Goal: Information Seeking & Learning: Learn about a topic

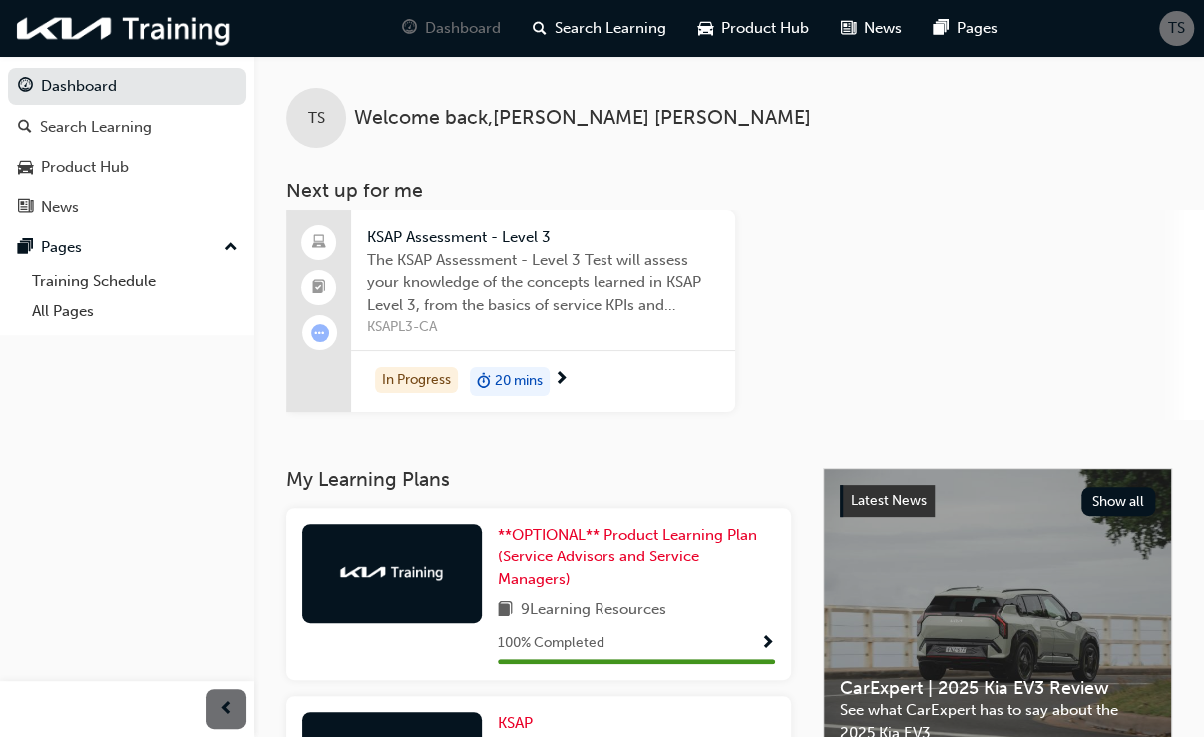
click at [521, 332] on span "KSAPL3-CA" at bounding box center [543, 327] width 352 height 23
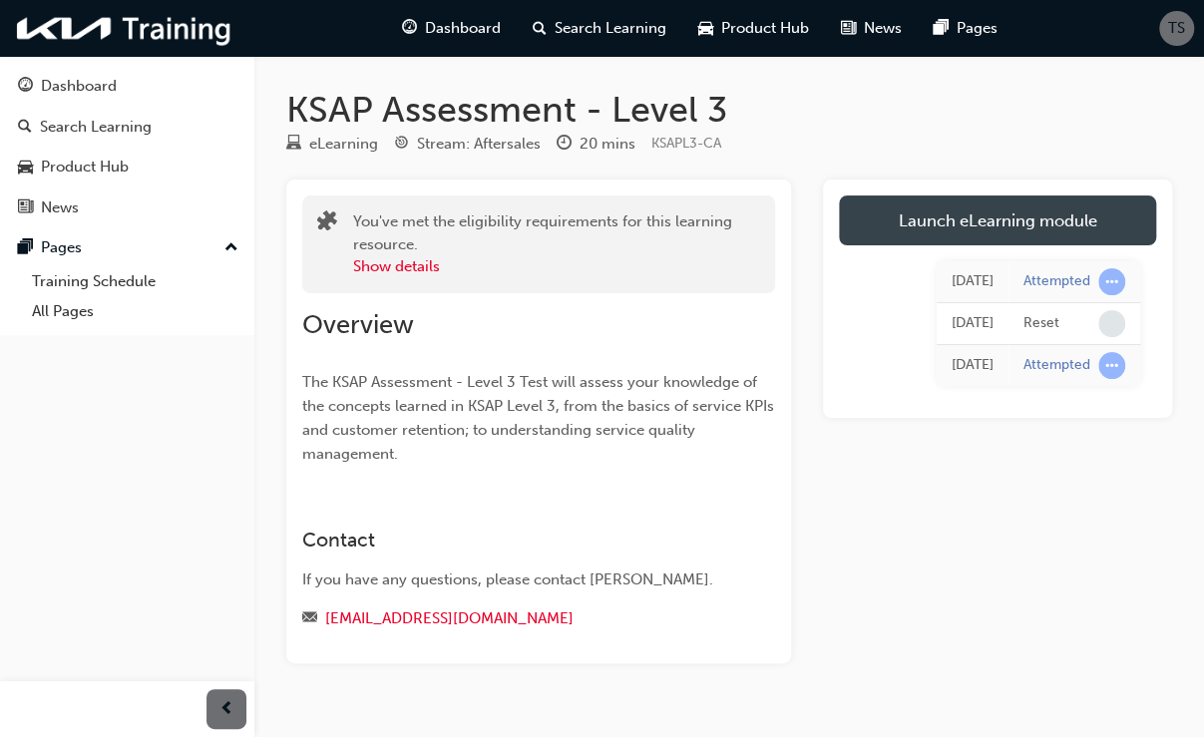
click at [993, 227] on link "Launch eLearning module" at bounding box center [997, 221] width 317 height 50
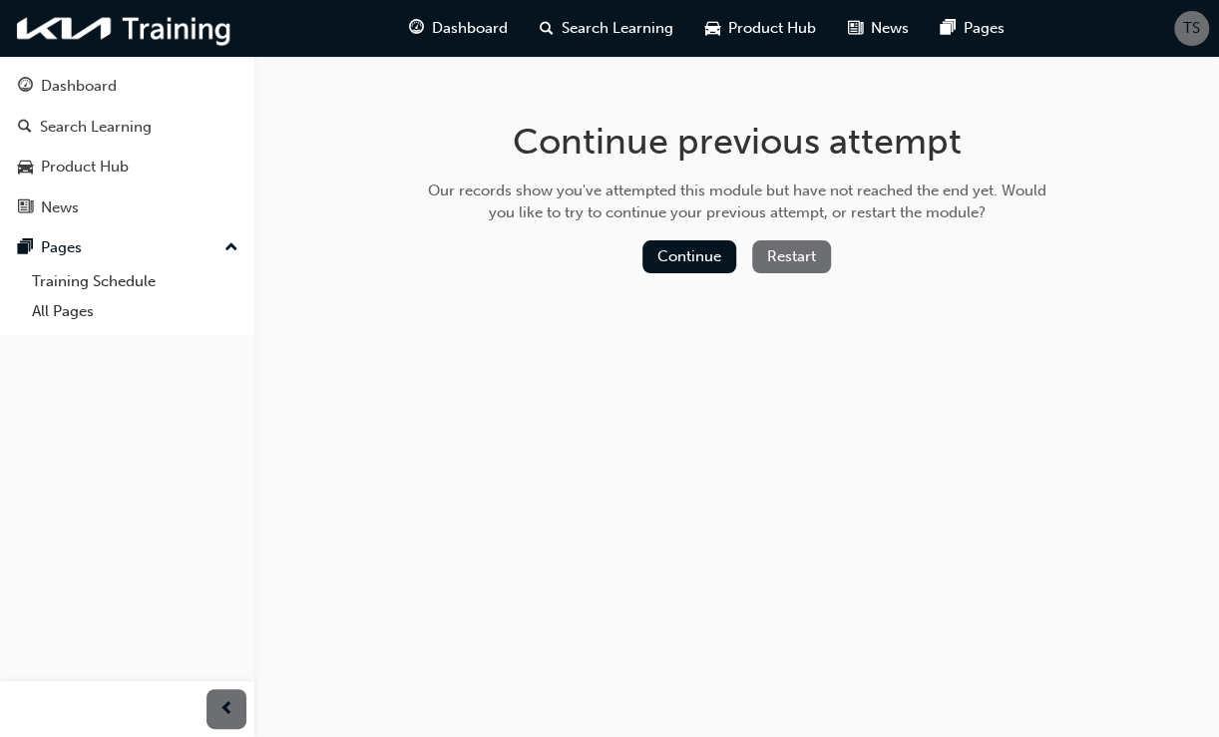
click at [772, 253] on button "Restart" at bounding box center [791, 256] width 79 height 33
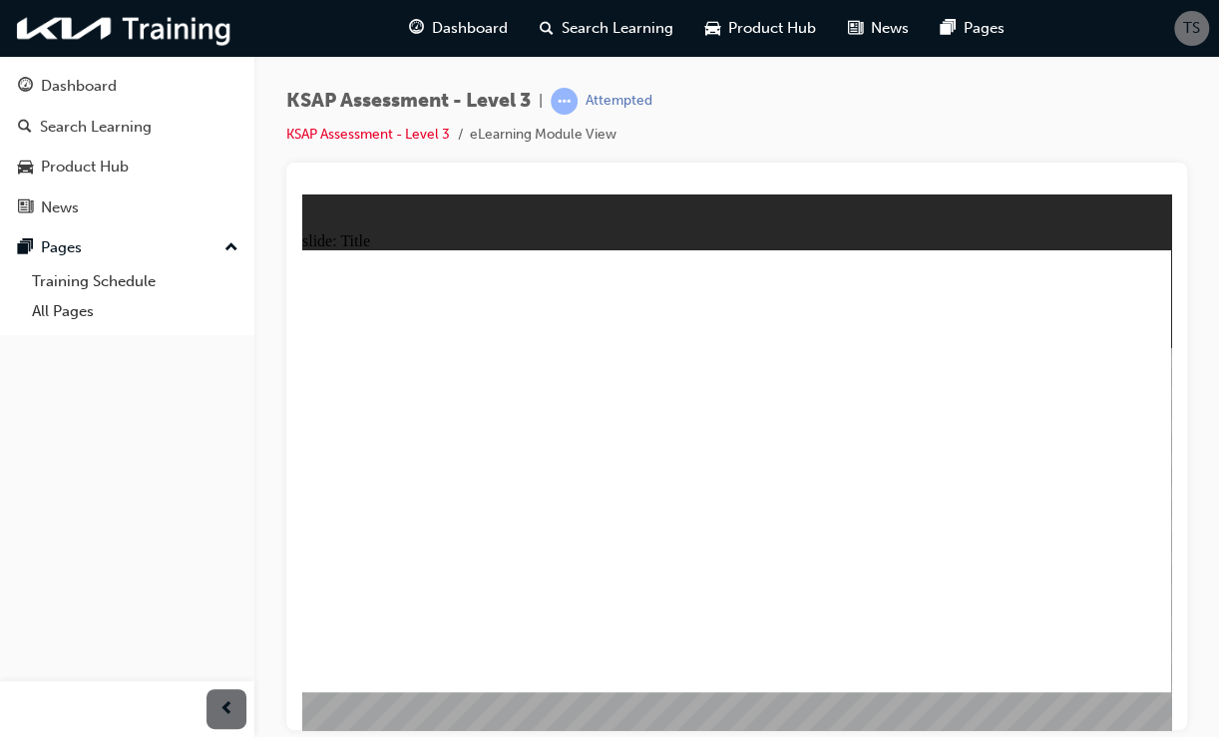
checkbox input "true"
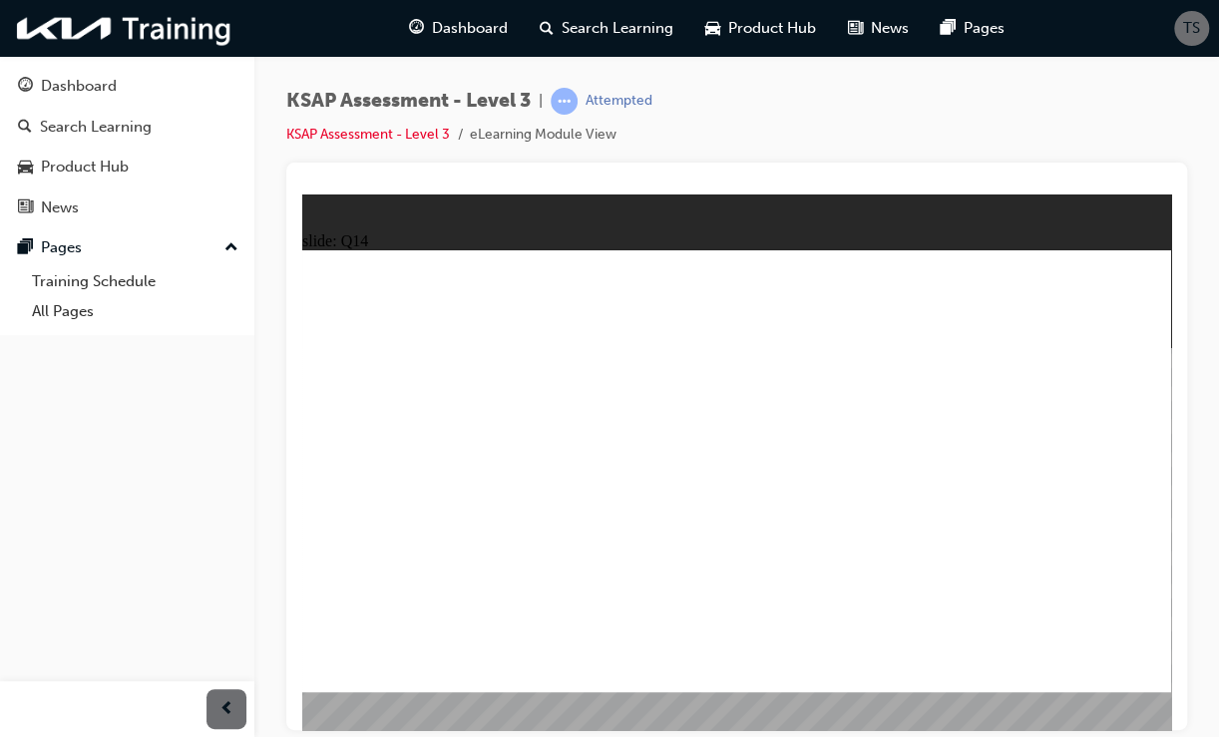
checkbox input "true"
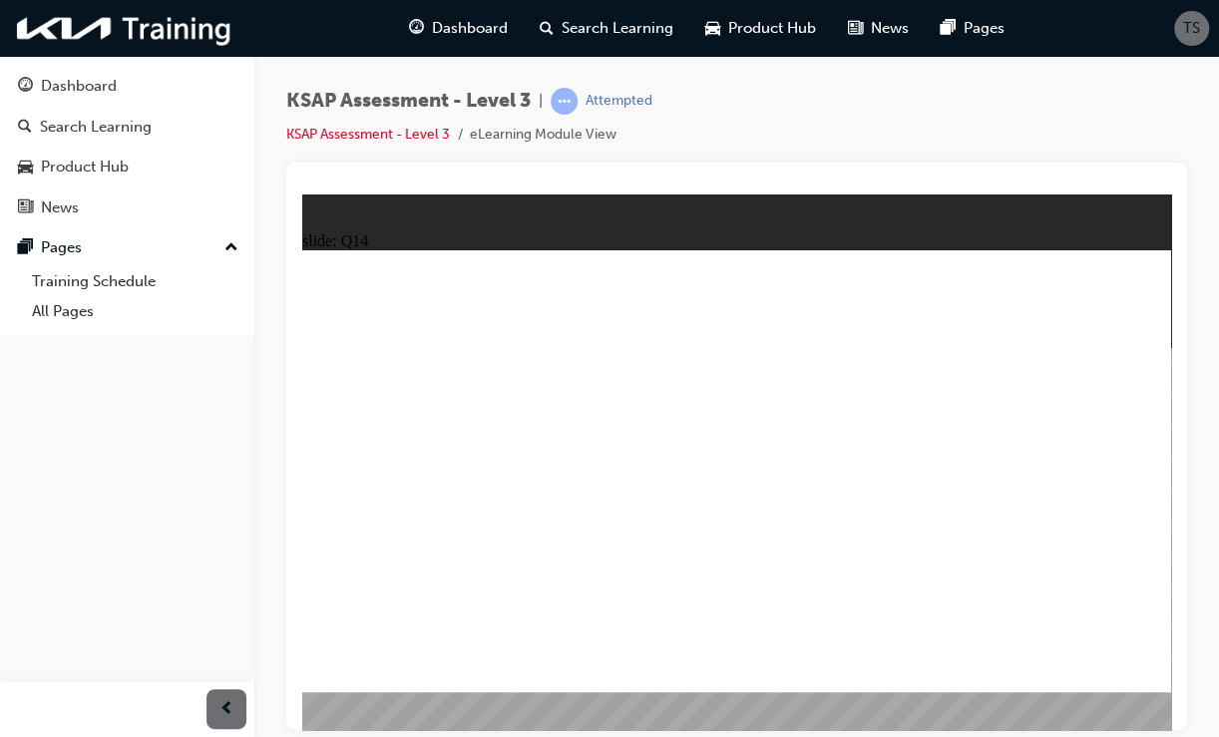
click at [403, 133] on link "KSAP Assessment - Level 3" at bounding box center [368, 134] width 164 height 17
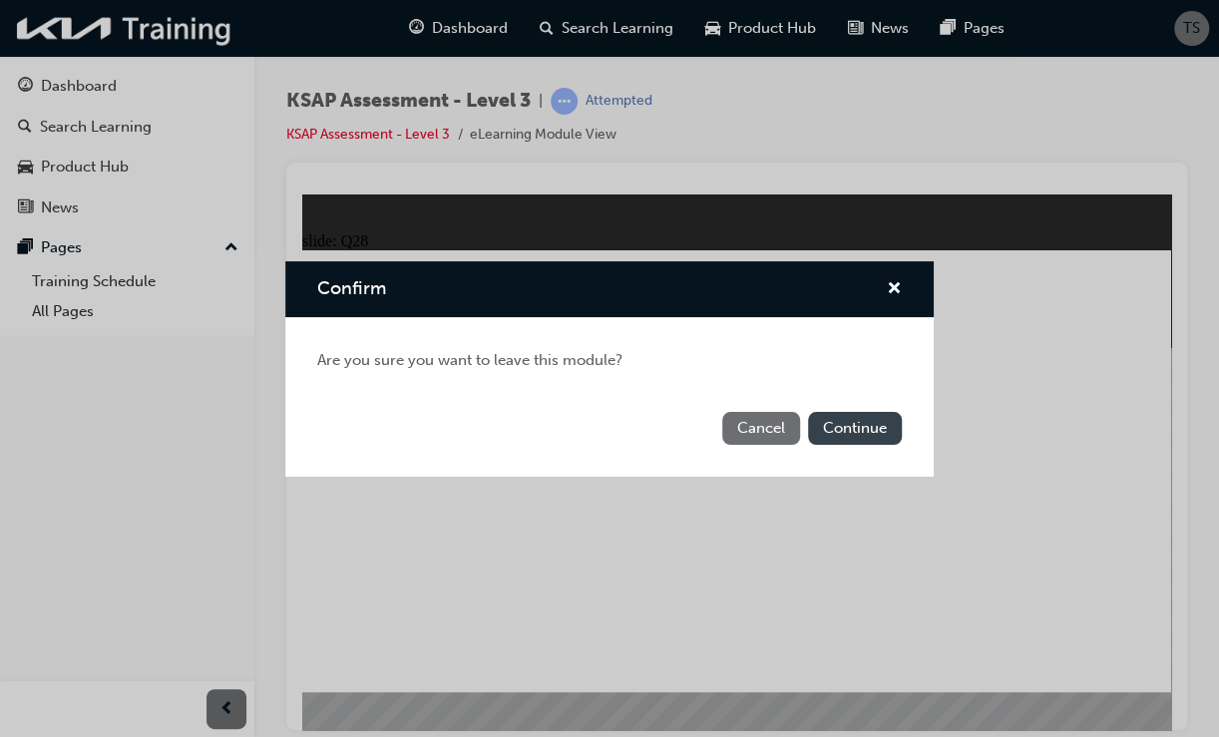
click at [848, 422] on button "Continue" at bounding box center [855, 428] width 94 height 33
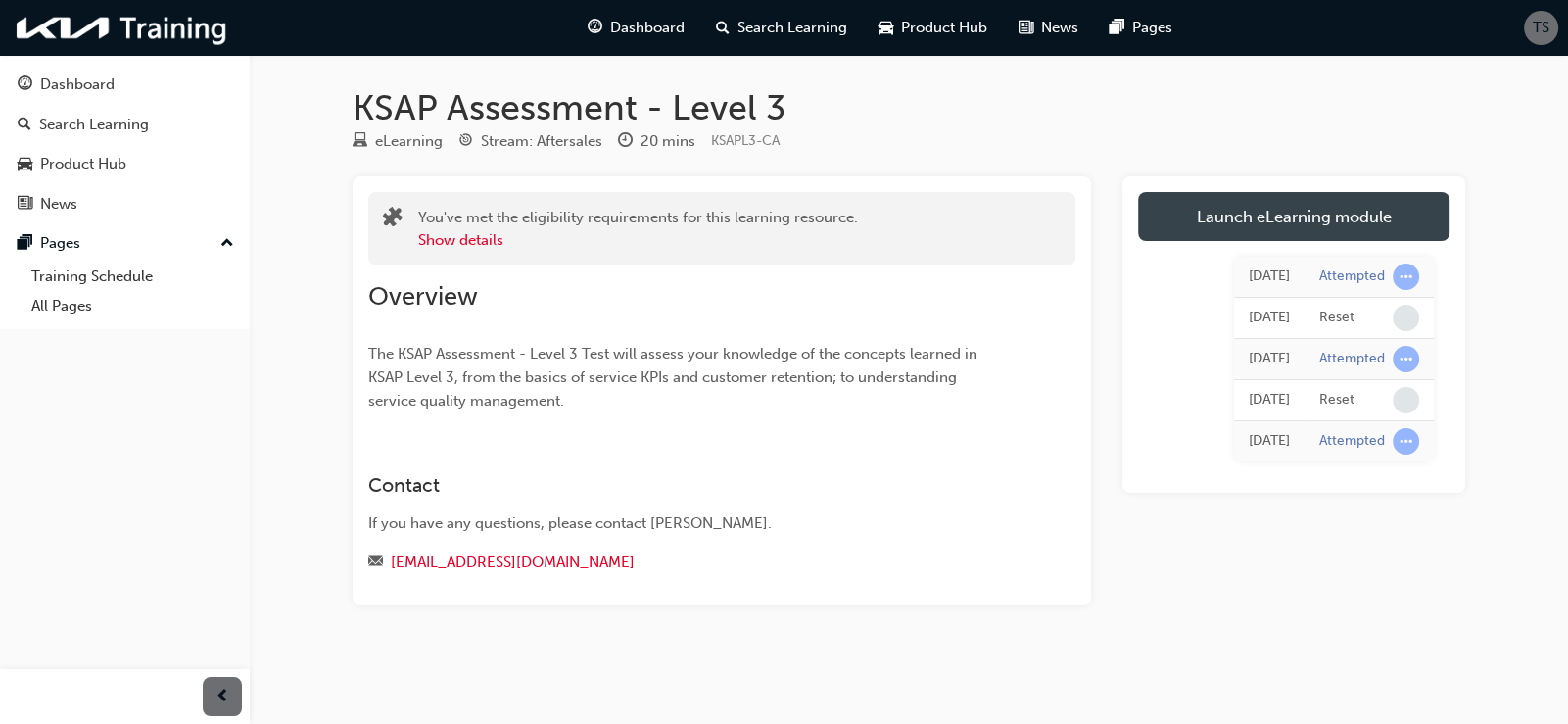
click at [1196, 231] on link "Launch eLearning module" at bounding box center [1293, 217] width 311 height 49
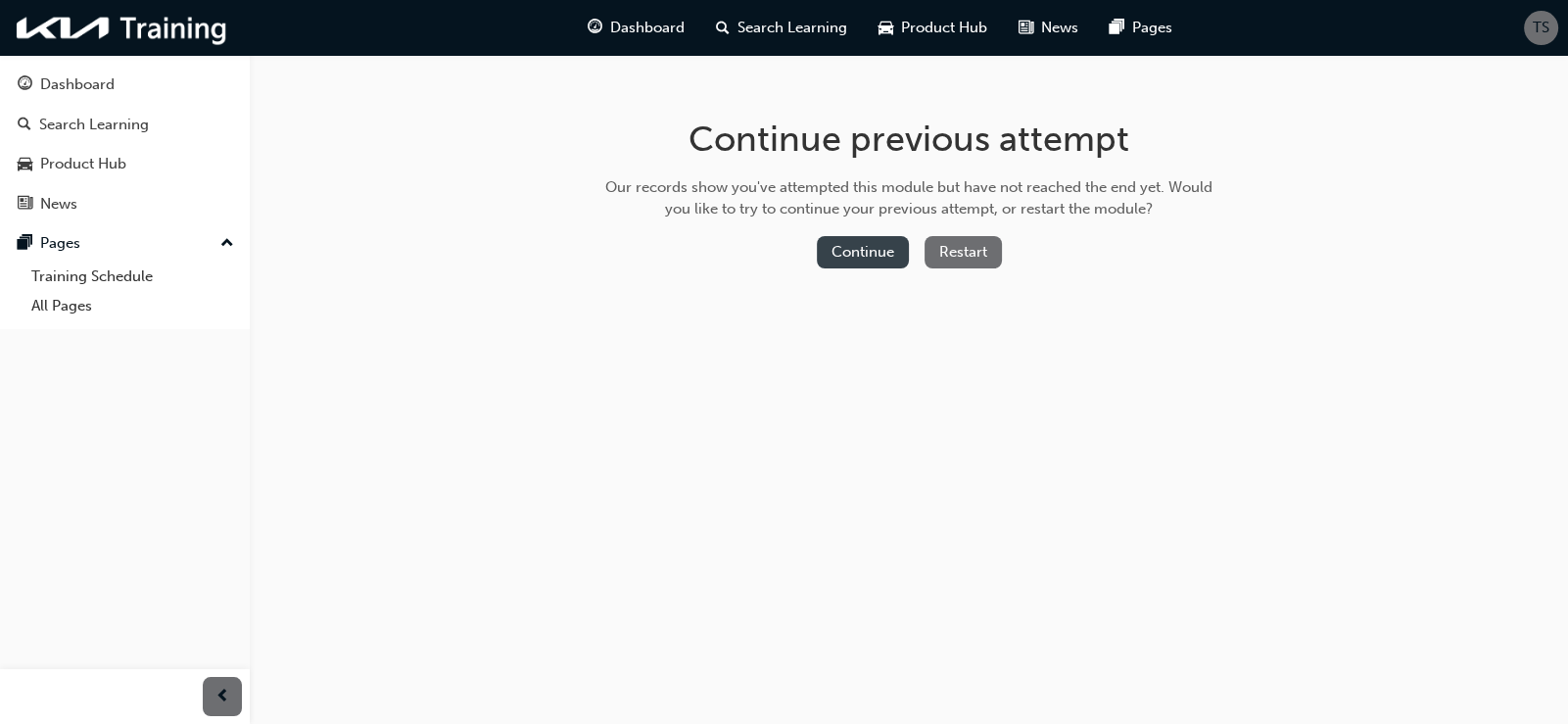
click at [878, 254] on button "Continue" at bounding box center [863, 251] width 92 height 32
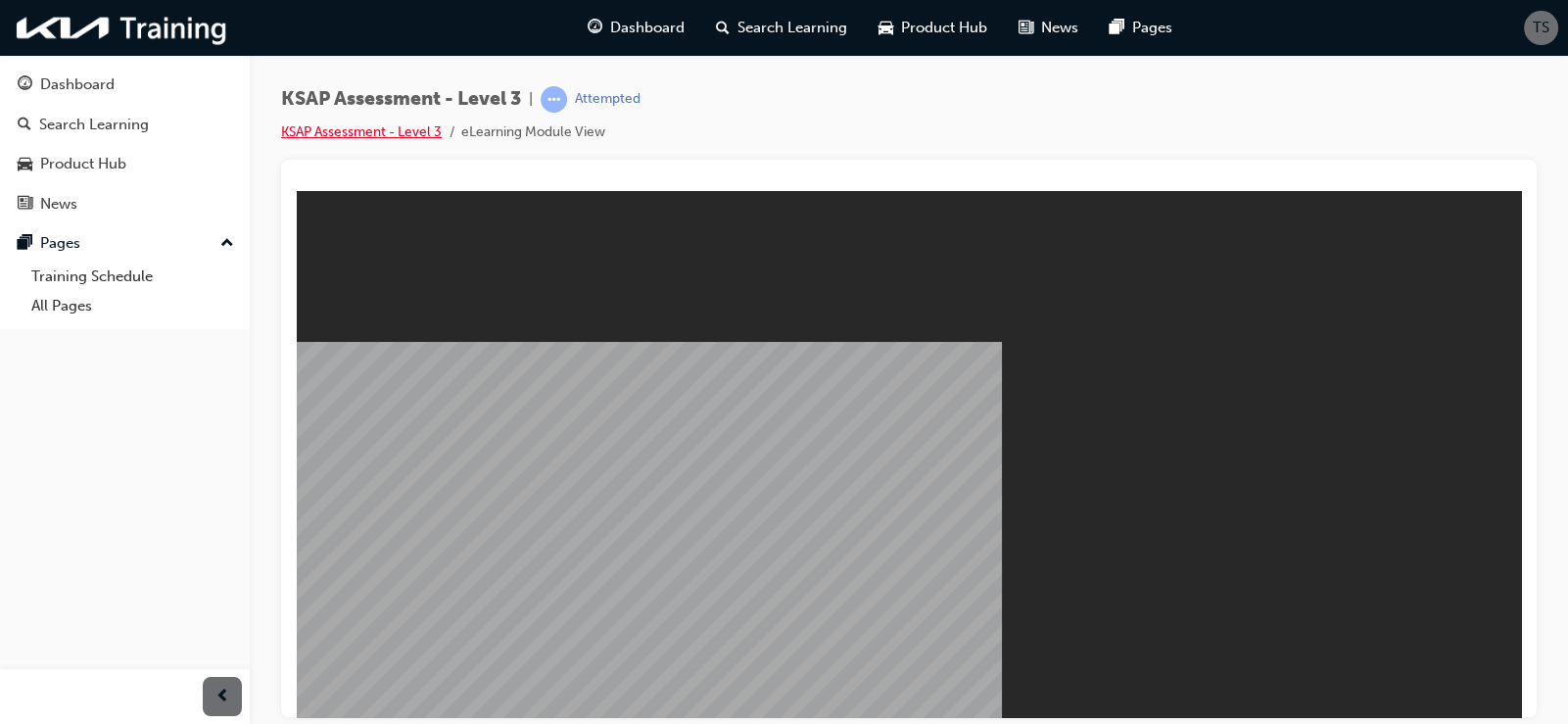
click at [337, 138] on link "KSAP Assessment - Level 3" at bounding box center [361, 132] width 161 height 17
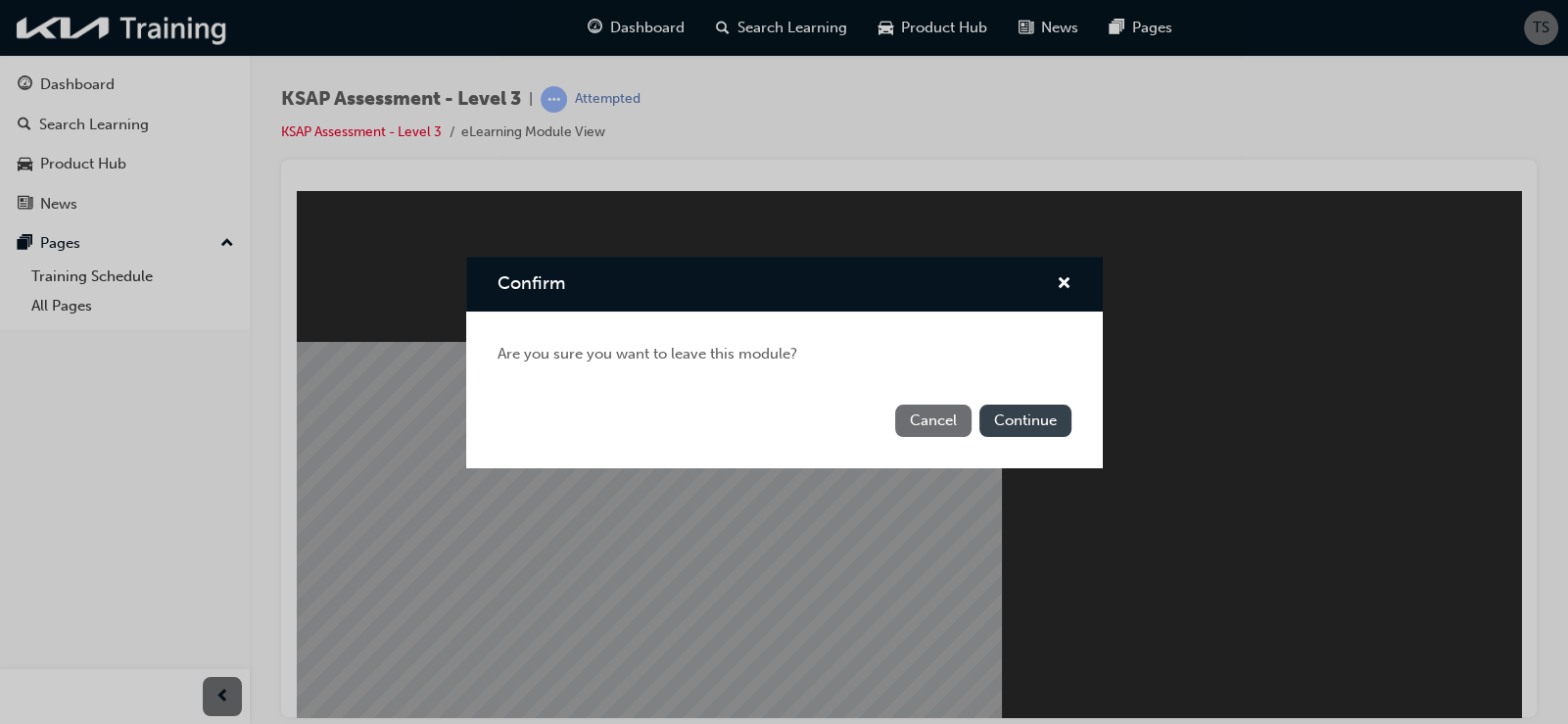
click at [1027, 425] on button "Continue" at bounding box center [1026, 420] width 92 height 32
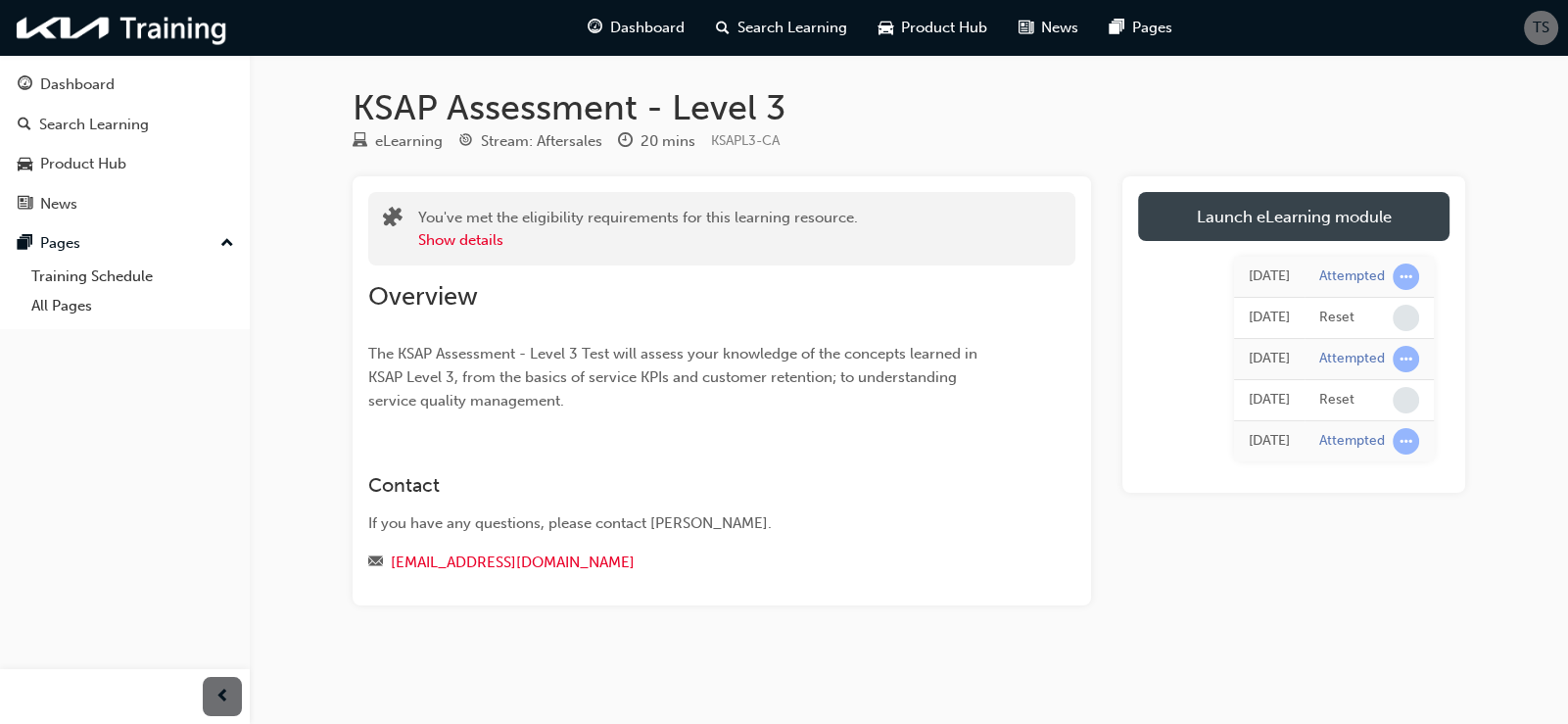
click at [1196, 221] on link "Launch eLearning module" at bounding box center [1293, 217] width 311 height 49
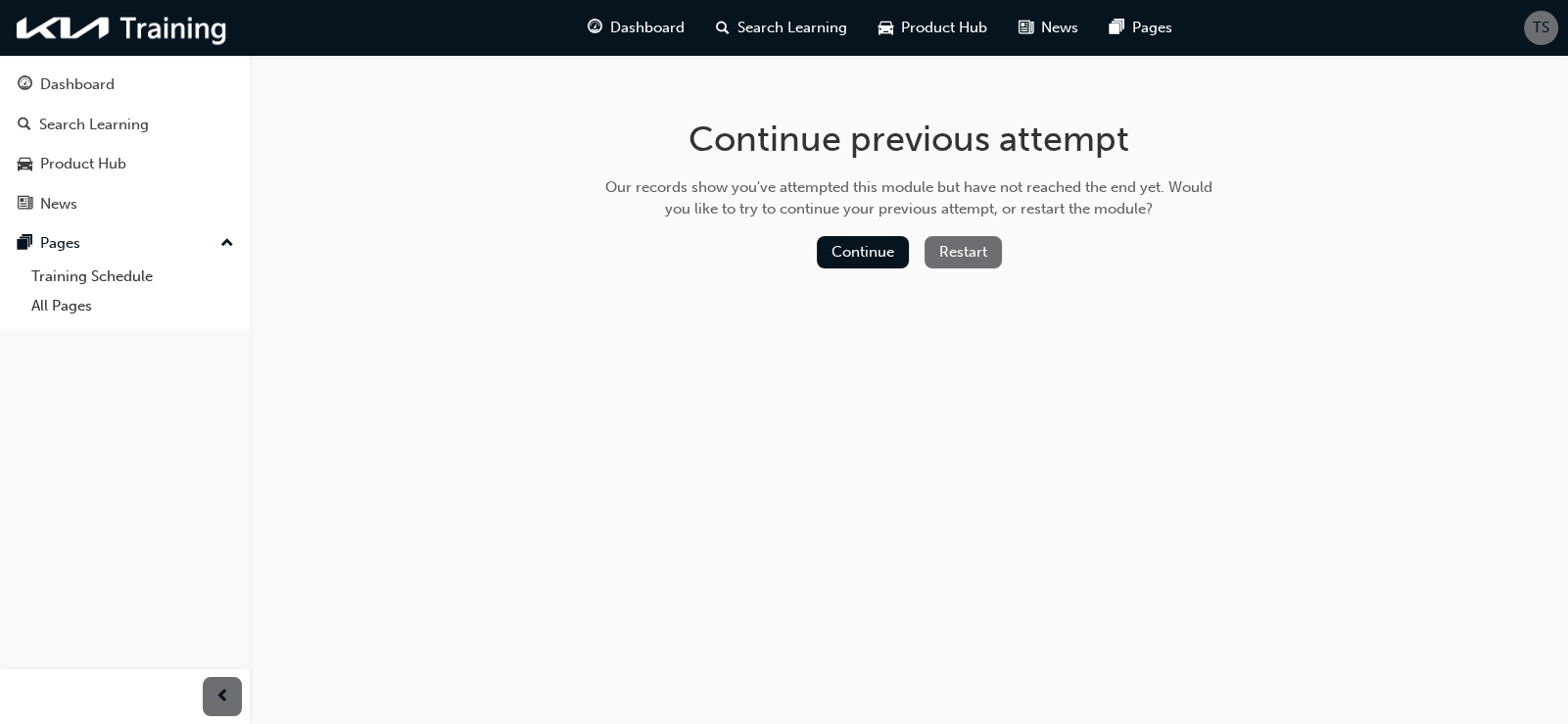
click at [960, 255] on button "Restart" at bounding box center [963, 251] width 78 height 32
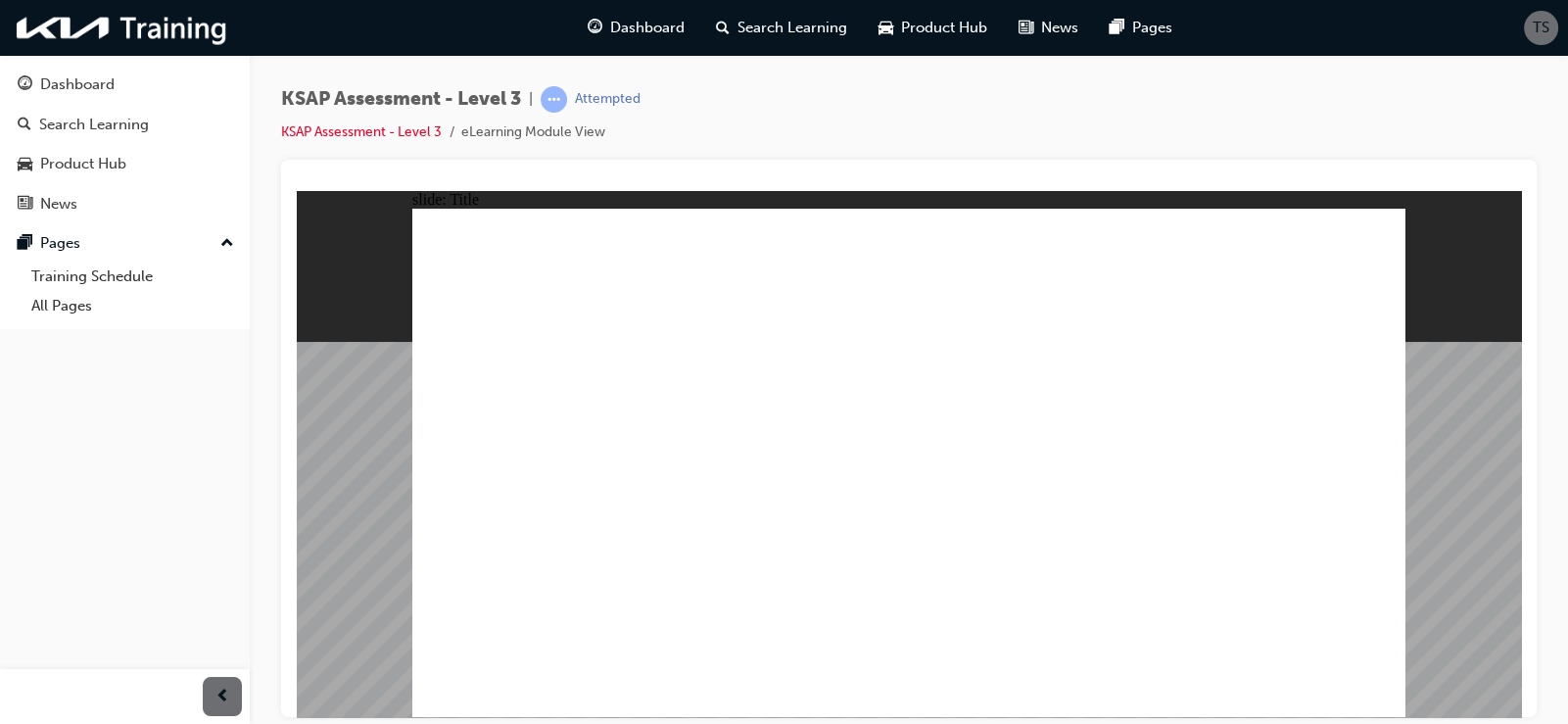
radio input "true"
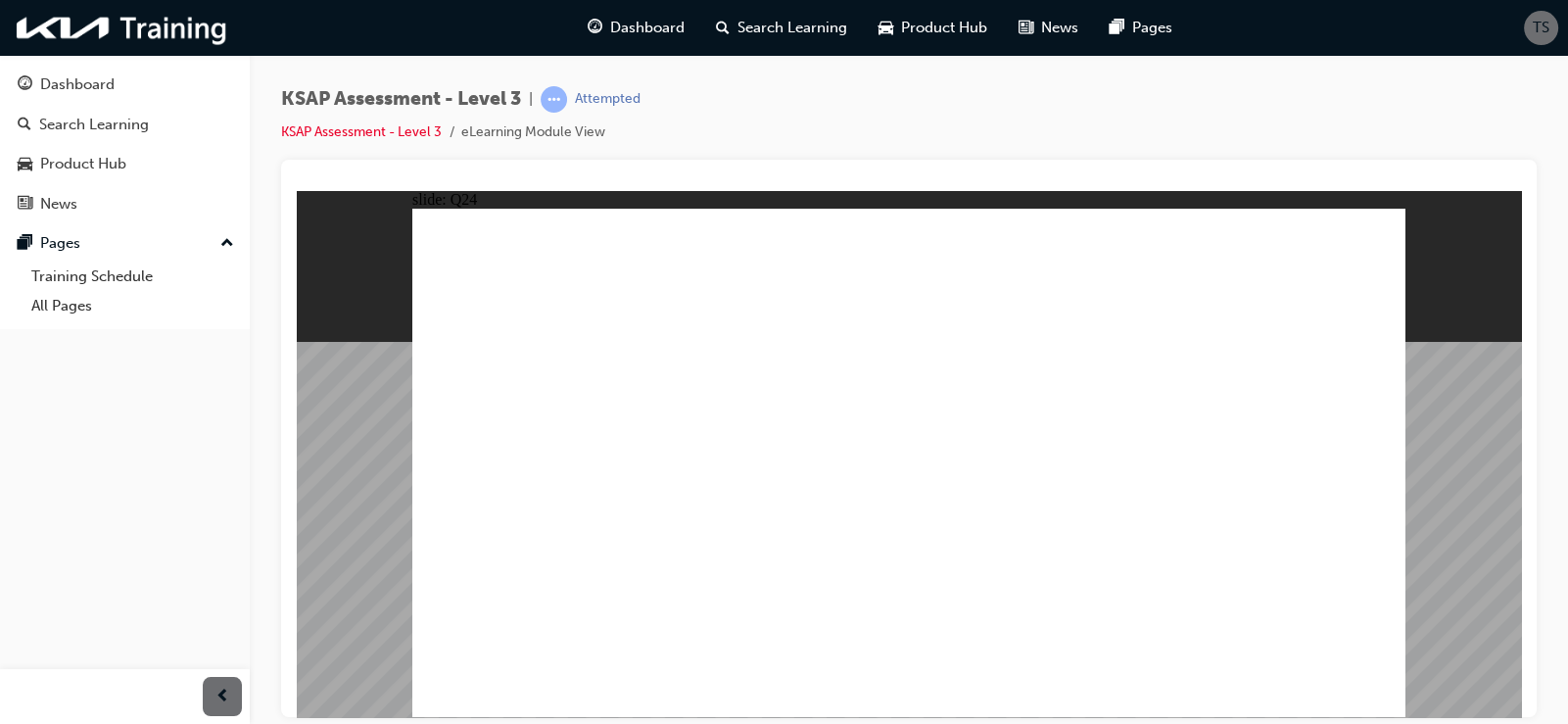
radio input "true"
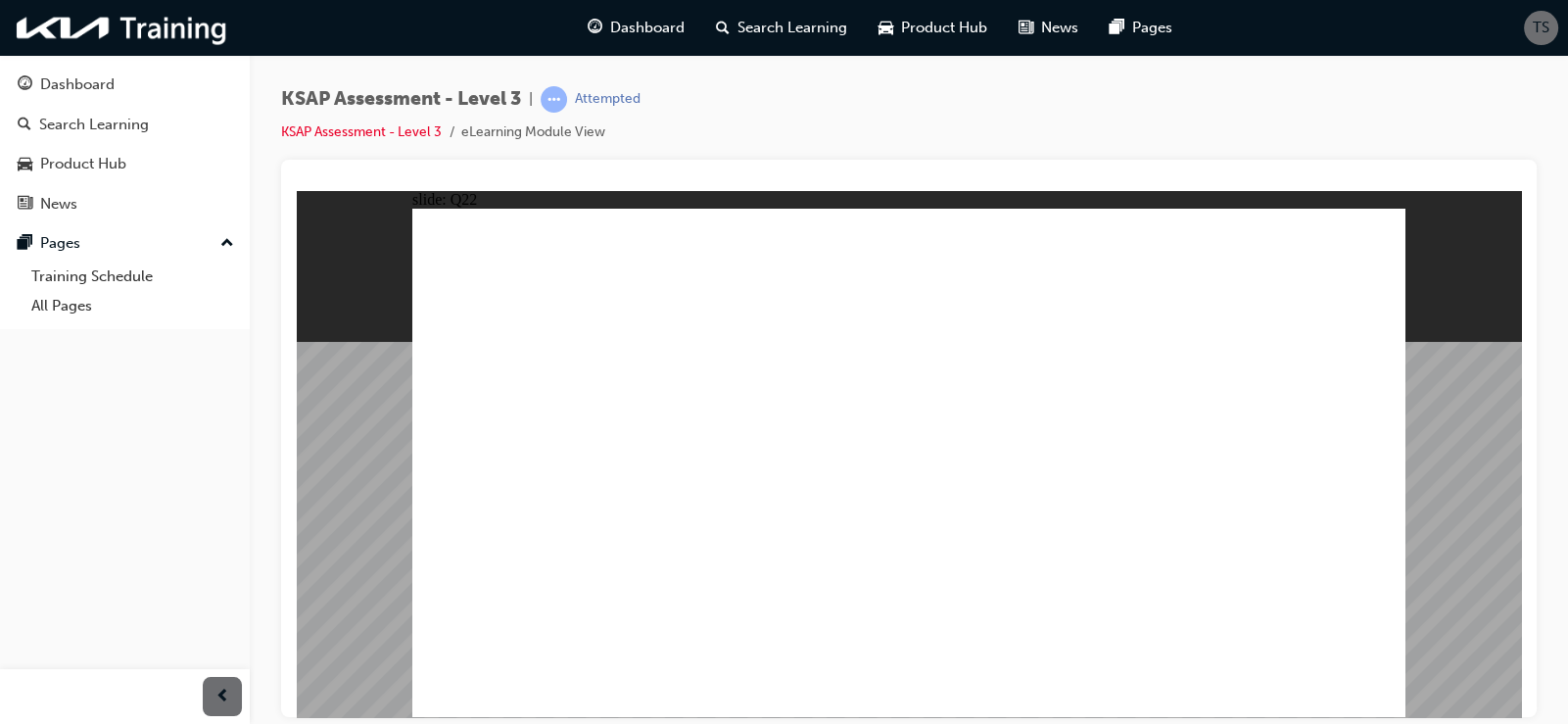
radio input "true"
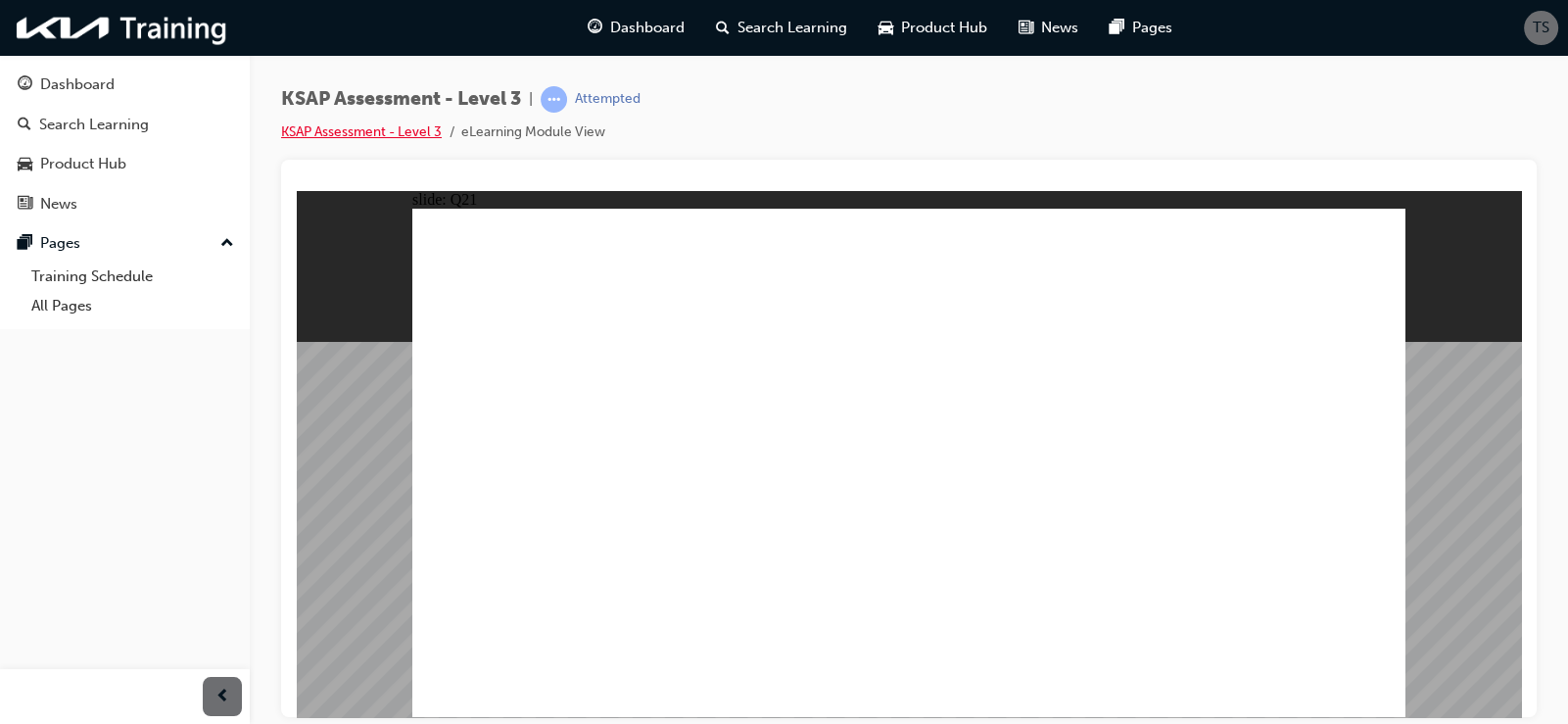
click at [401, 133] on link "KSAP Assessment - Level 3" at bounding box center [361, 132] width 161 height 17
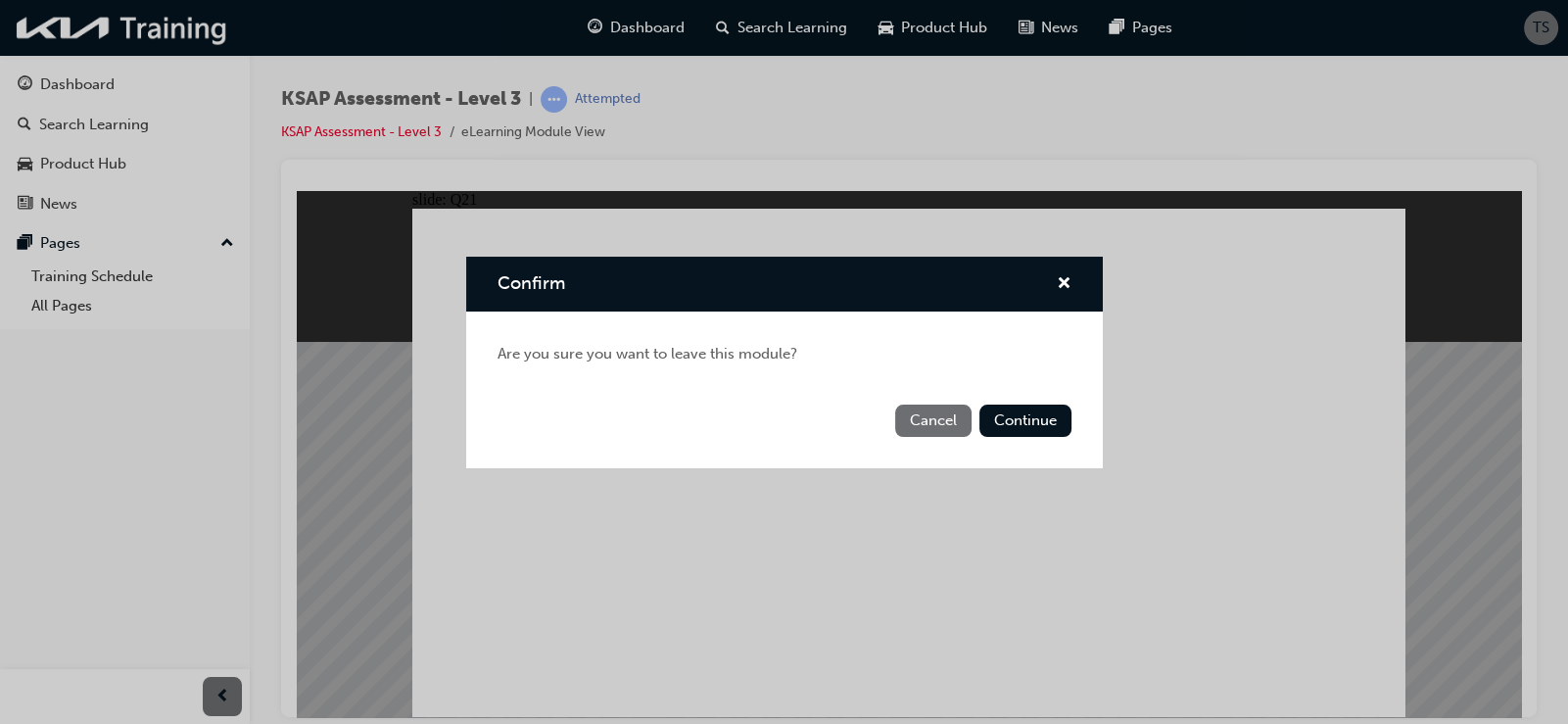
click at [936, 421] on button "Cancel" at bounding box center [934, 420] width 77 height 32
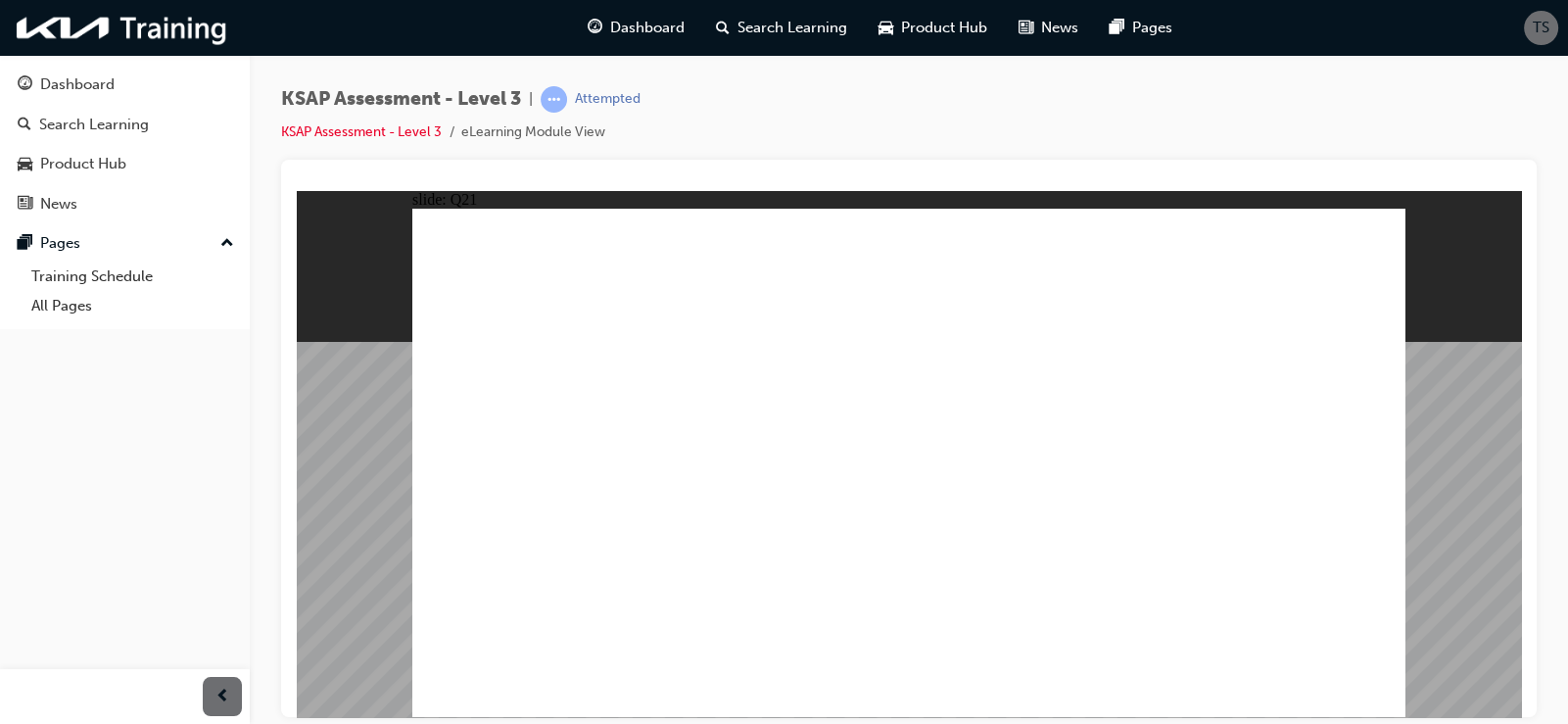
checkbox input "true"
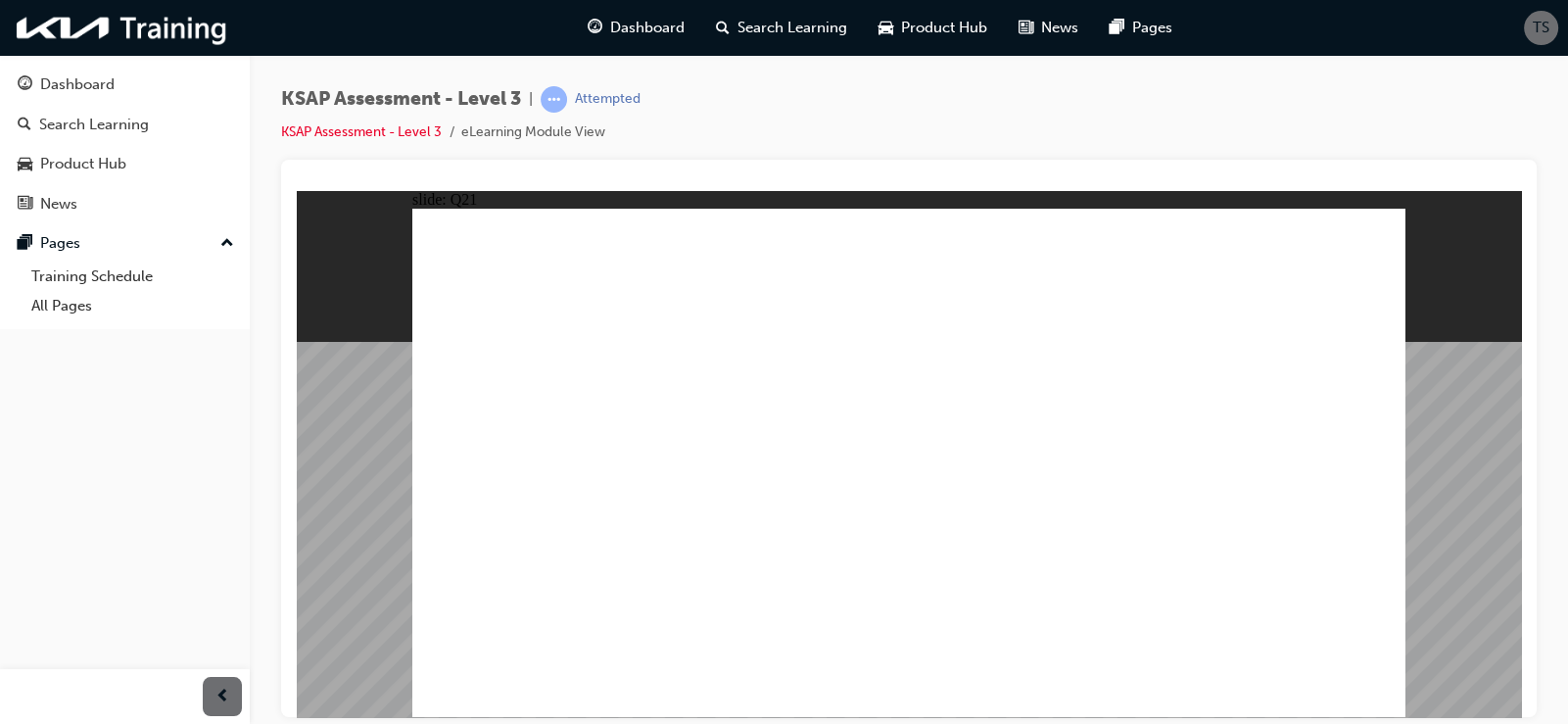
checkbox input "true"
radio input "true"
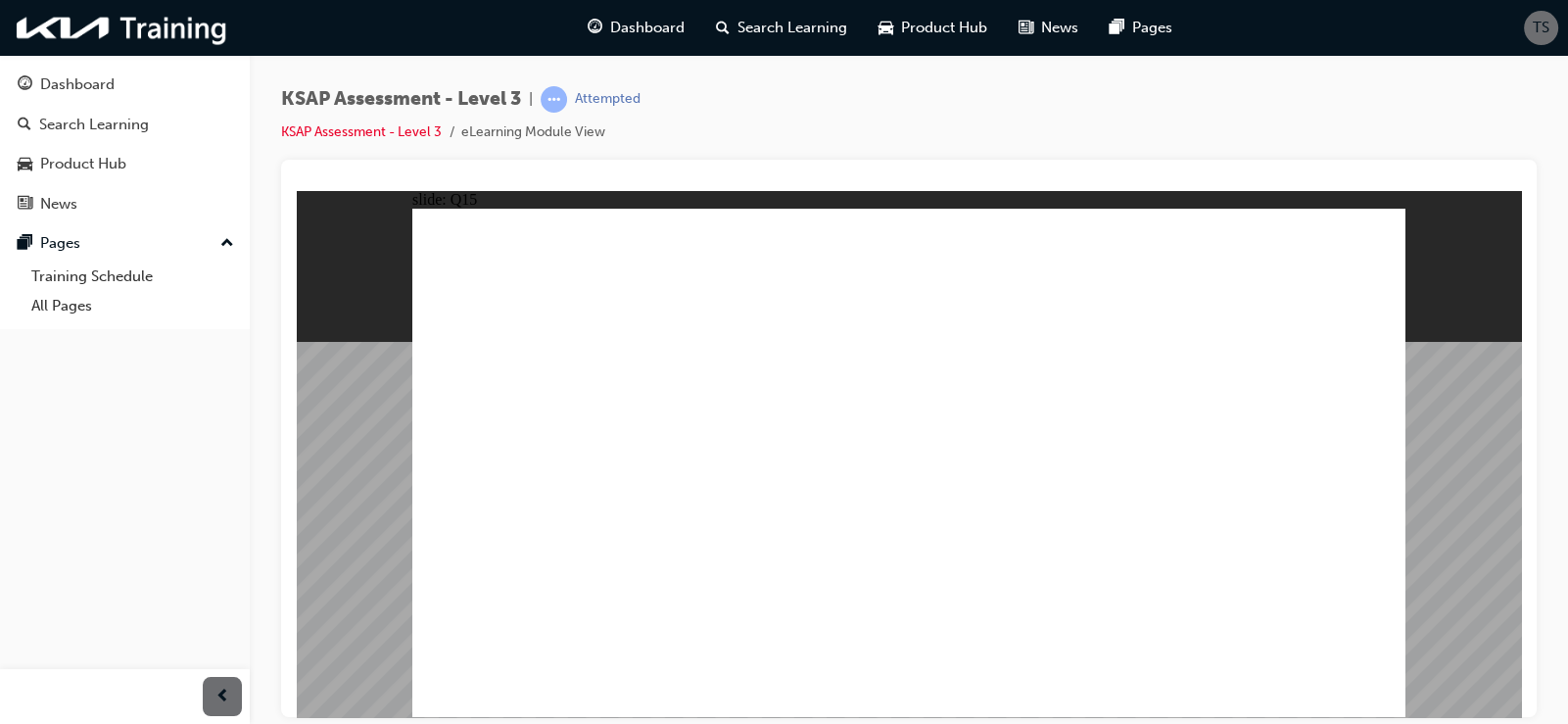
checkbox input "true"
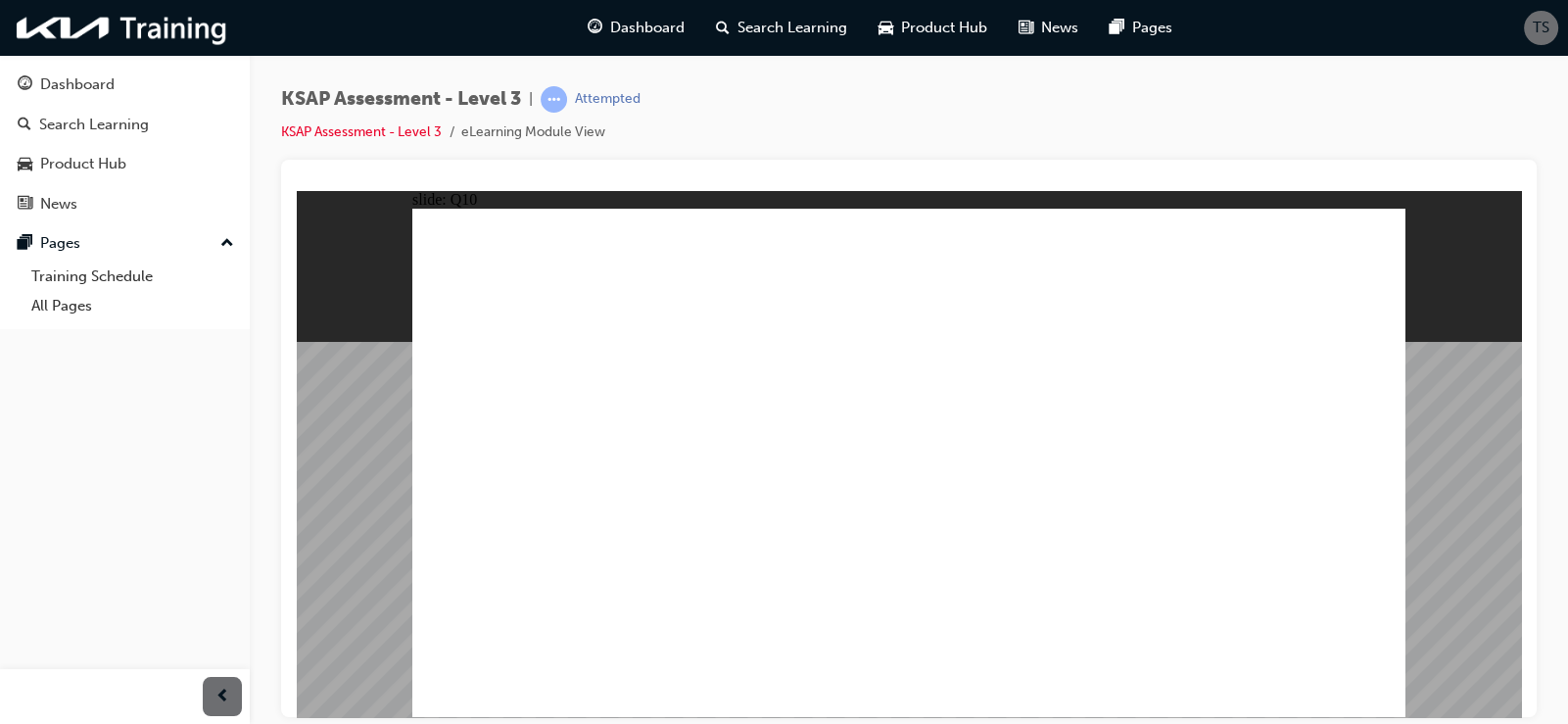
checkbox input "true"
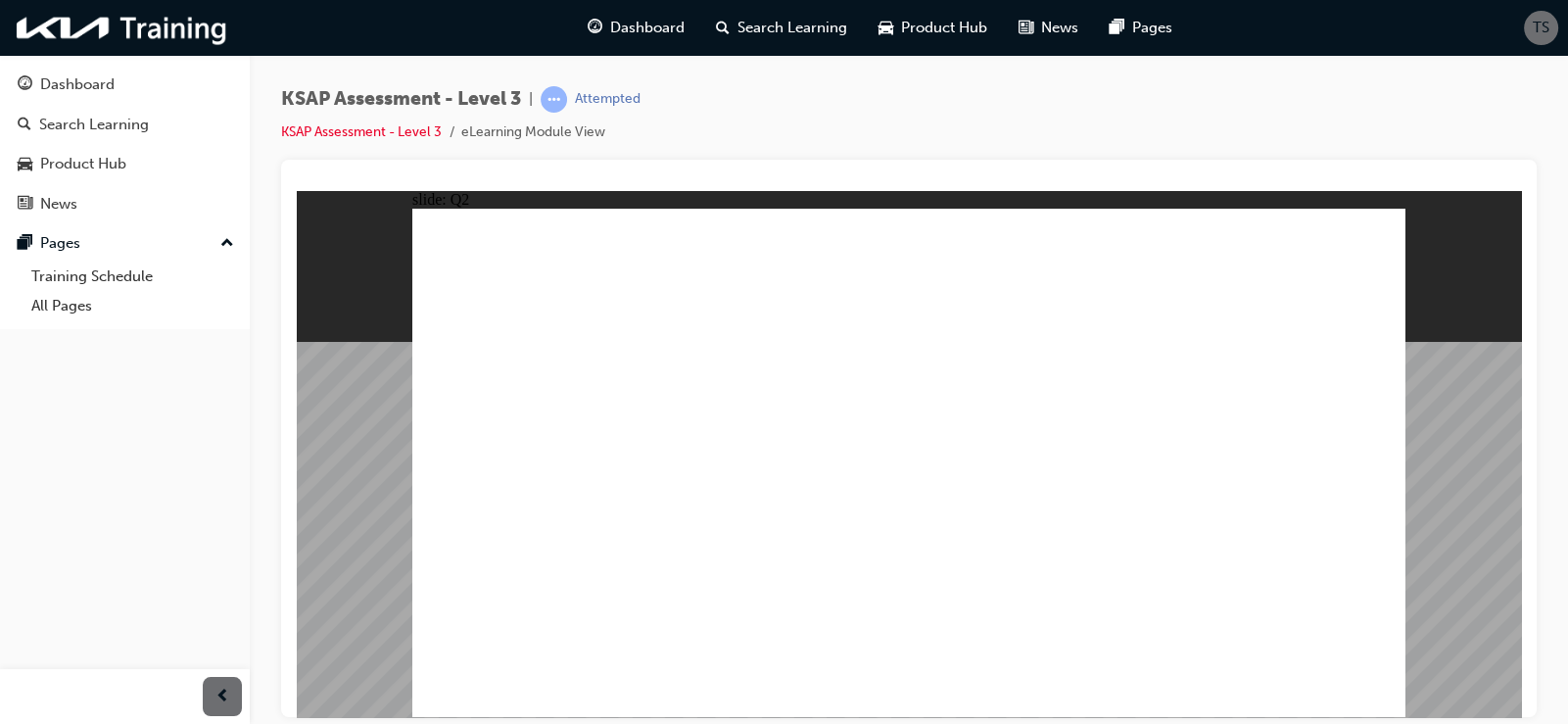
radio input "true"
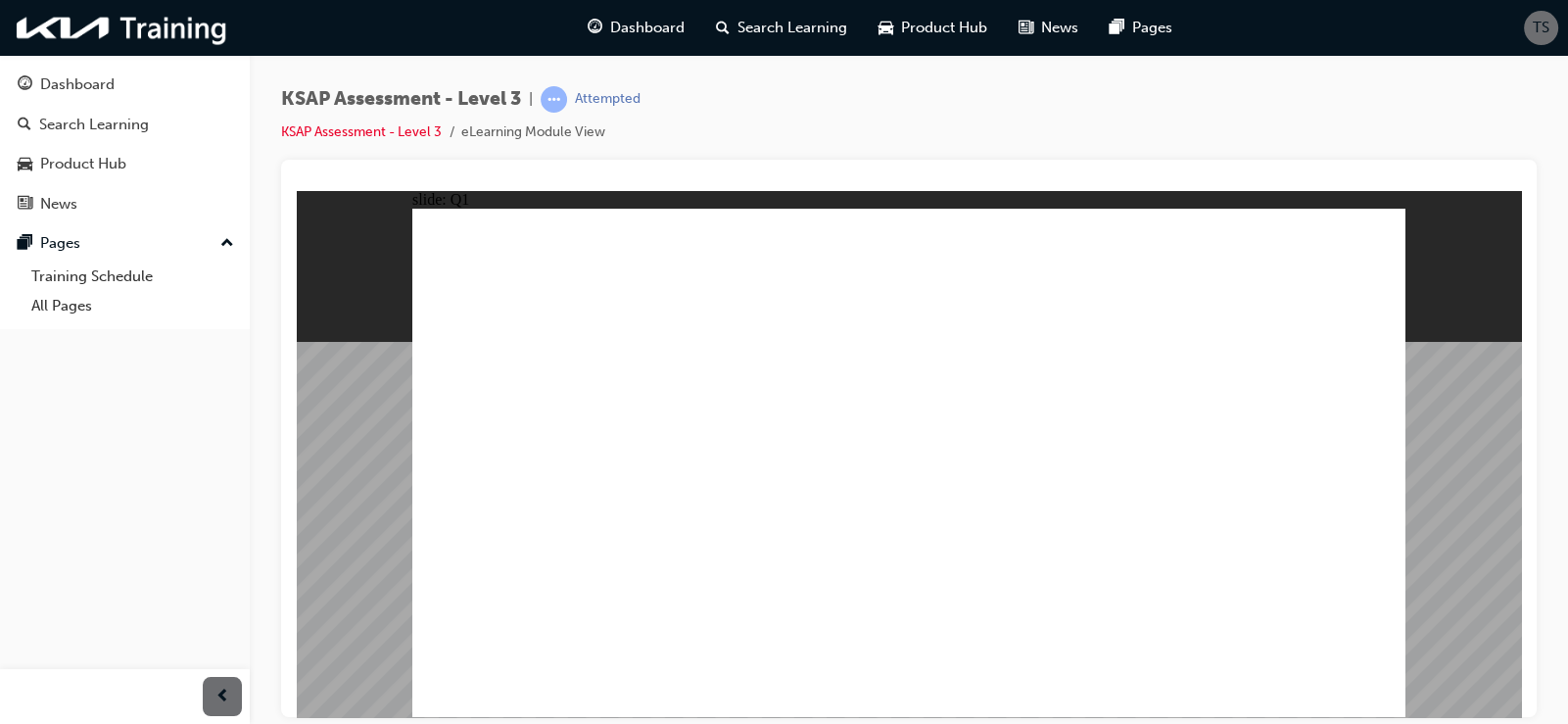
radio input "true"
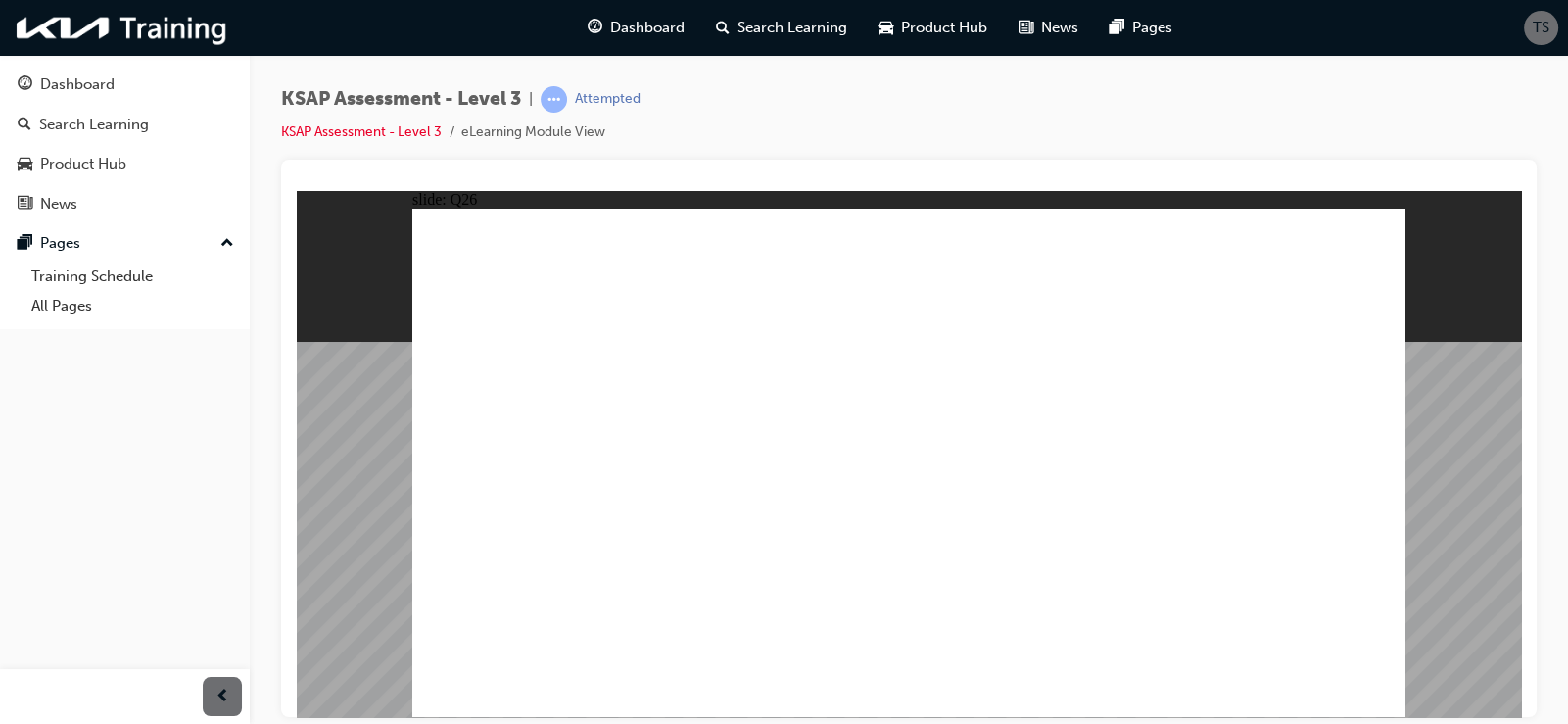
checkbox input "true"
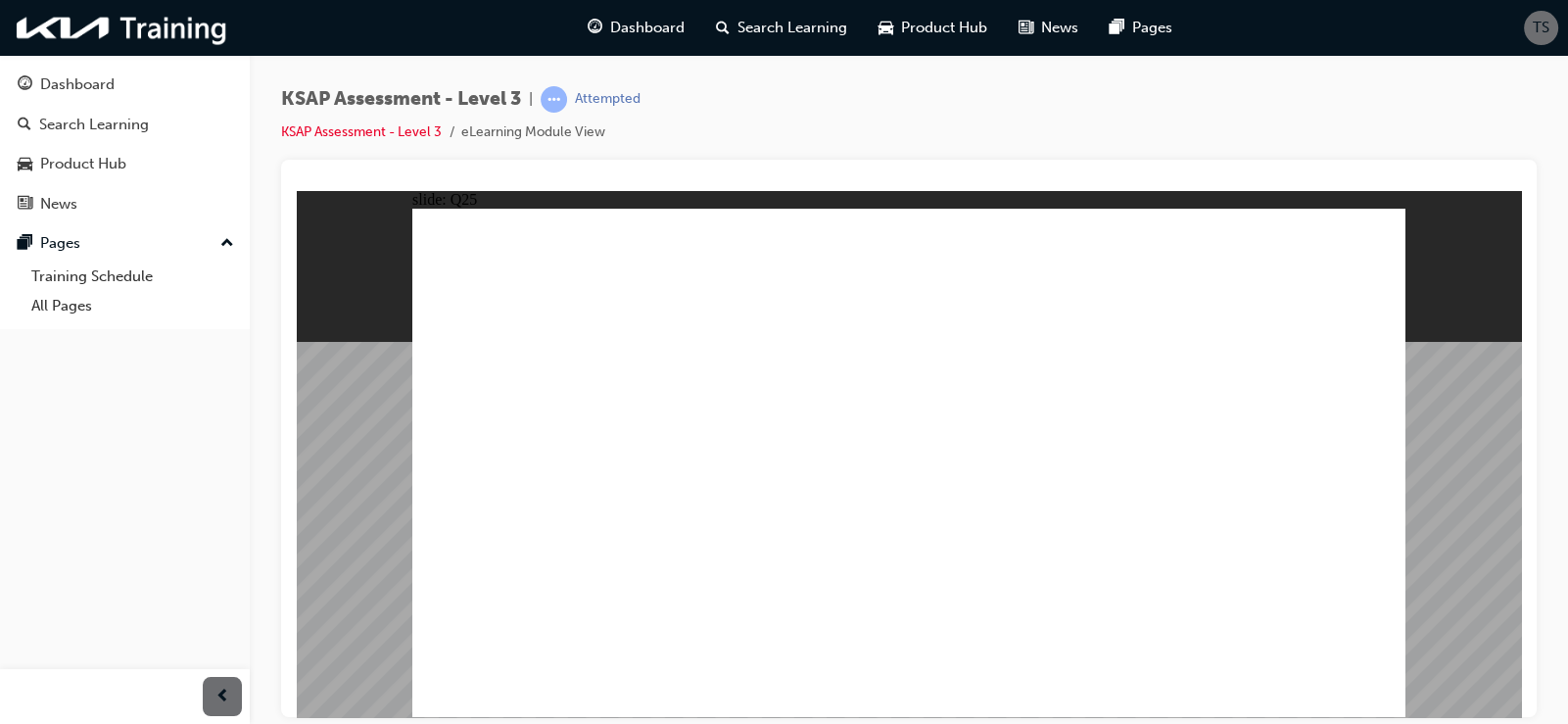
checkbox input "true"
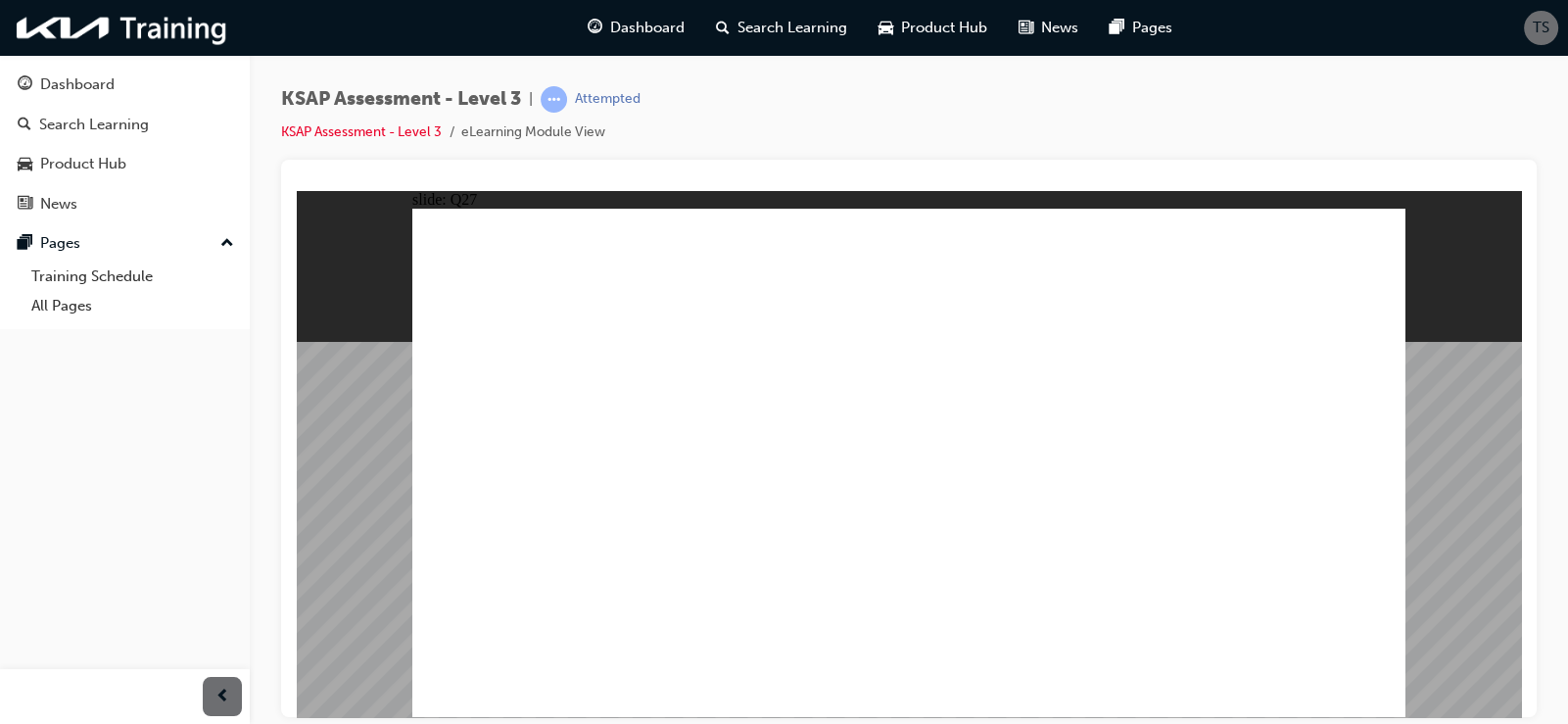
checkbox input "true"
drag, startPoint x: 1002, startPoint y: 380, endPoint x: 1012, endPoint y: 394, distance: 17.2
checkbox input "true"
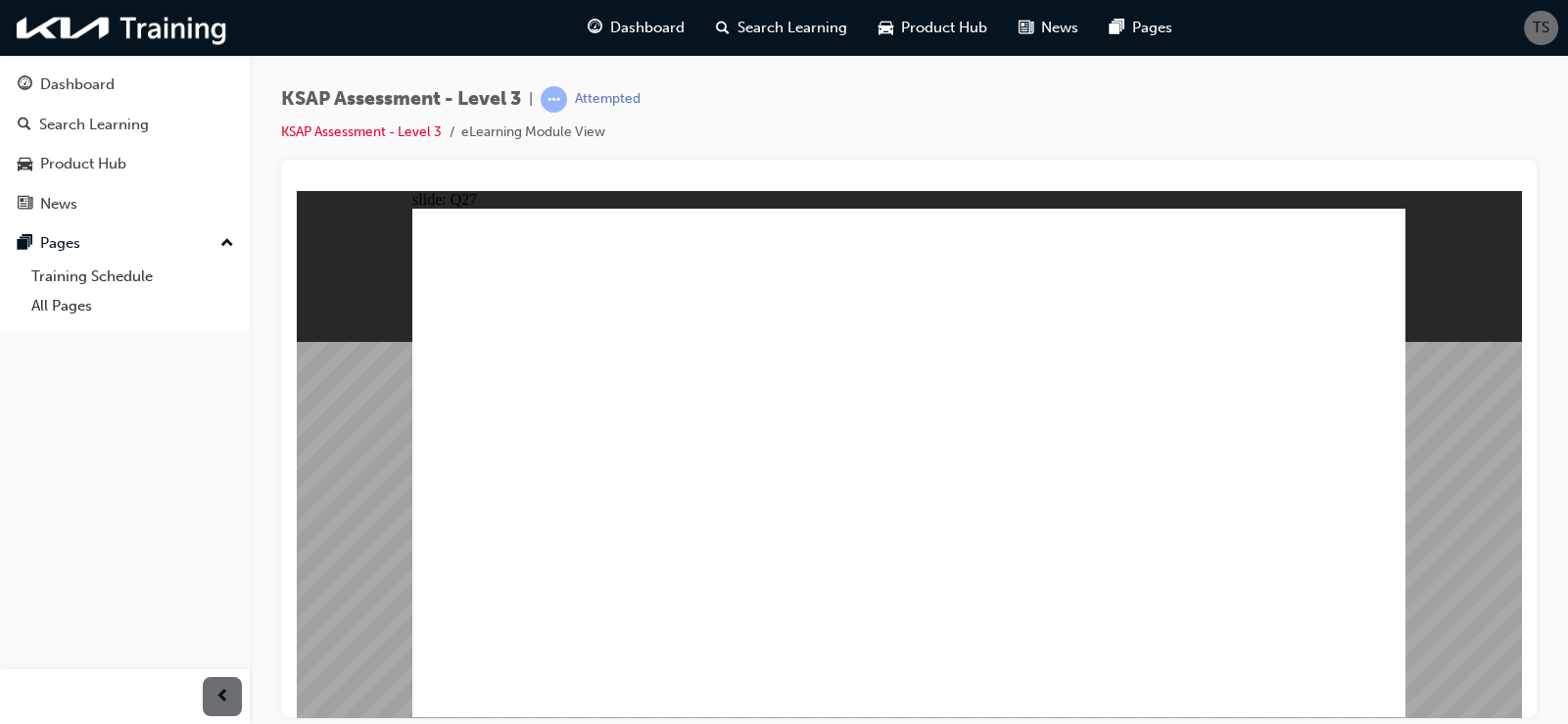
radio input "true"
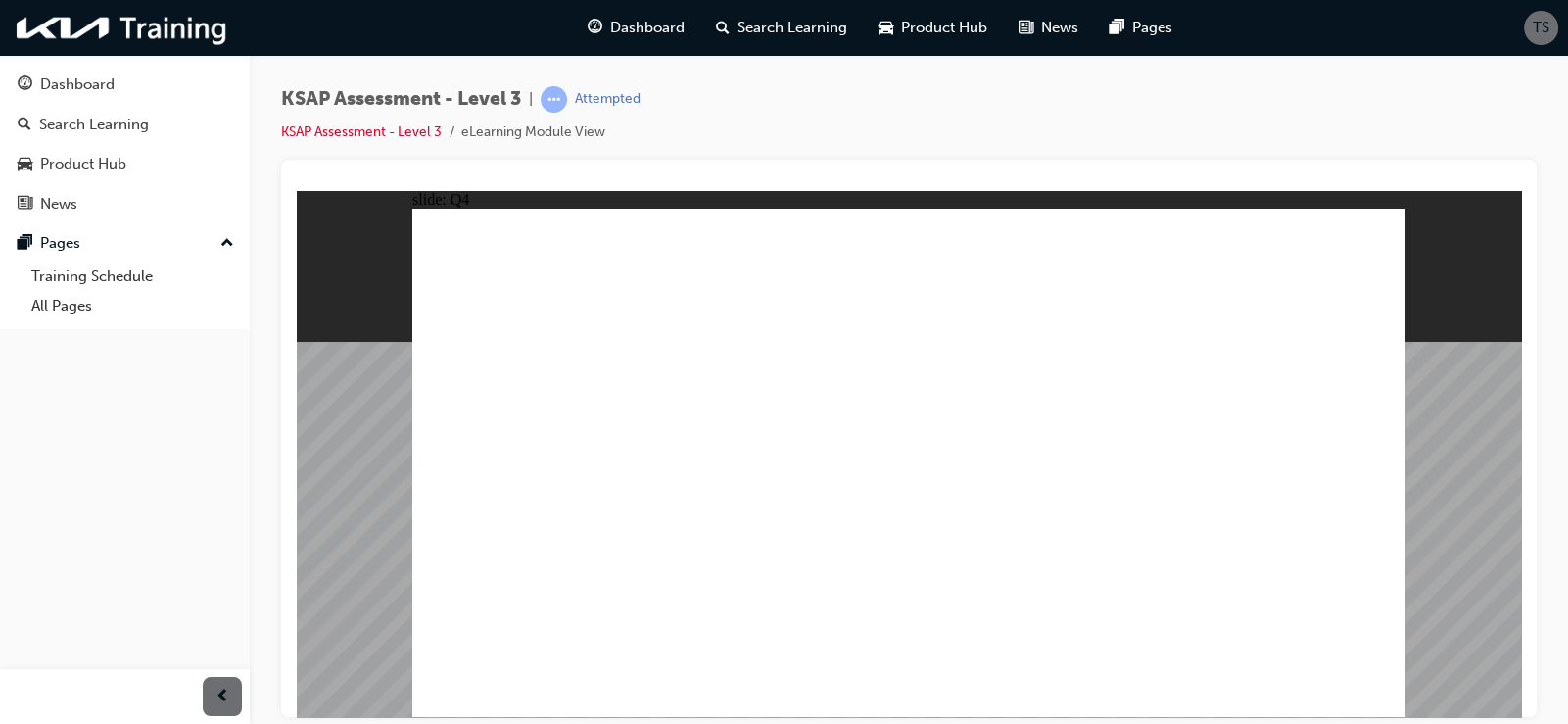
radio input "true"
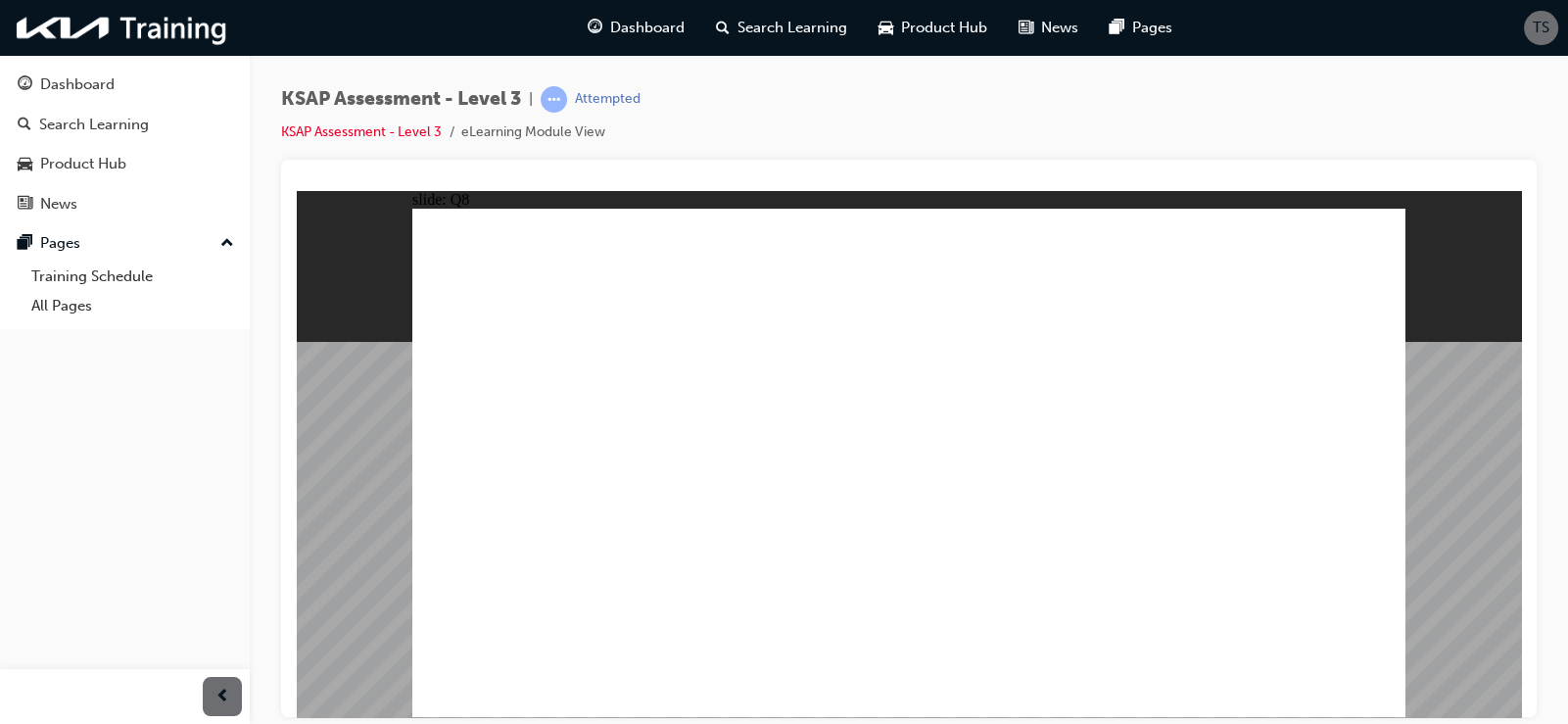
radio input "true"
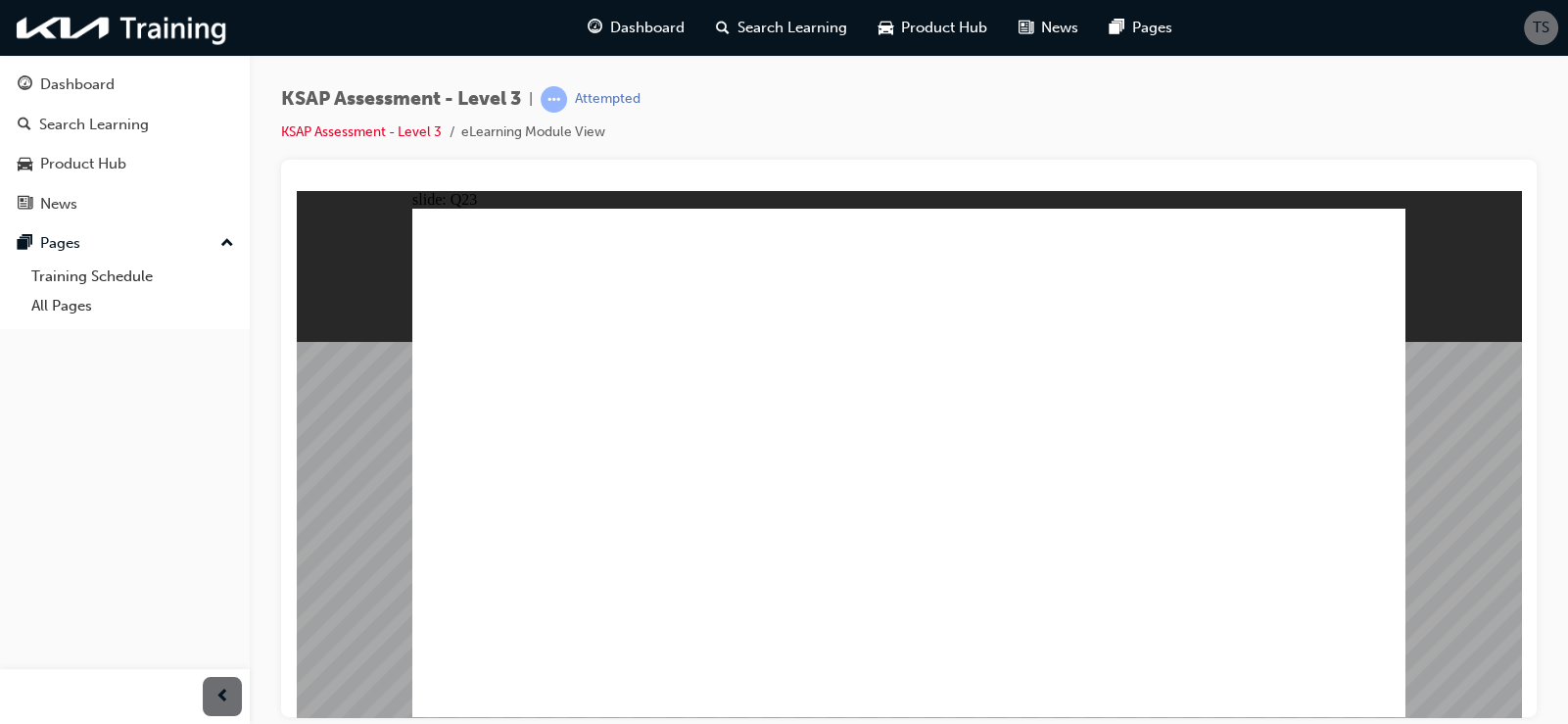
checkbox input "true"
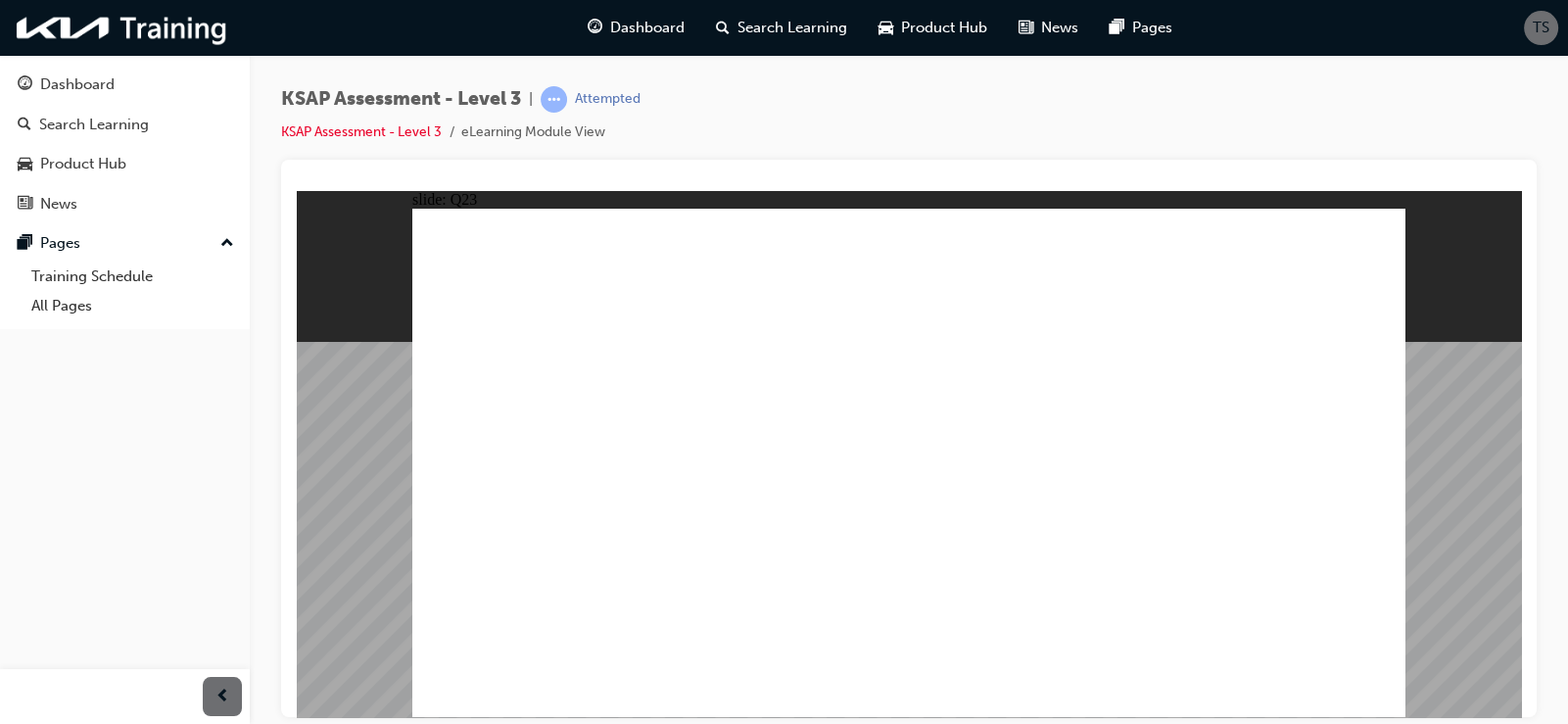
checkbox input "true"
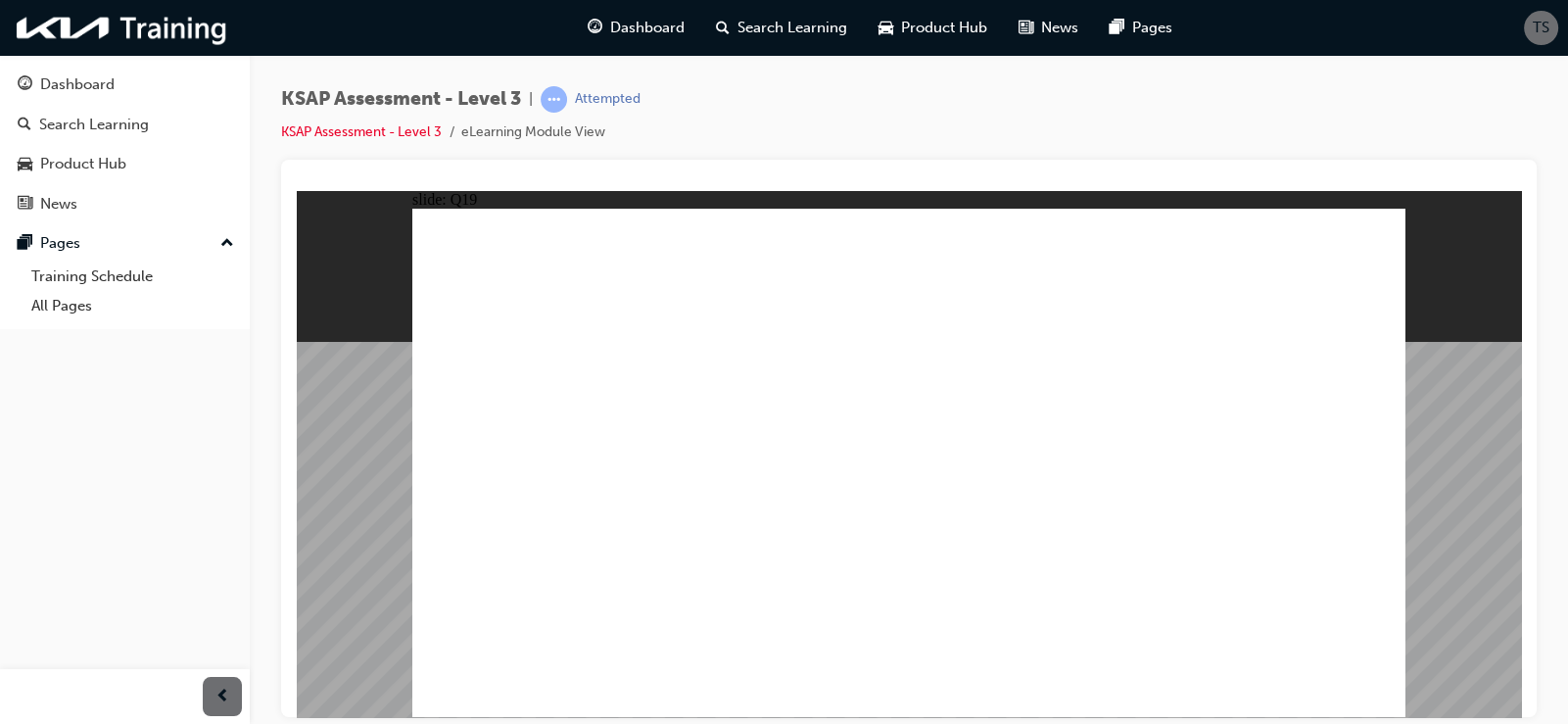
checkbox input "true"
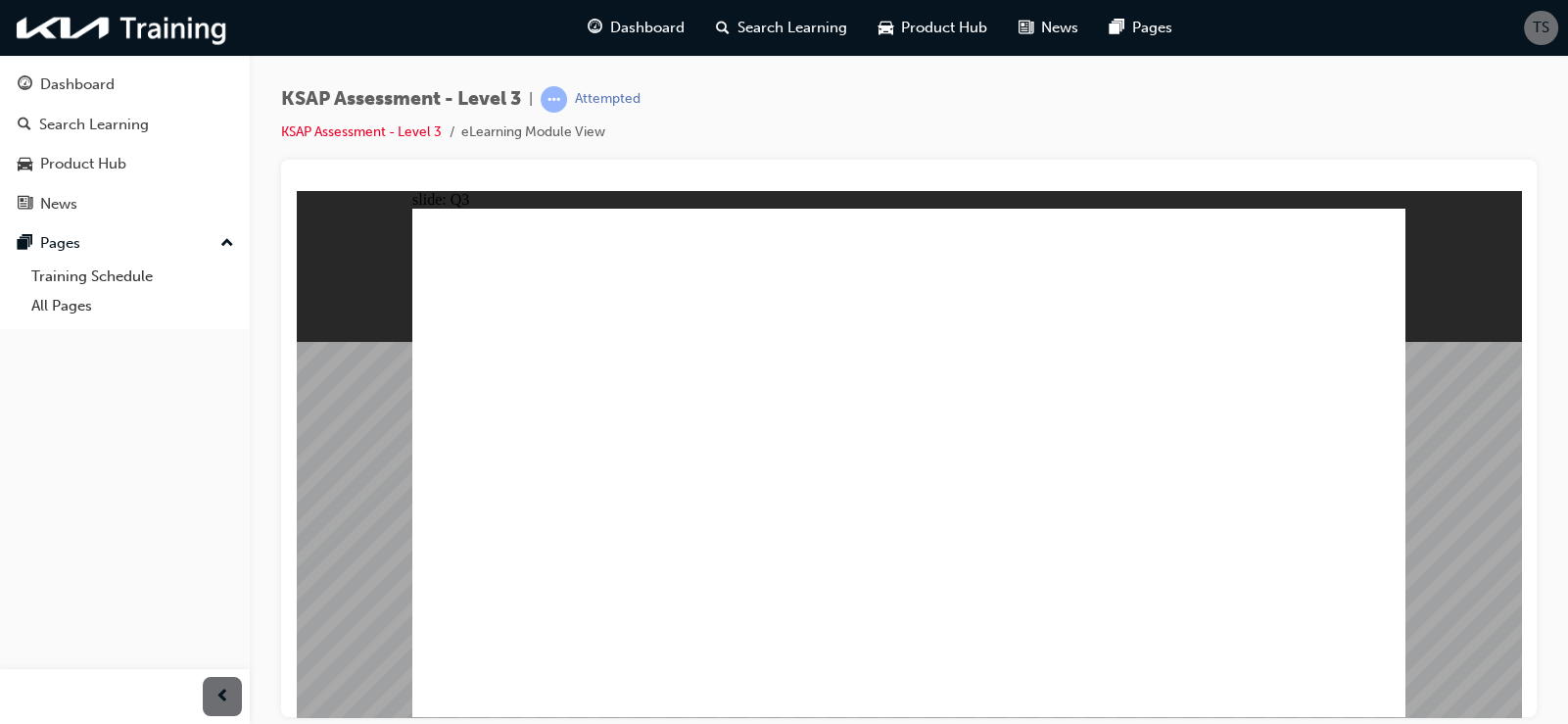
radio input "true"
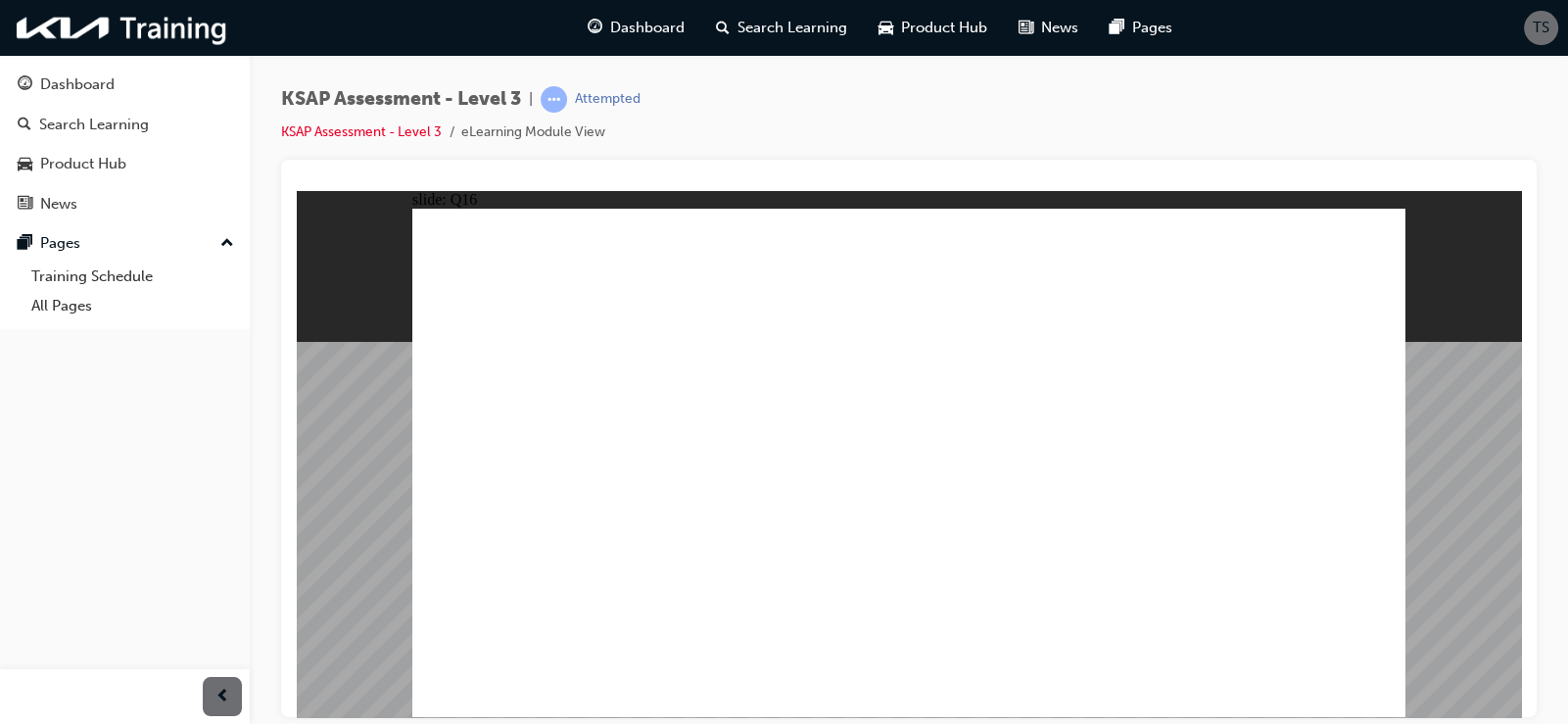
radio input "true"
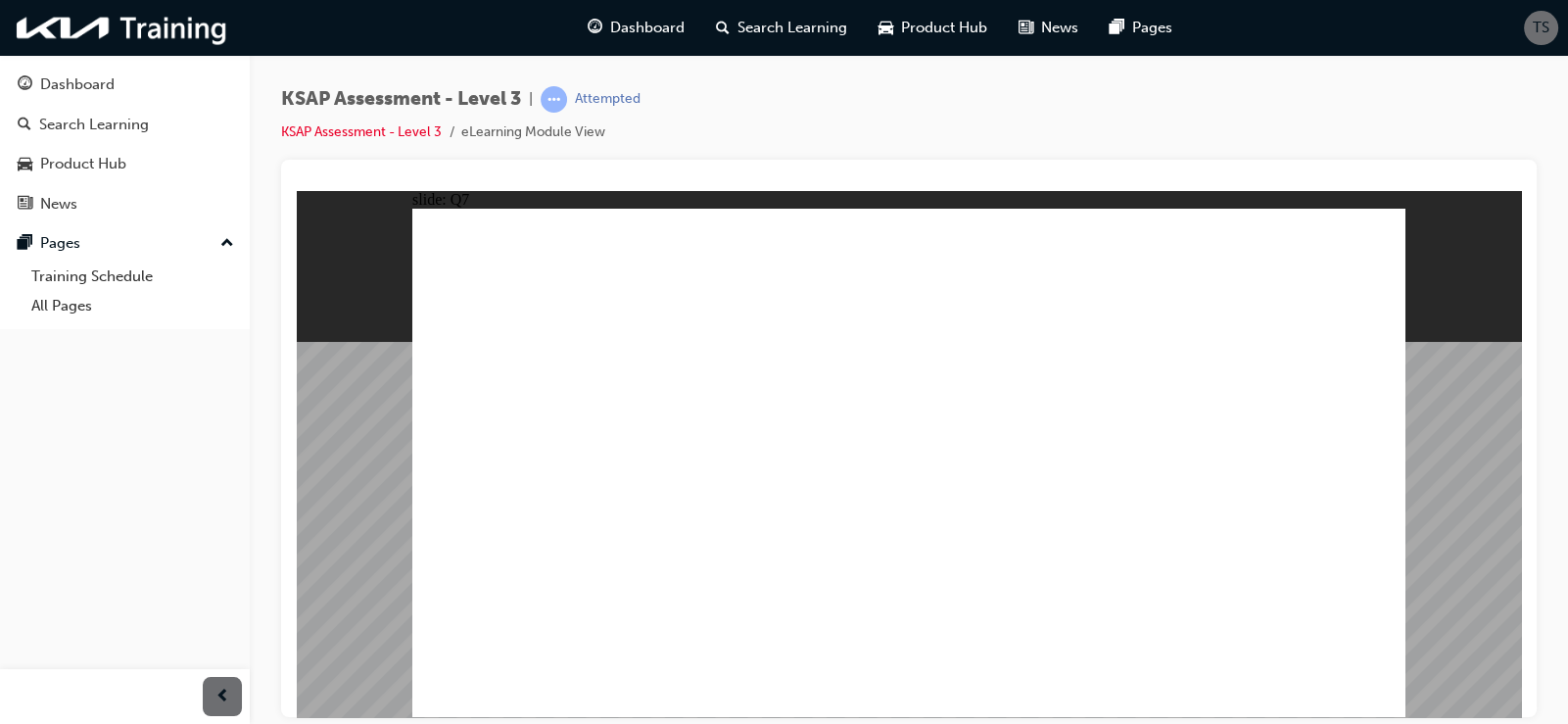
checkbox input "true"
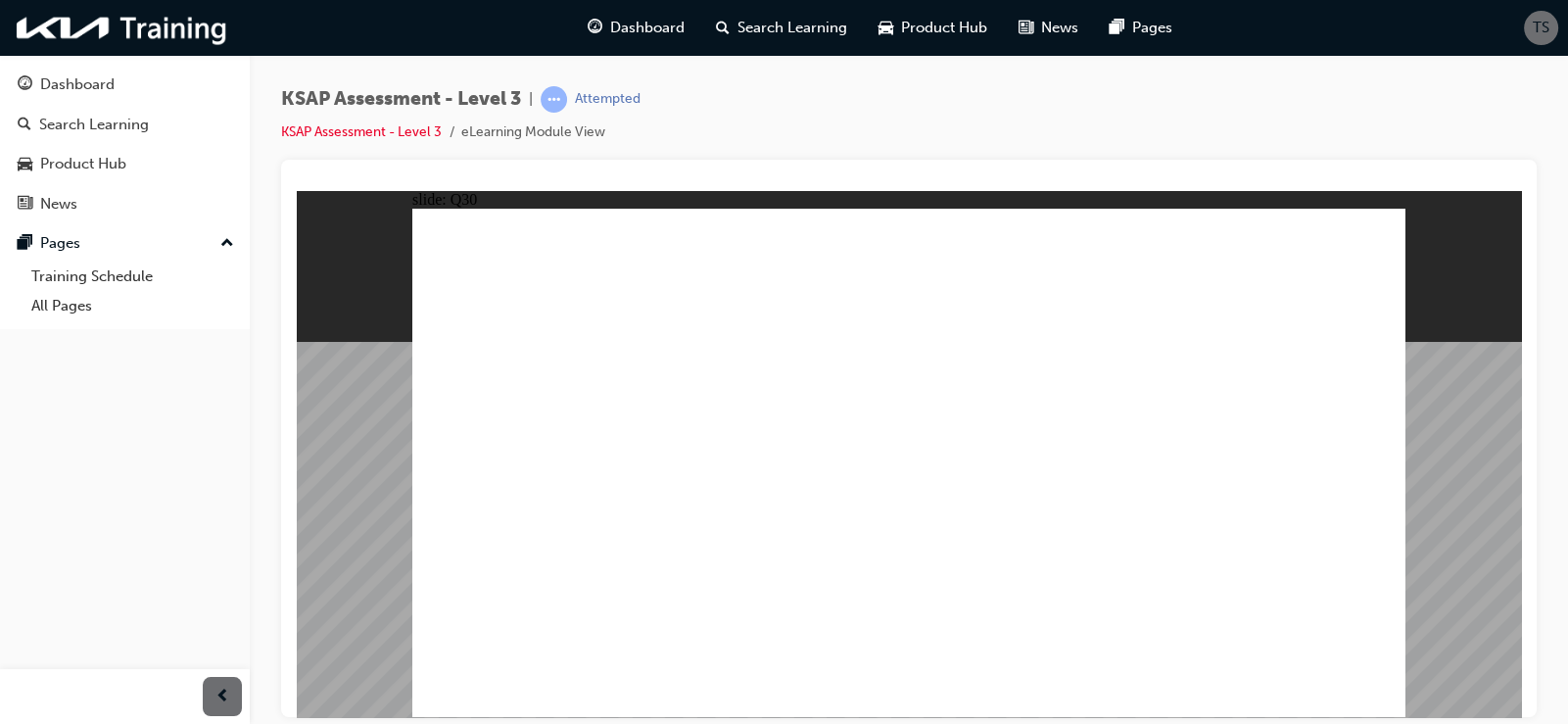
checkbox input "true"
drag, startPoint x: 968, startPoint y: 570, endPoint x: 997, endPoint y: 584, distance: 32.2
checkbox input "true"
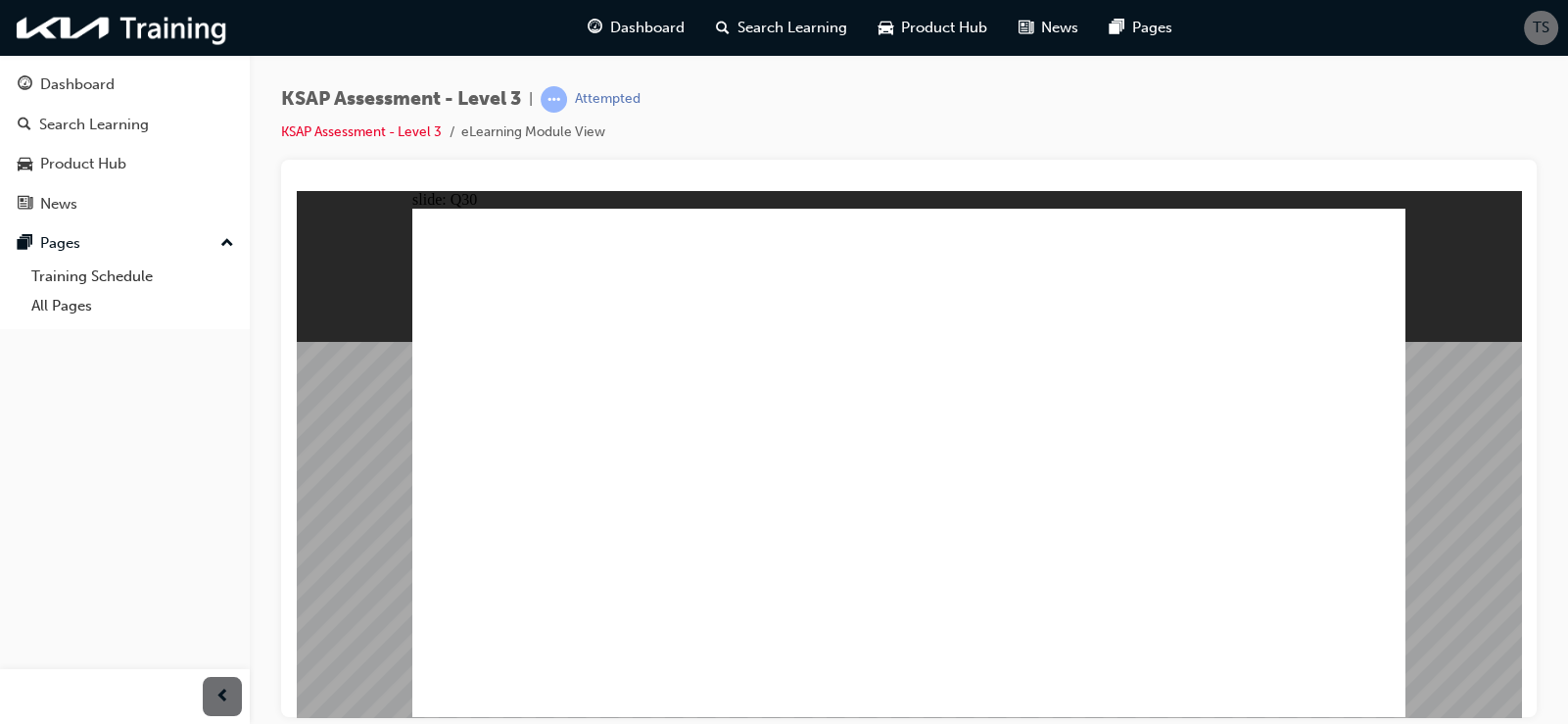
radio input "true"
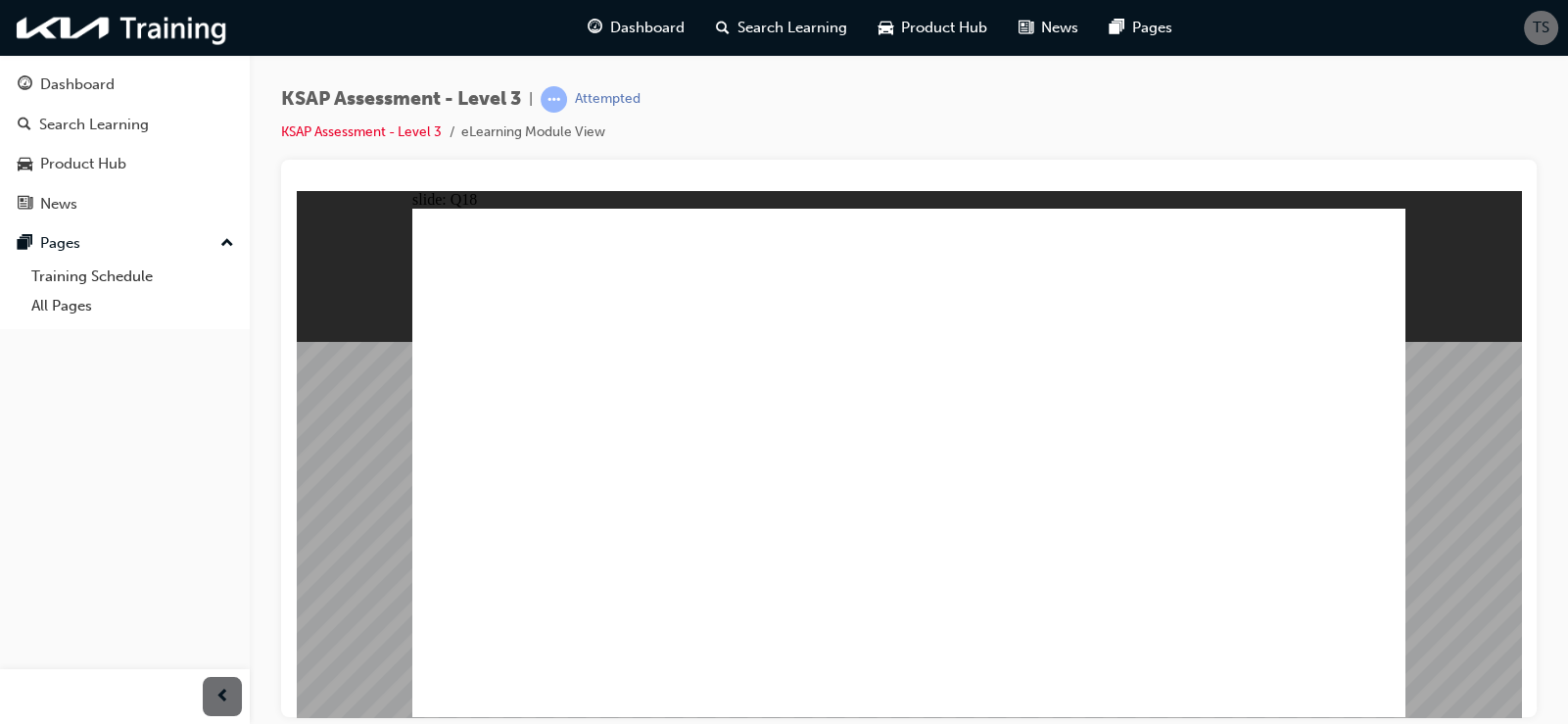
radio input "true"
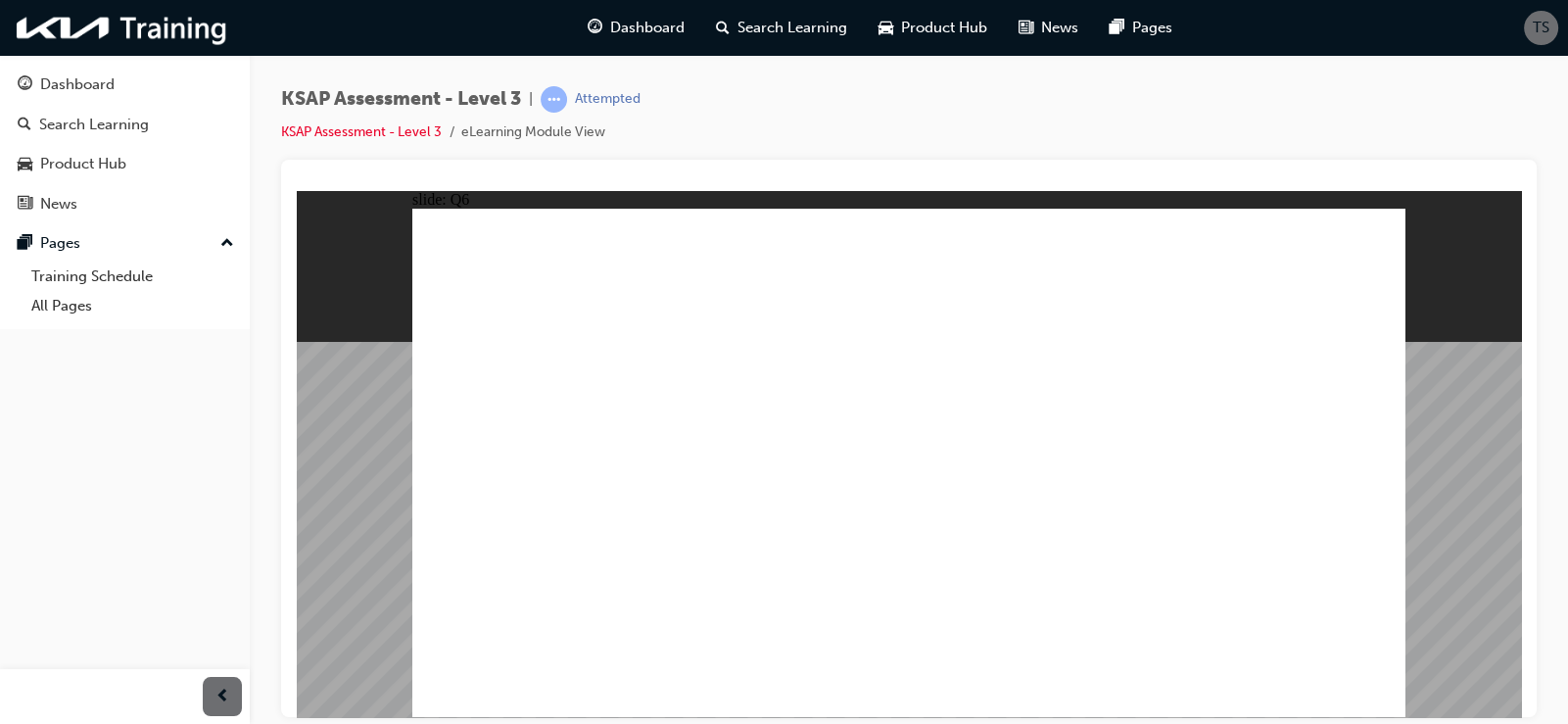
radio input "true"
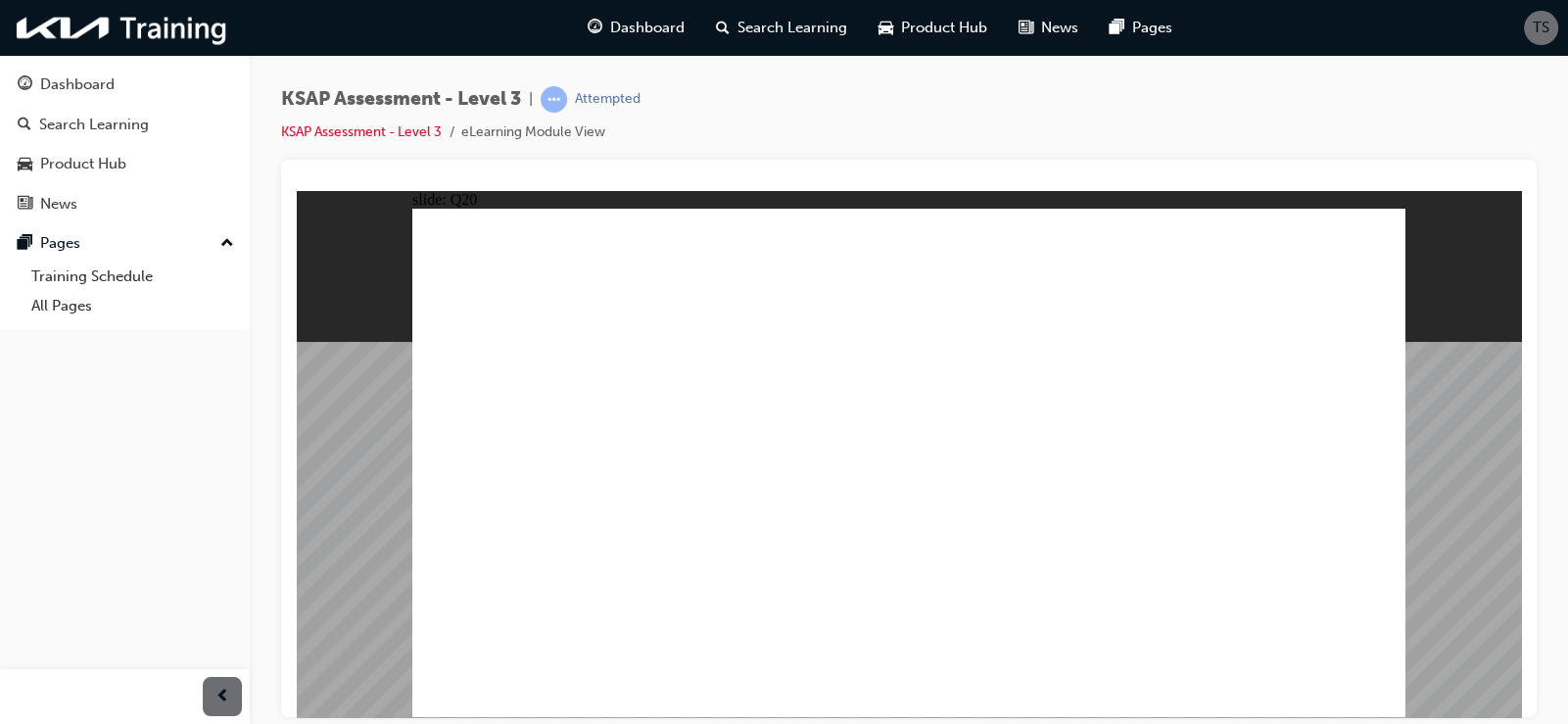
radio input "true"
checkbox input "true"
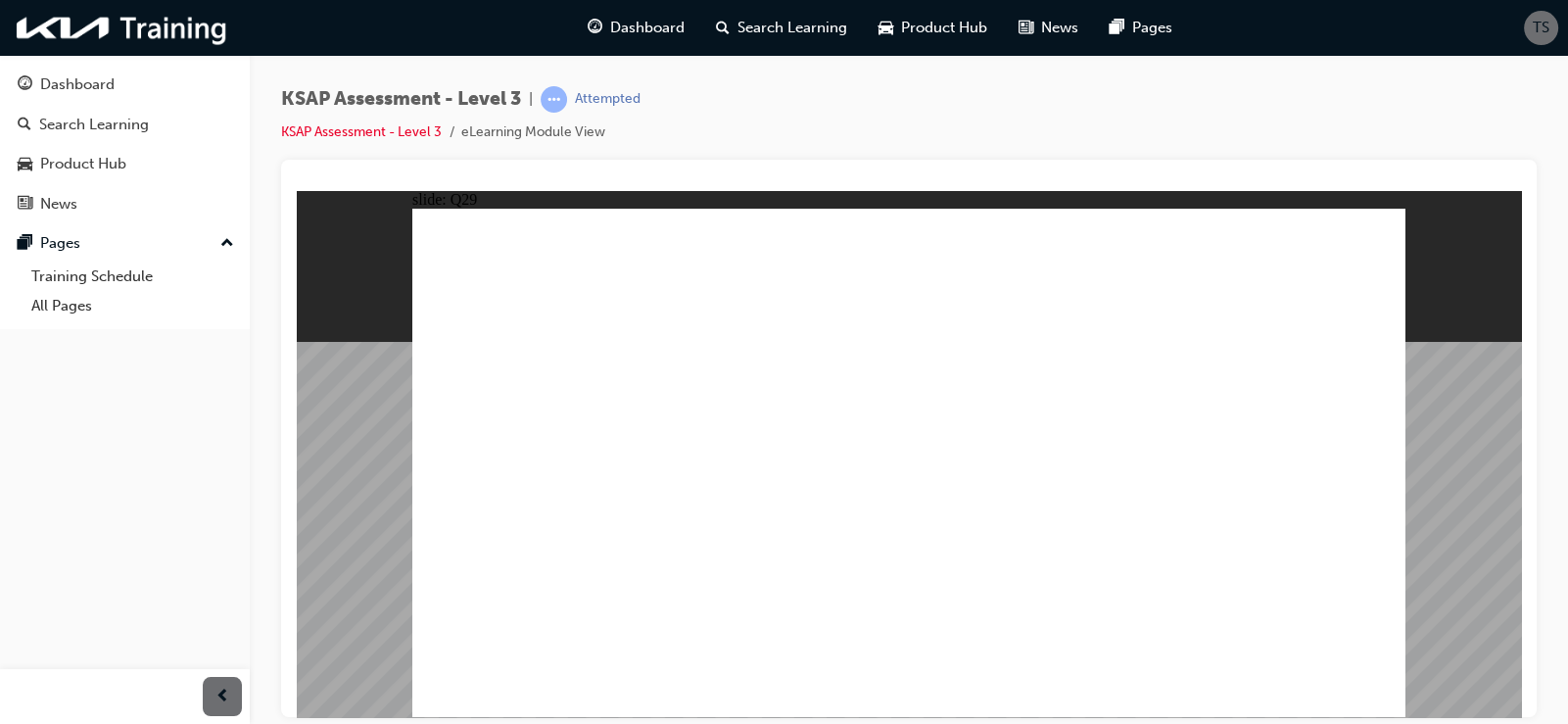
checkbox input "true"
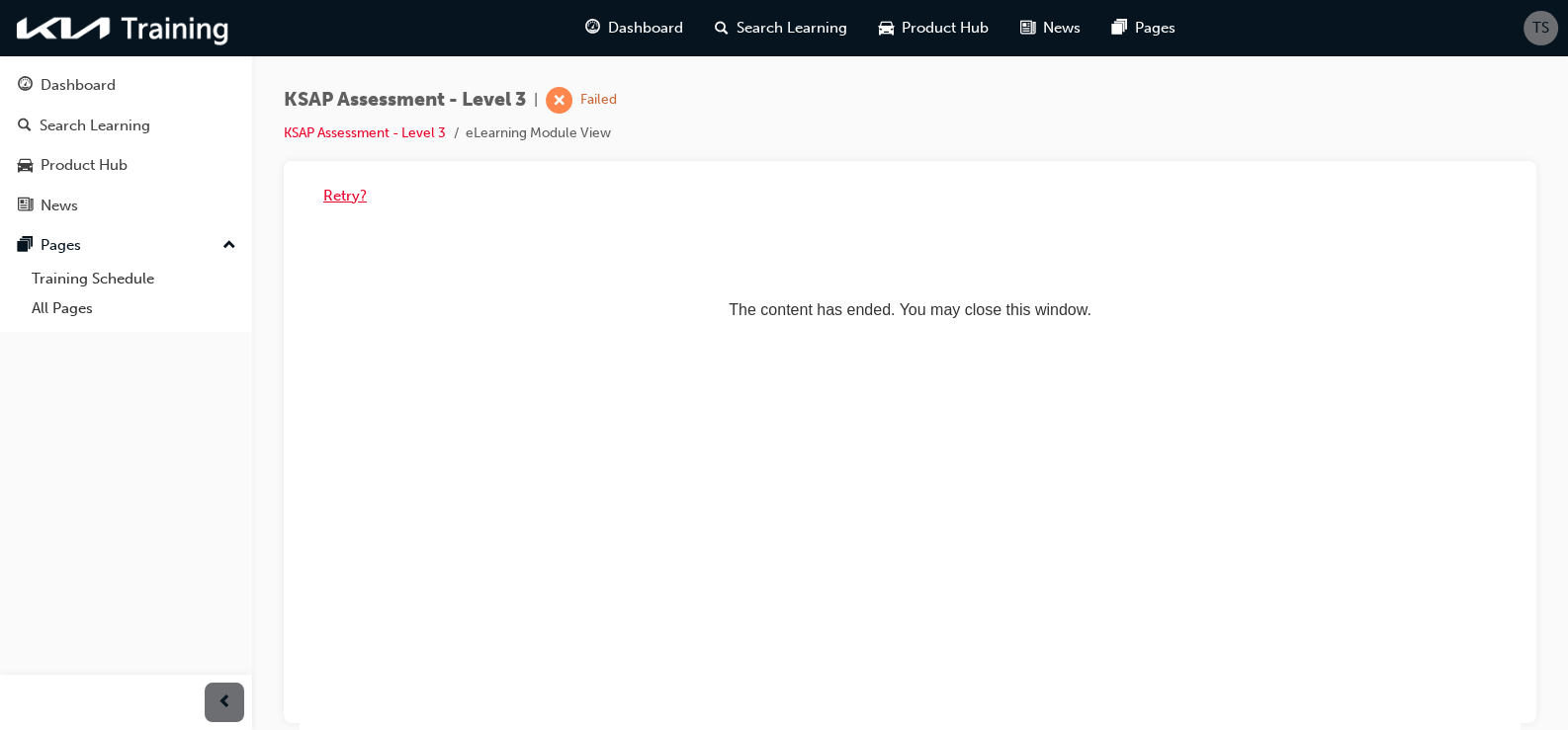
click at [339, 186] on button "Retry?" at bounding box center [345, 196] width 44 height 23
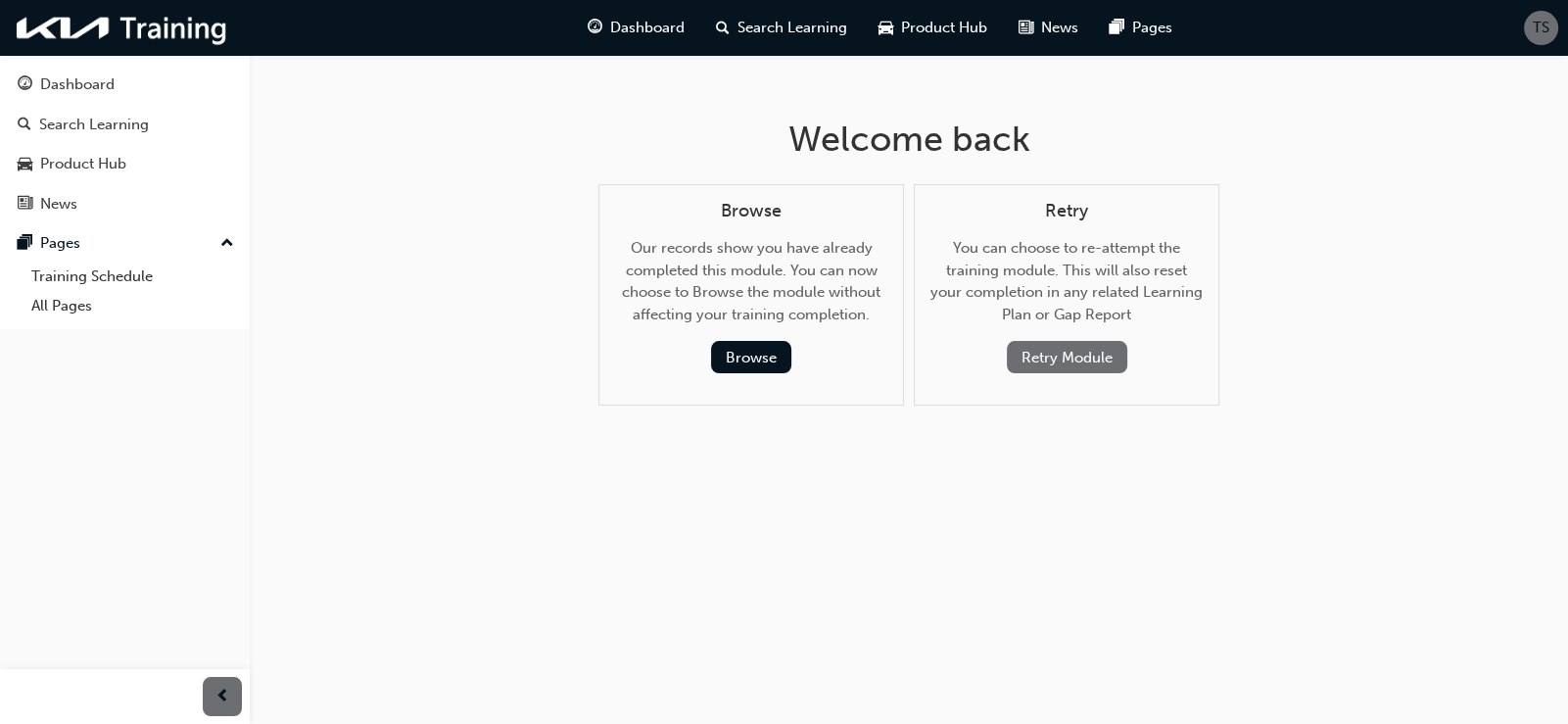
click at [1076, 362] on button "Retry Module" at bounding box center [1066, 357] width 121 height 32
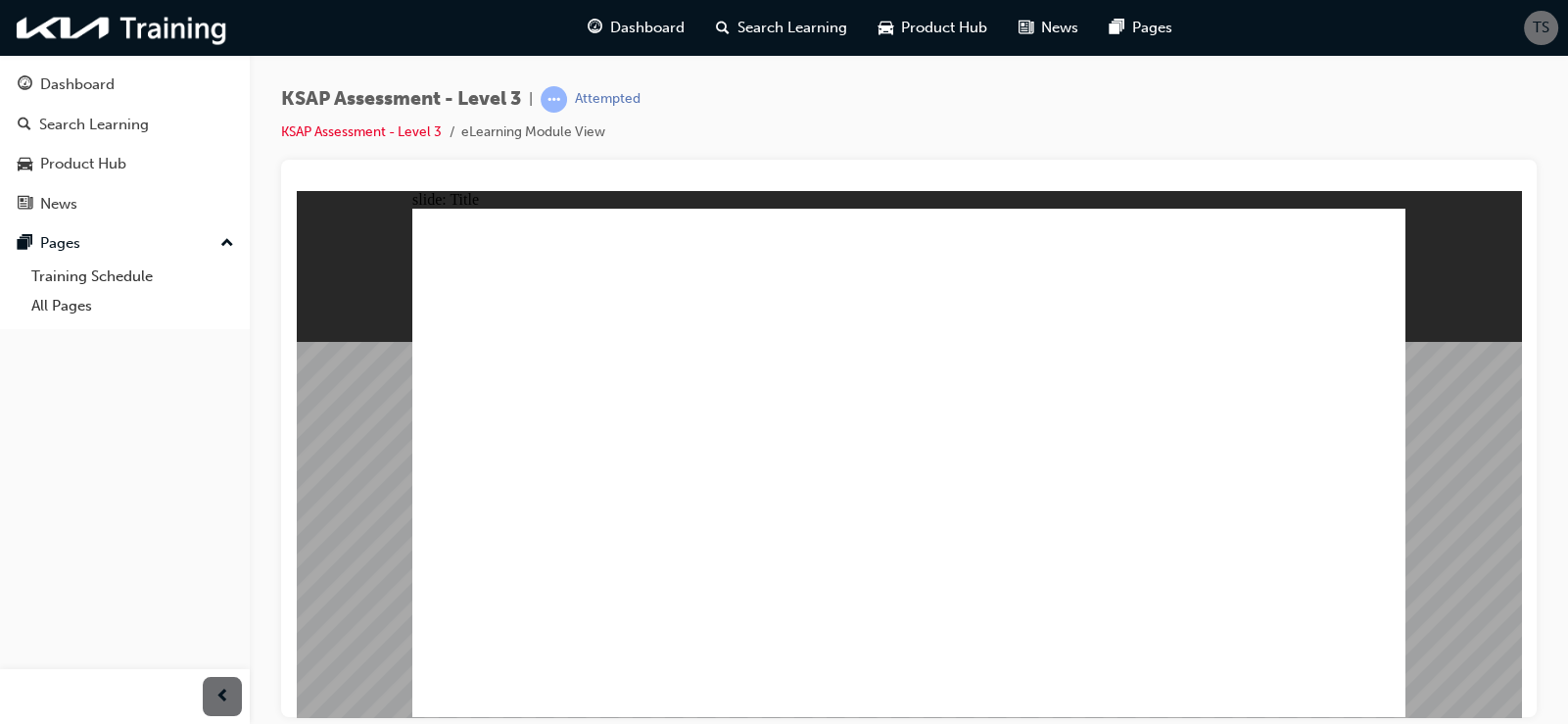
checkbox input "true"
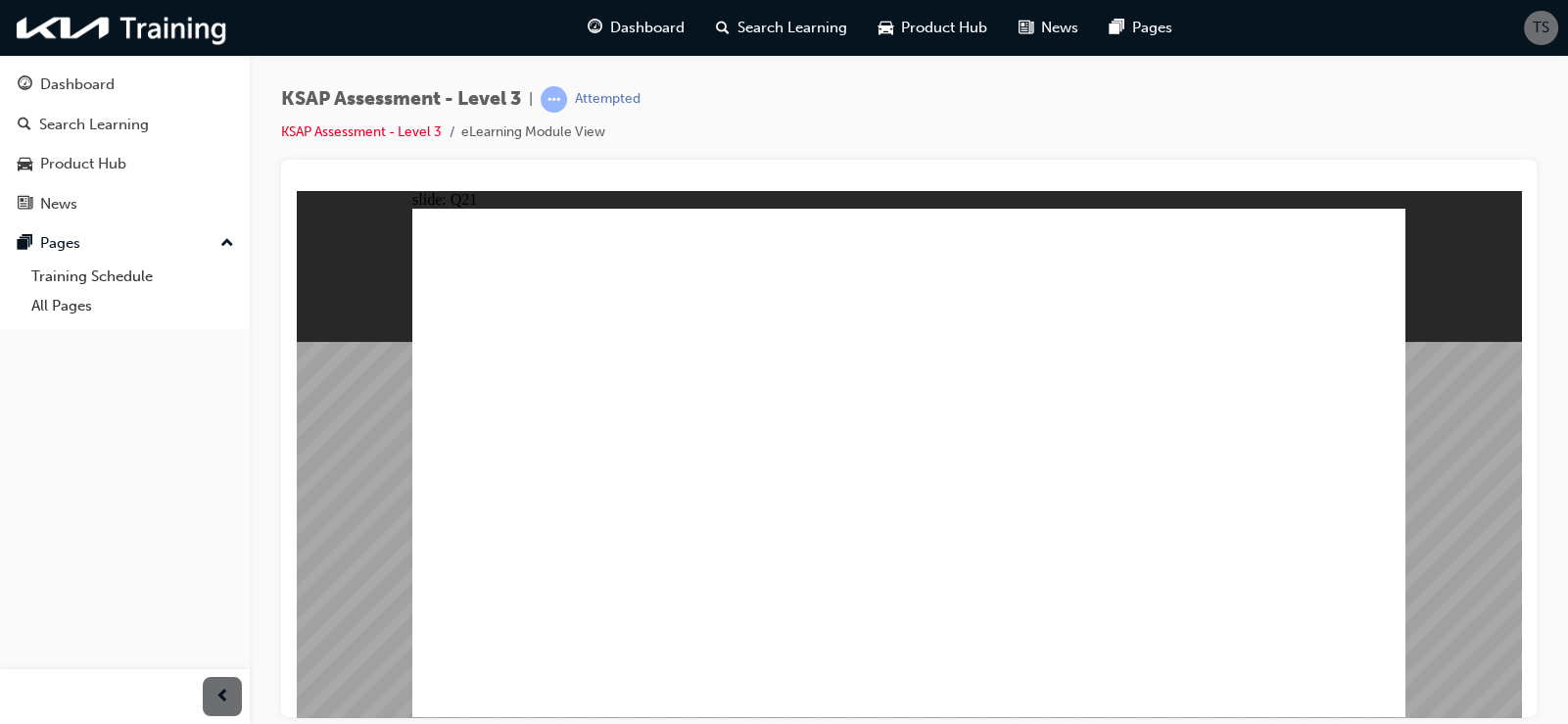
checkbox input "true"
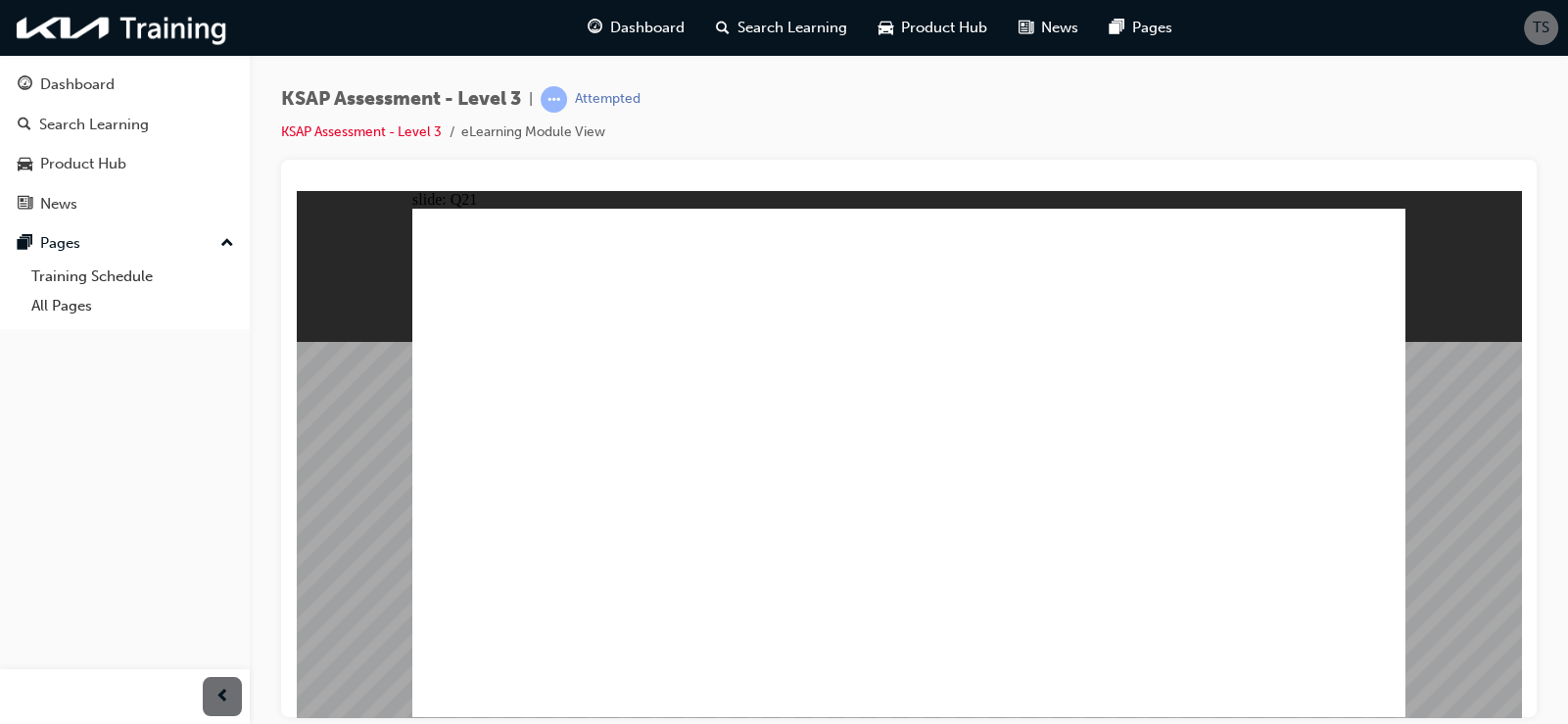
drag, startPoint x: 931, startPoint y: 508, endPoint x: 943, endPoint y: 514, distance: 13.4
radio input "true"
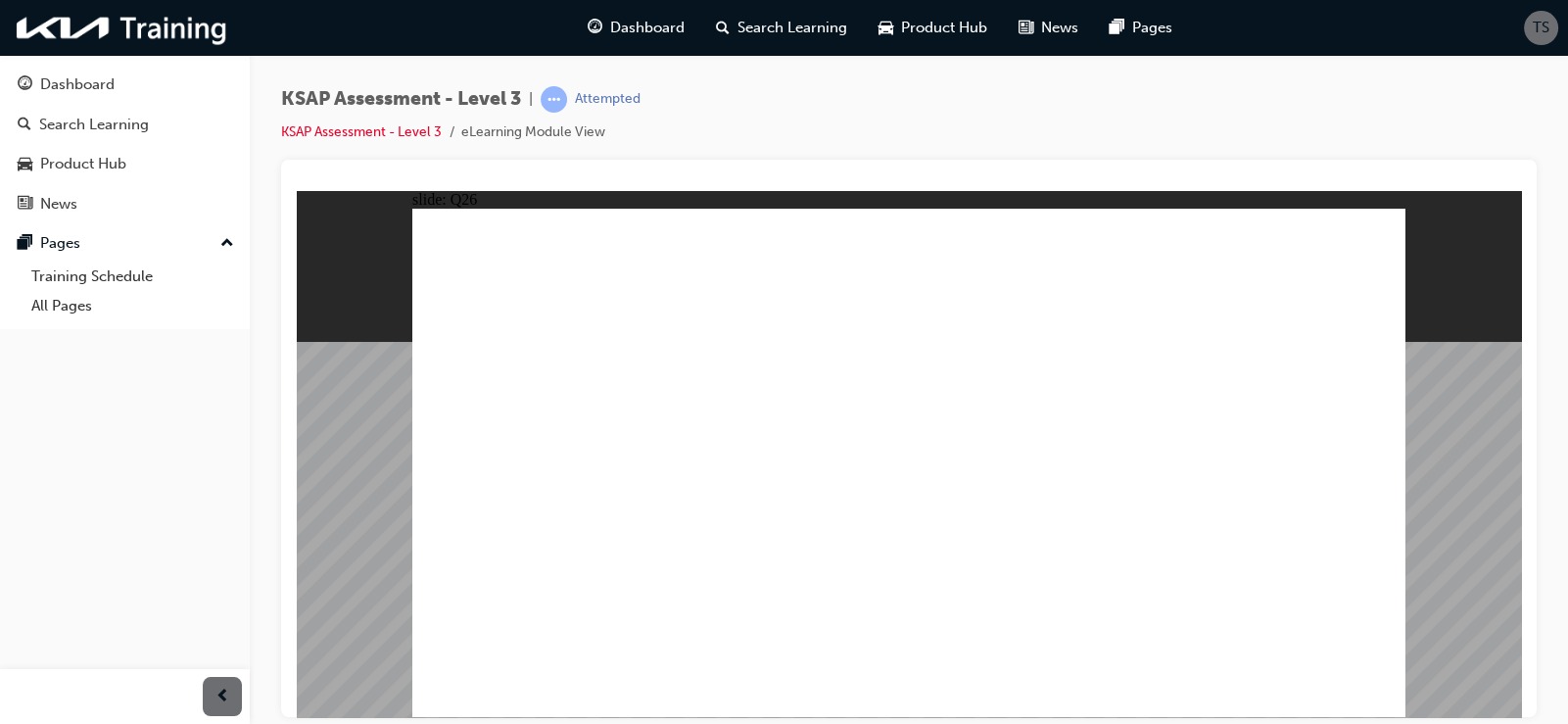
checkbox input "true"
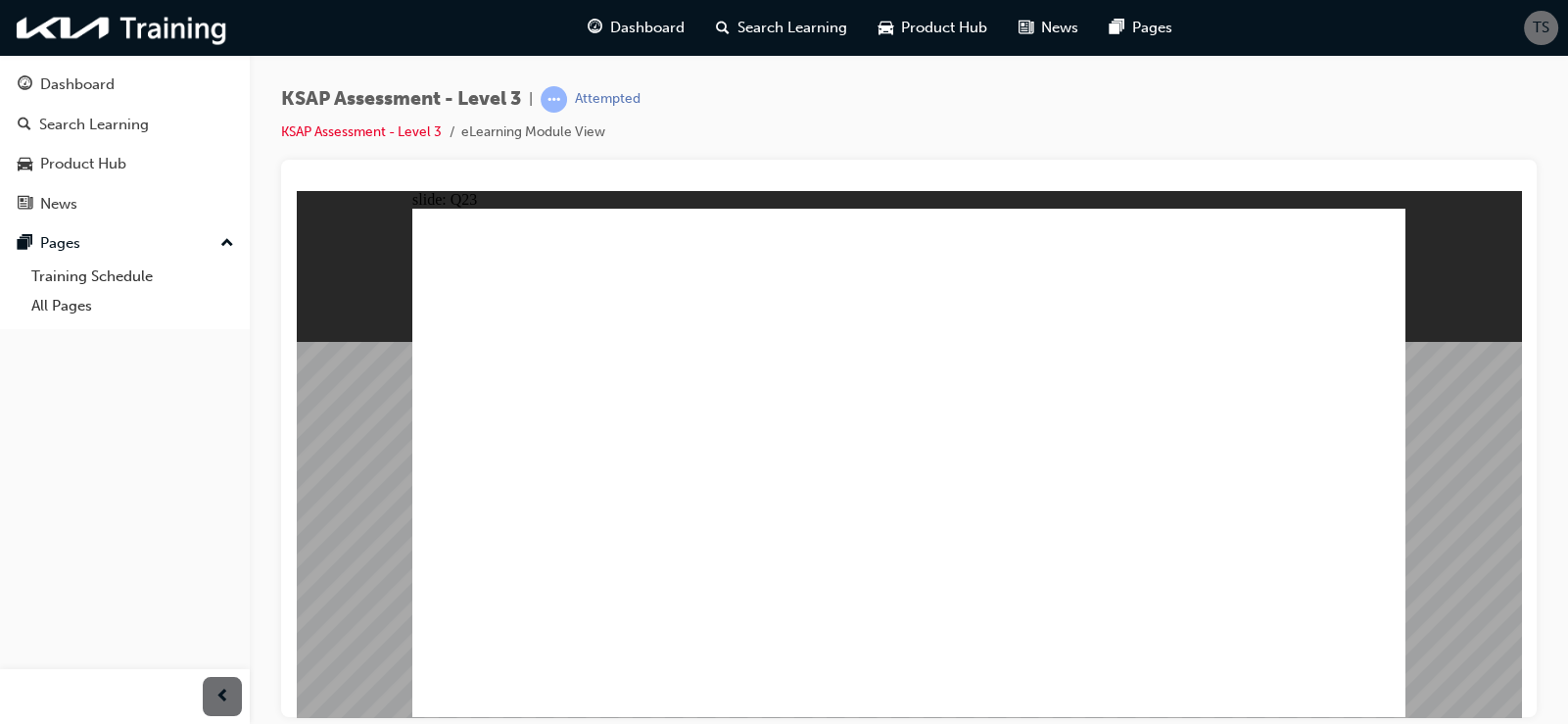
checkbox input "true"
click at [402, 134] on link "KSAP Assessment - Level 3" at bounding box center [361, 132] width 161 height 17
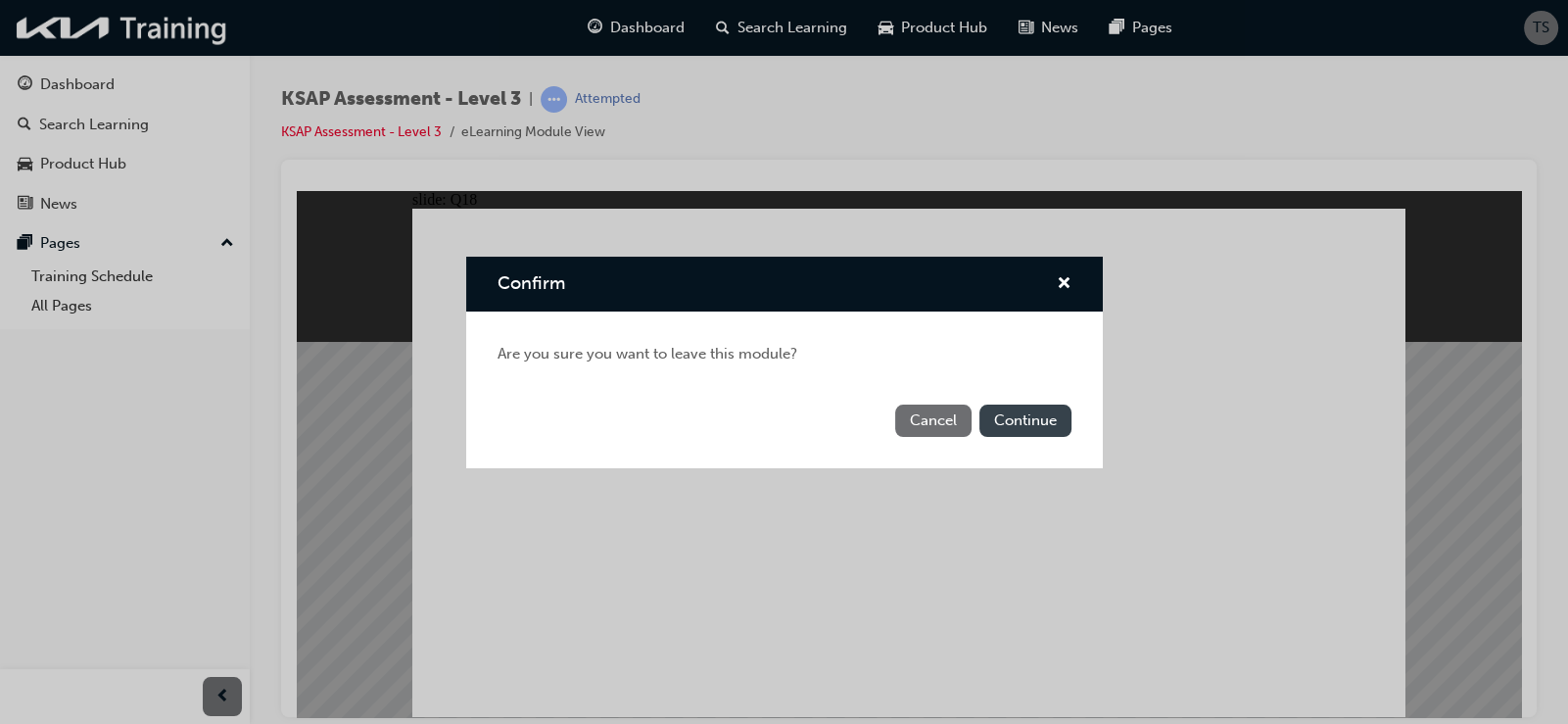
click at [1033, 414] on button "Continue" at bounding box center [1026, 420] width 92 height 32
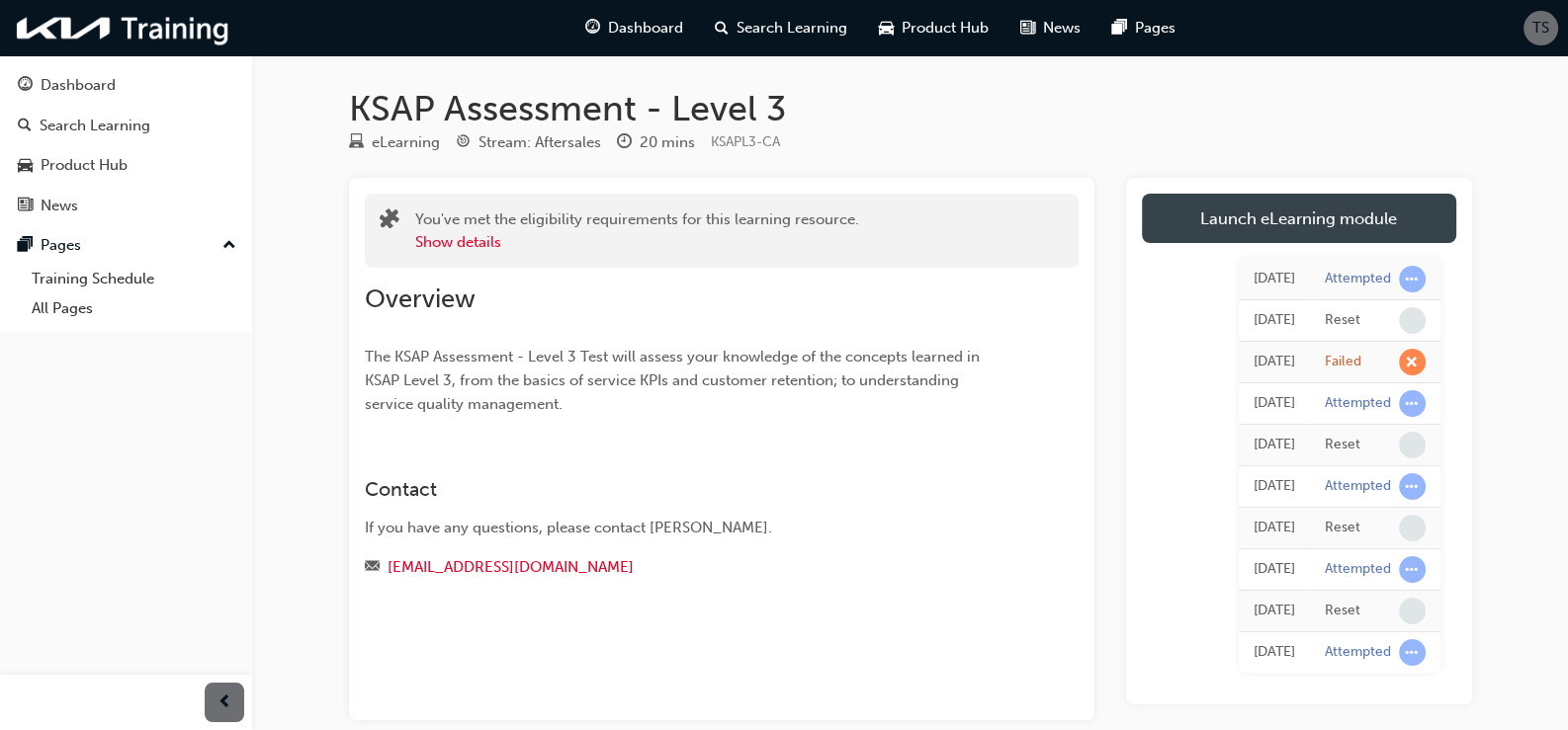
click at [1205, 211] on link "Launch eLearning module" at bounding box center [1298, 219] width 314 height 50
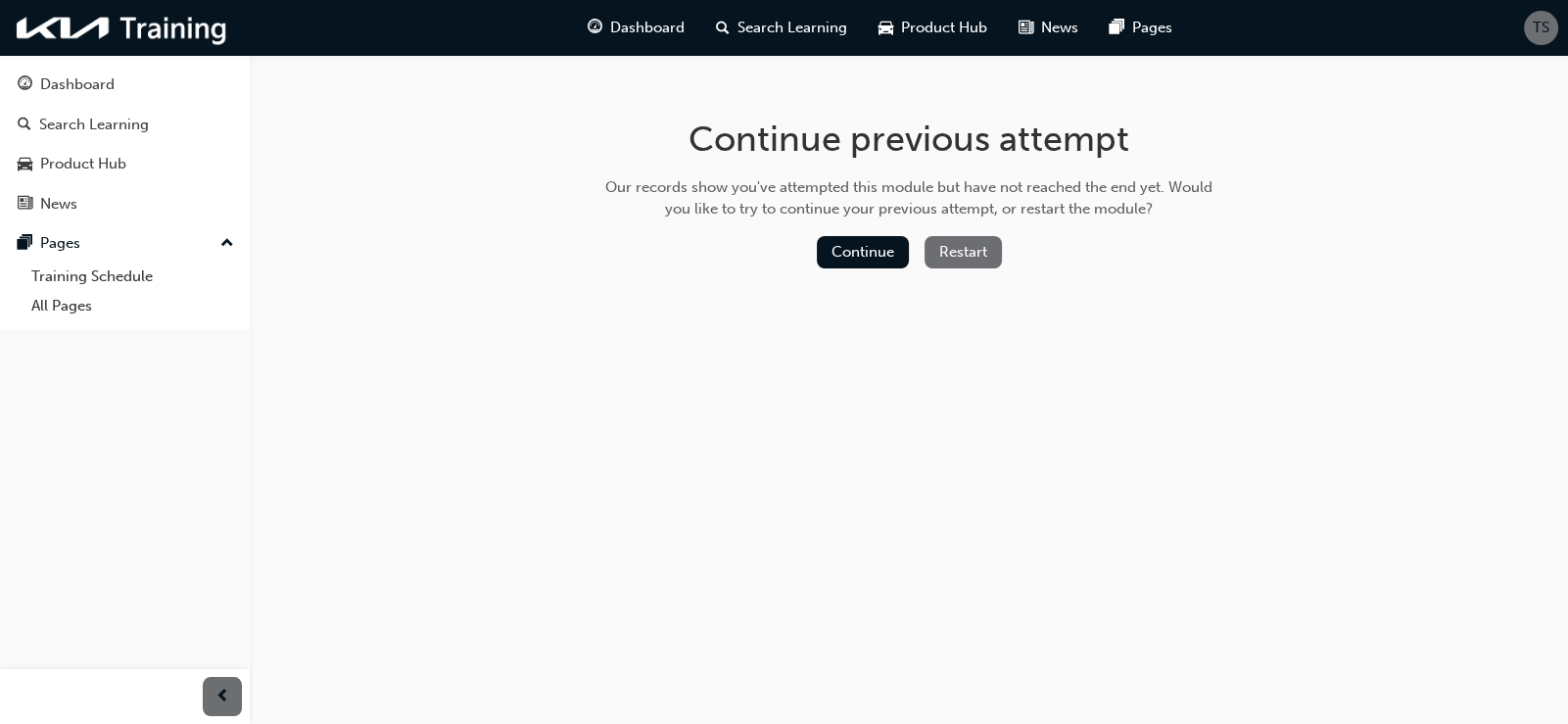
drag, startPoint x: 845, startPoint y: 254, endPoint x: 957, endPoint y: 274, distance: 113.8
click at [959, 320] on div "Continue previous attempt Our records show you've attempted this module but hav…" at bounding box center [909, 196] width 636 height 284
click at [961, 262] on button "Restart" at bounding box center [963, 251] width 78 height 32
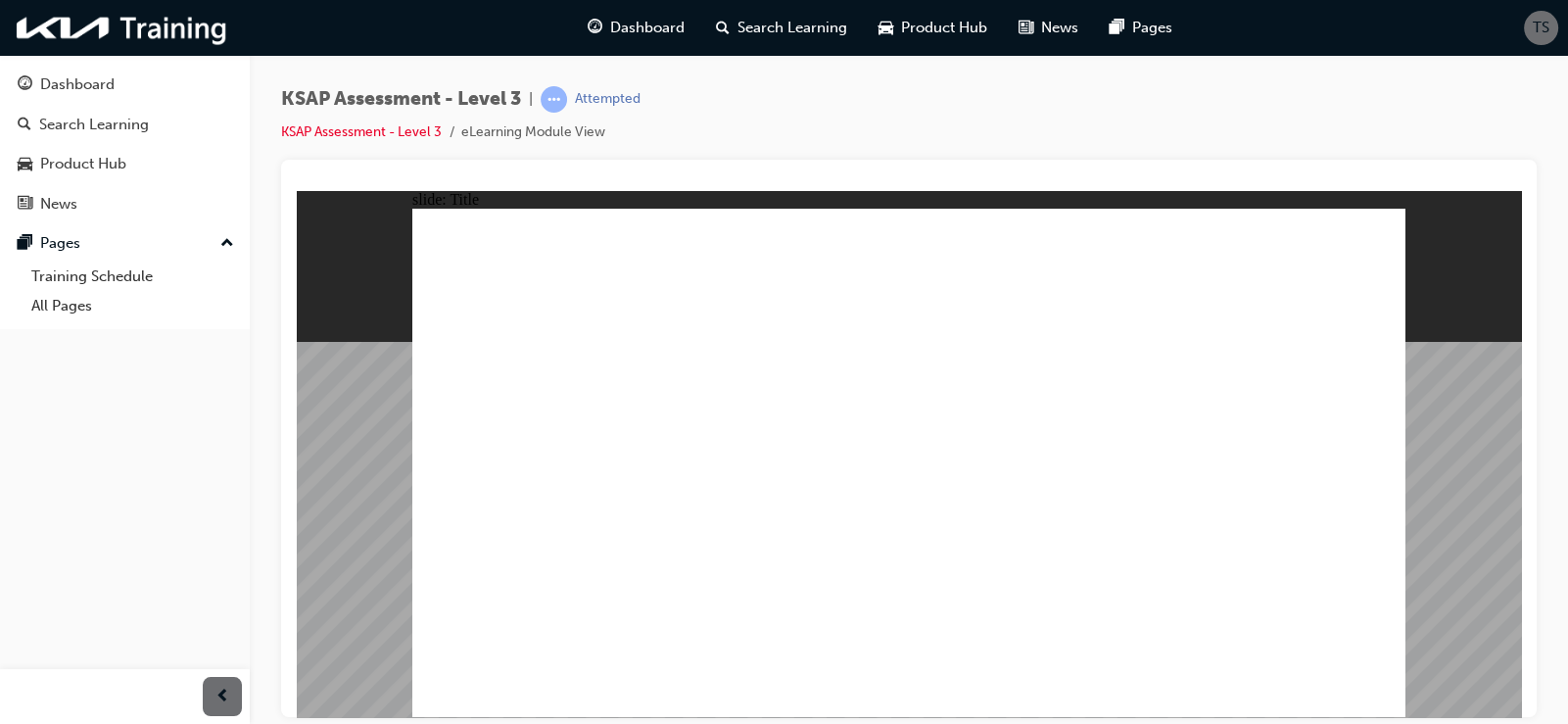
radio input "true"
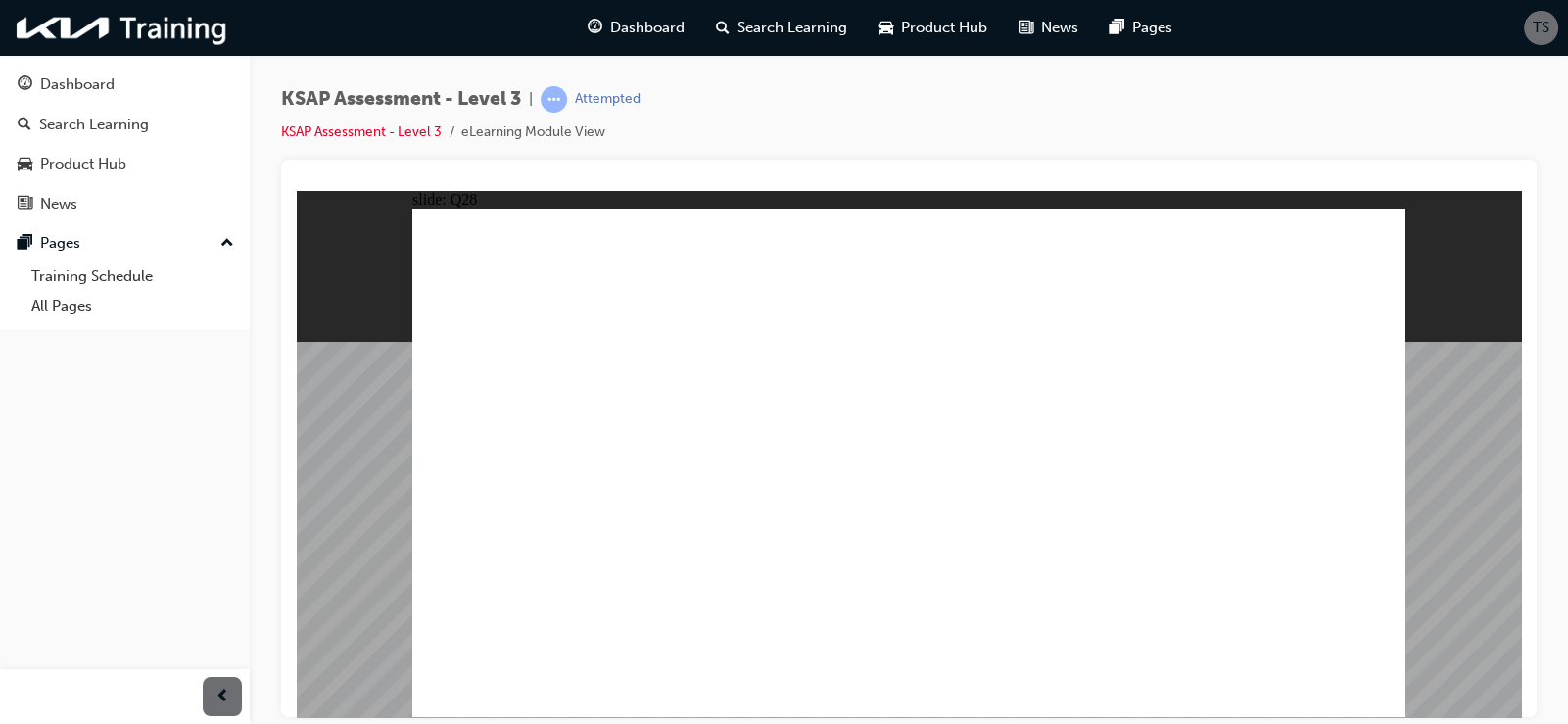
checkbox input "true"
drag, startPoint x: 1026, startPoint y: 431, endPoint x: 1007, endPoint y: 453, distance: 29.1
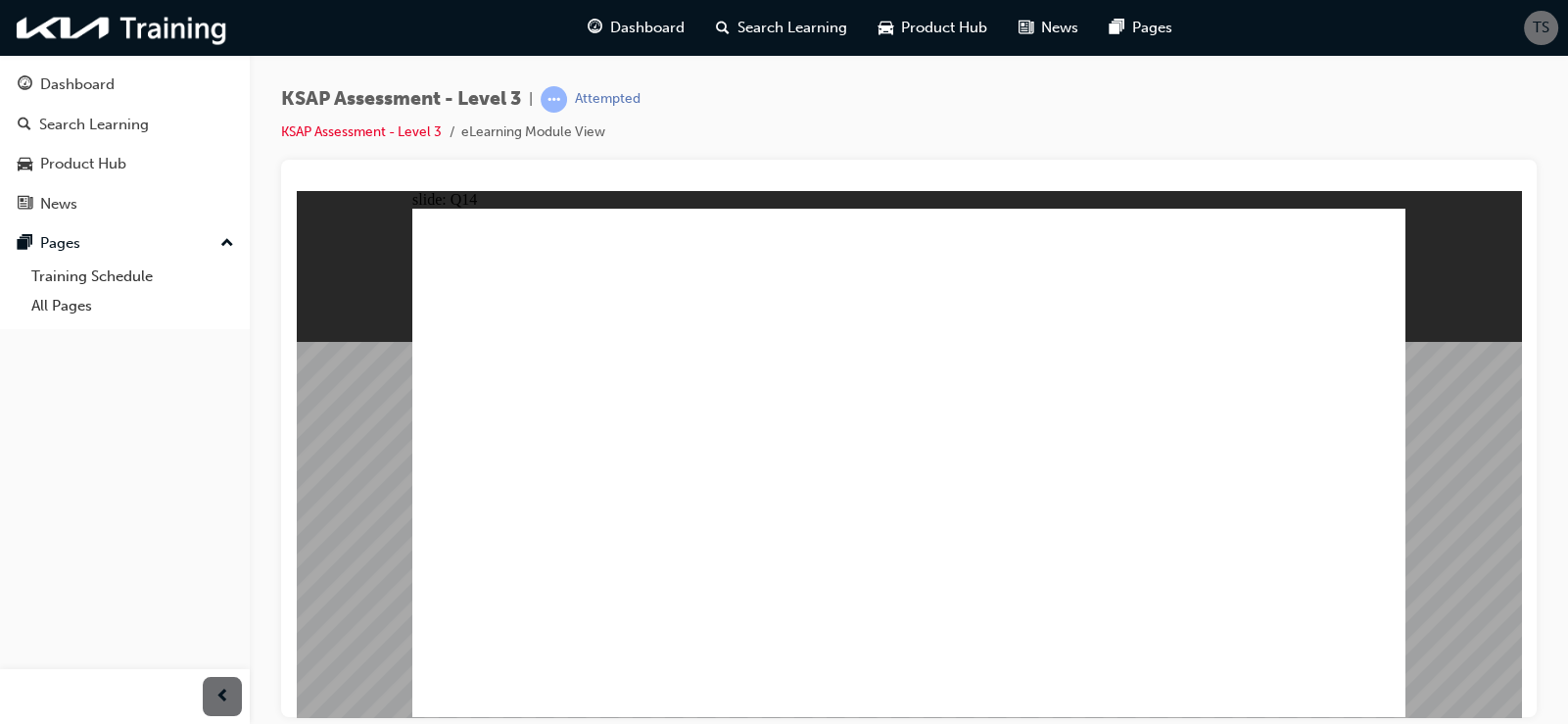
checkbox input "true"
drag, startPoint x: 987, startPoint y: 504, endPoint x: 1188, endPoint y: 585, distance: 216.7
checkbox input "true"
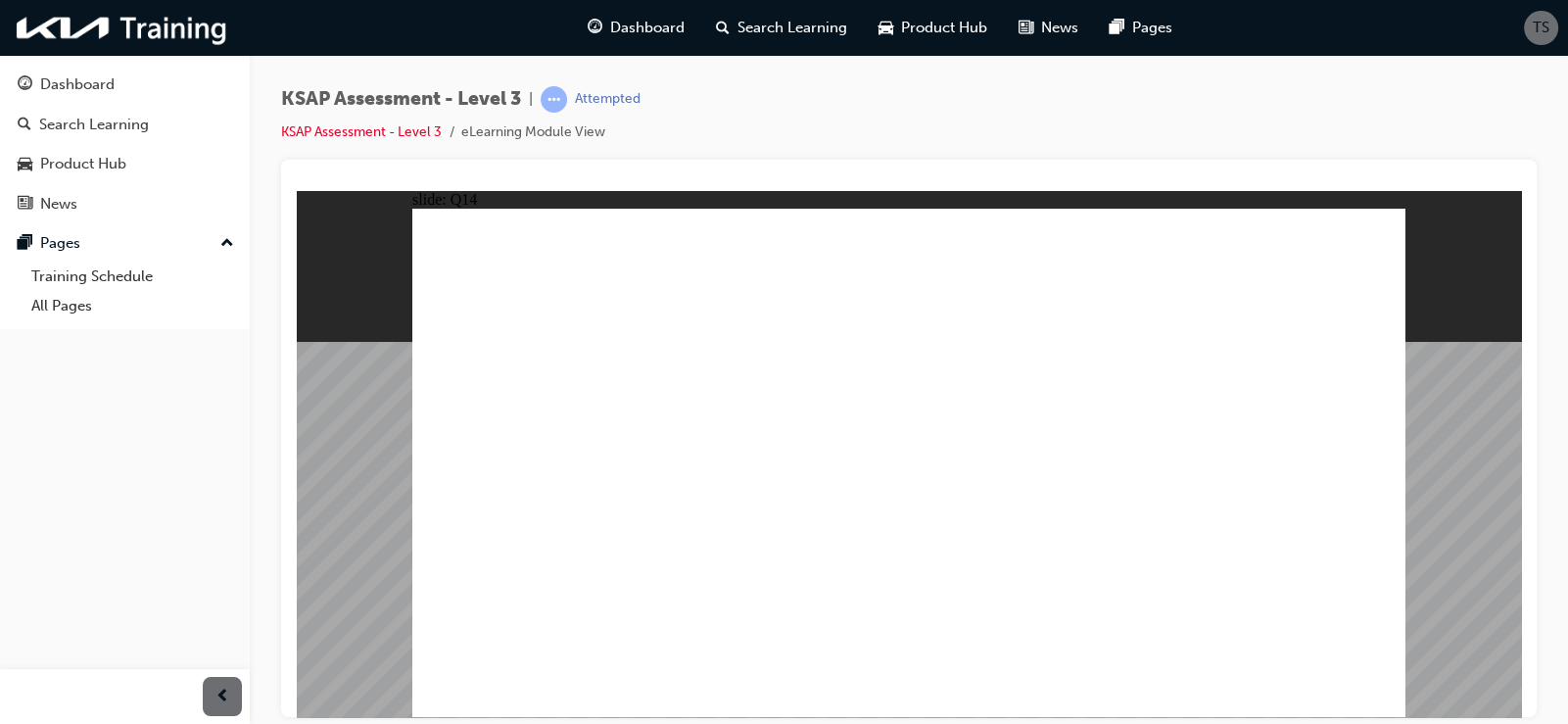
radio input "true"
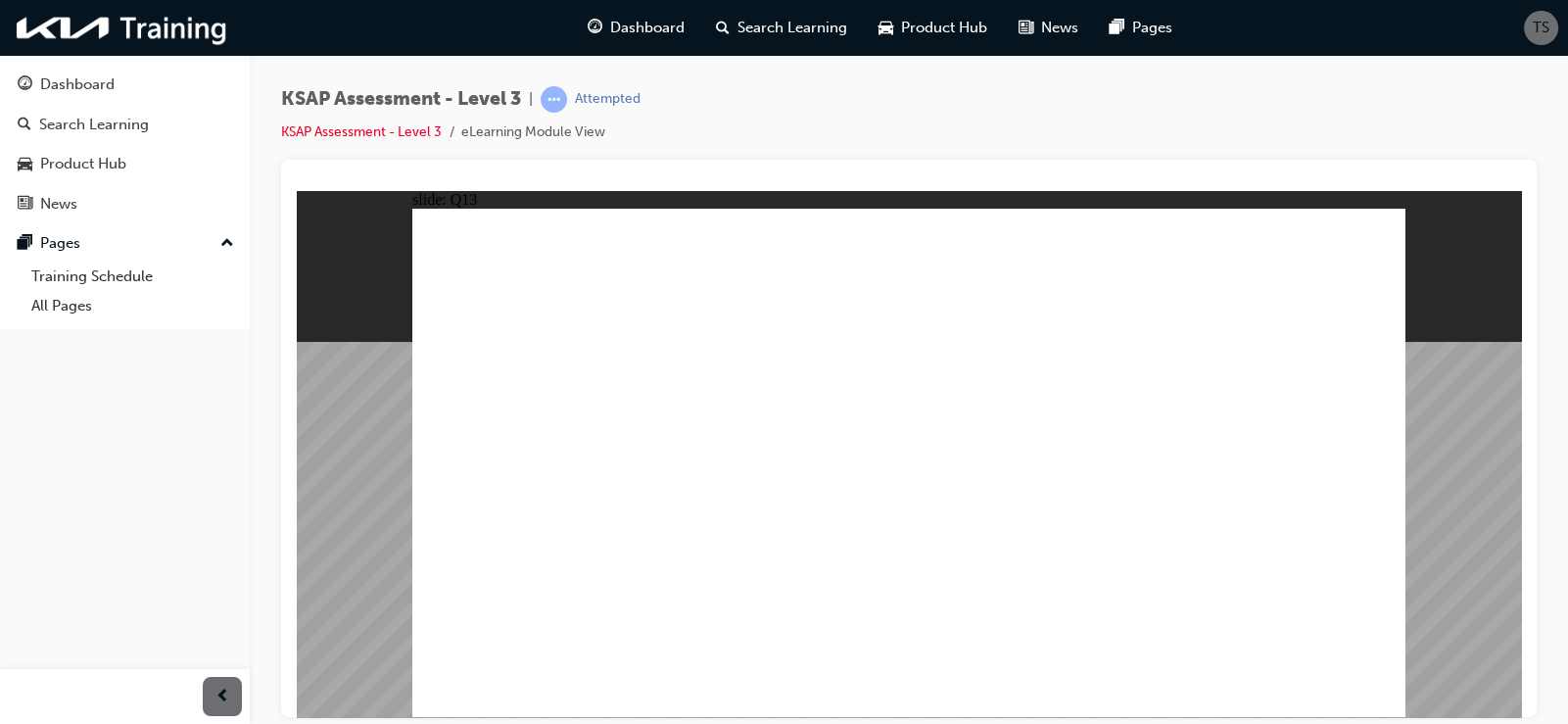
drag, startPoint x: 911, startPoint y: 517, endPoint x: 930, endPoint y: 514, distance: 19.2
radio input "true"
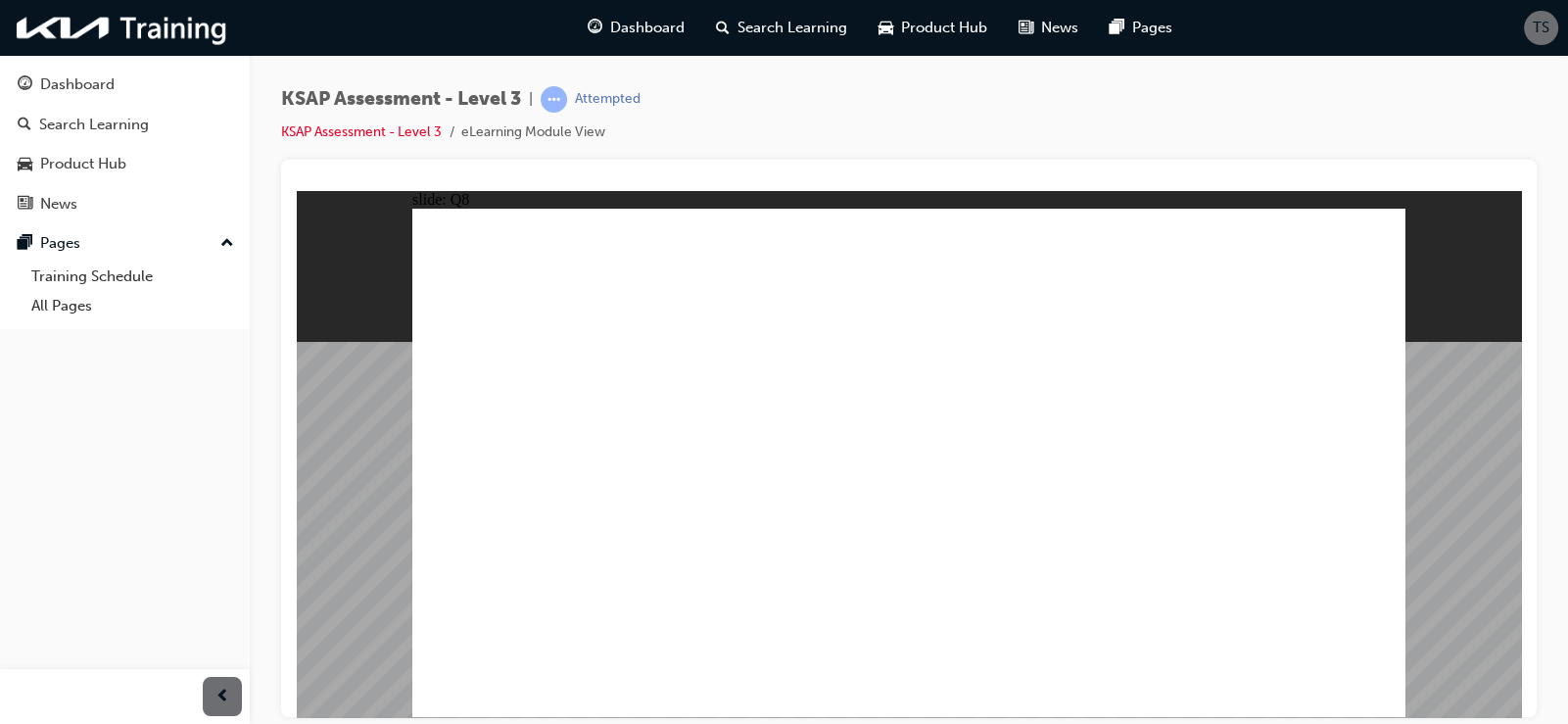
checkbox input "true"
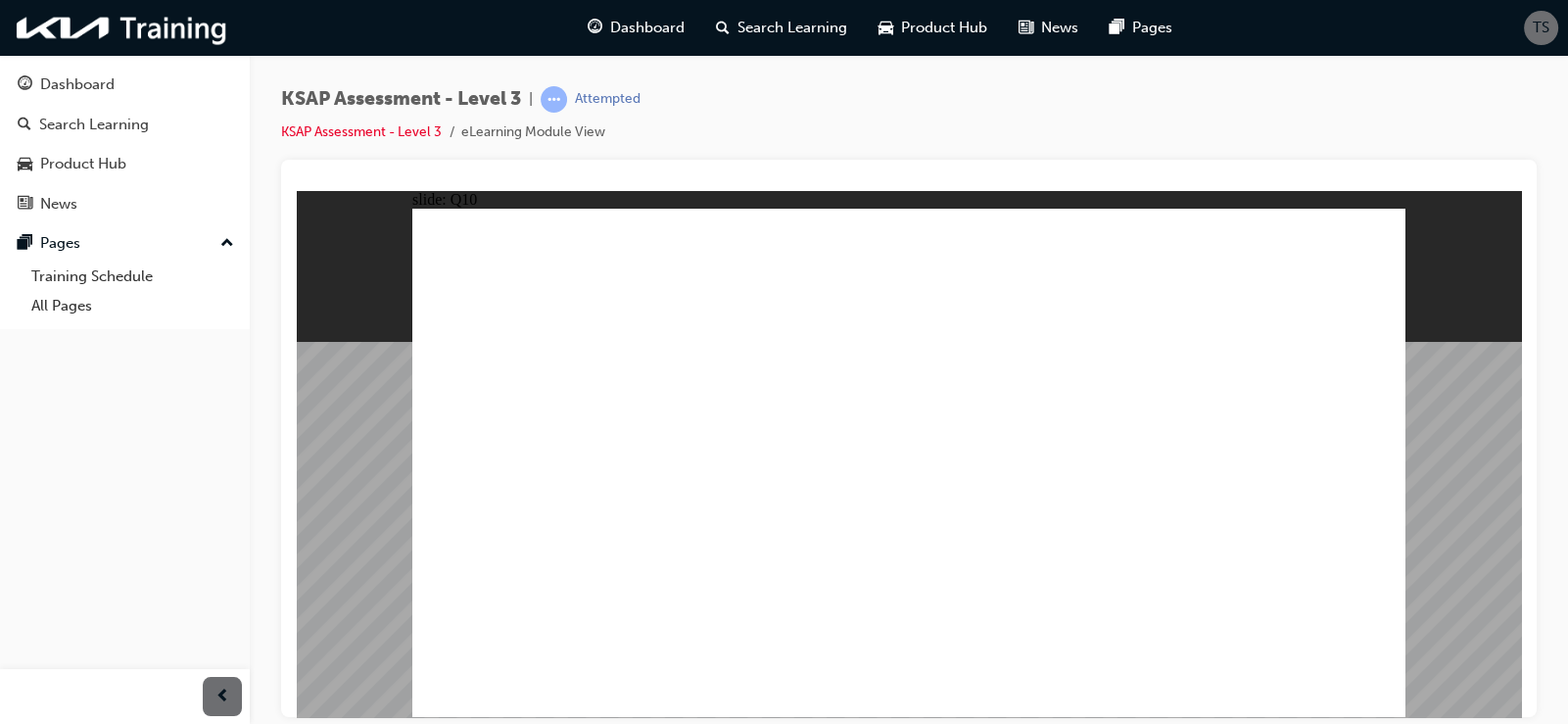
drag, startPoint x: 1033, startPoint y: 573, endPoint x: 1009, endPoint y: 592, distance: 30.6
checkbox input "true"
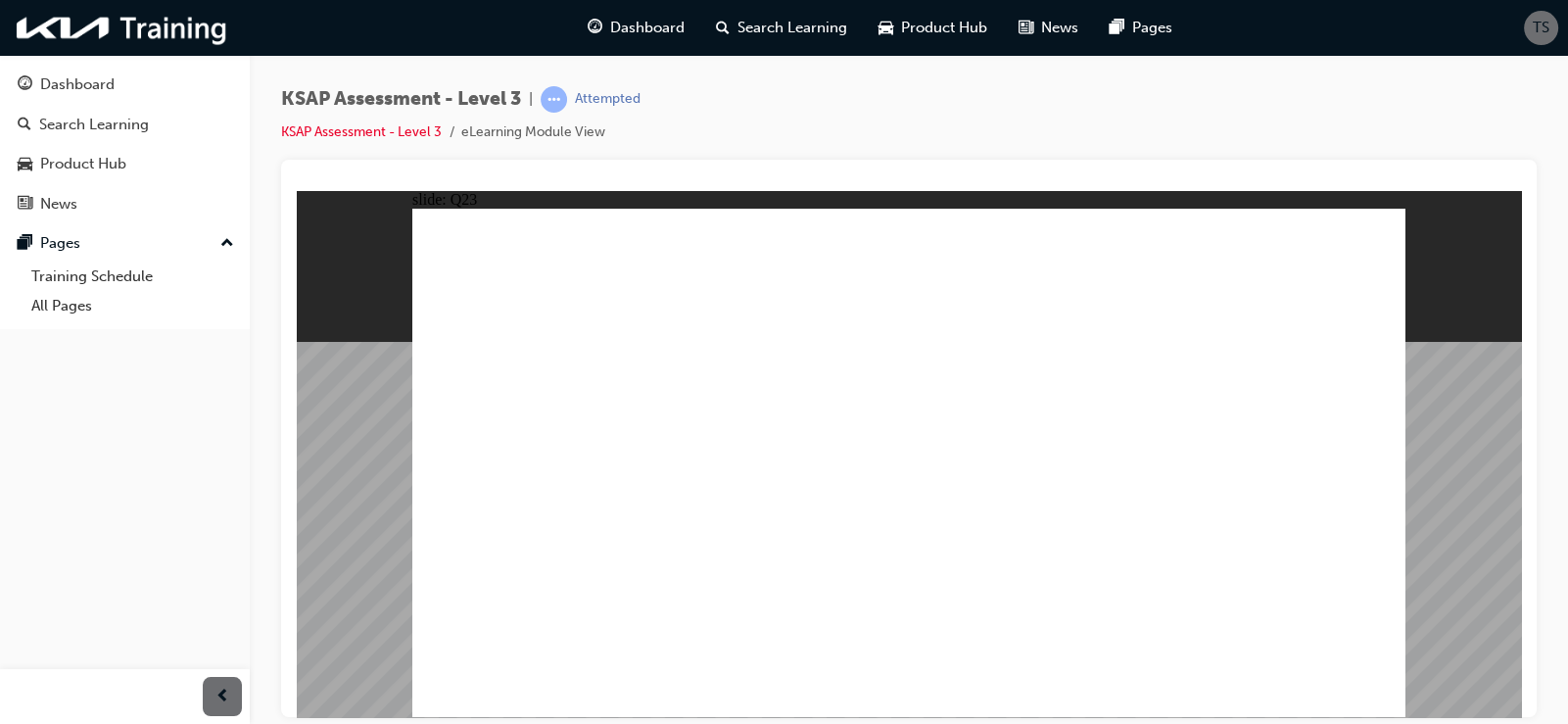
checkbox input "true"
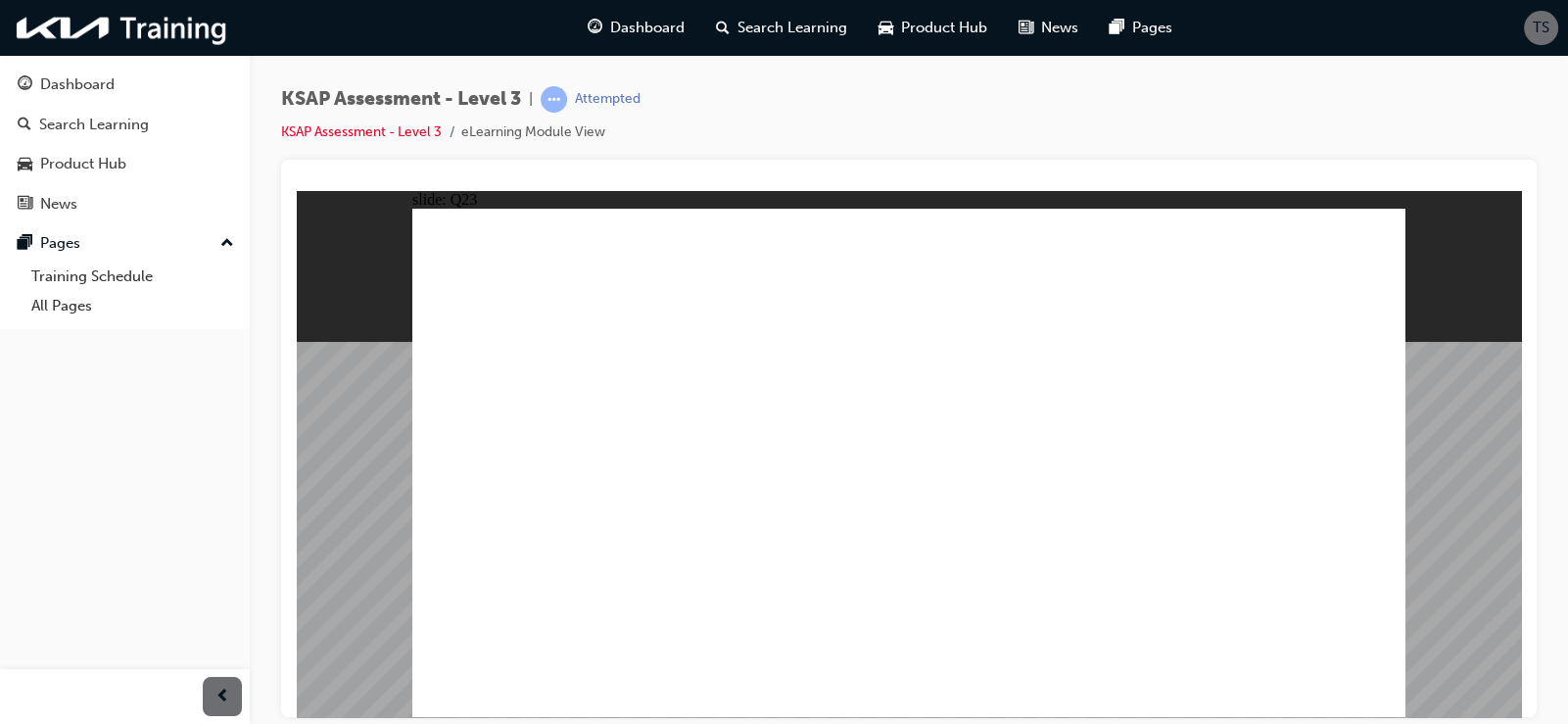
checkbox input "true"
radio input "true"
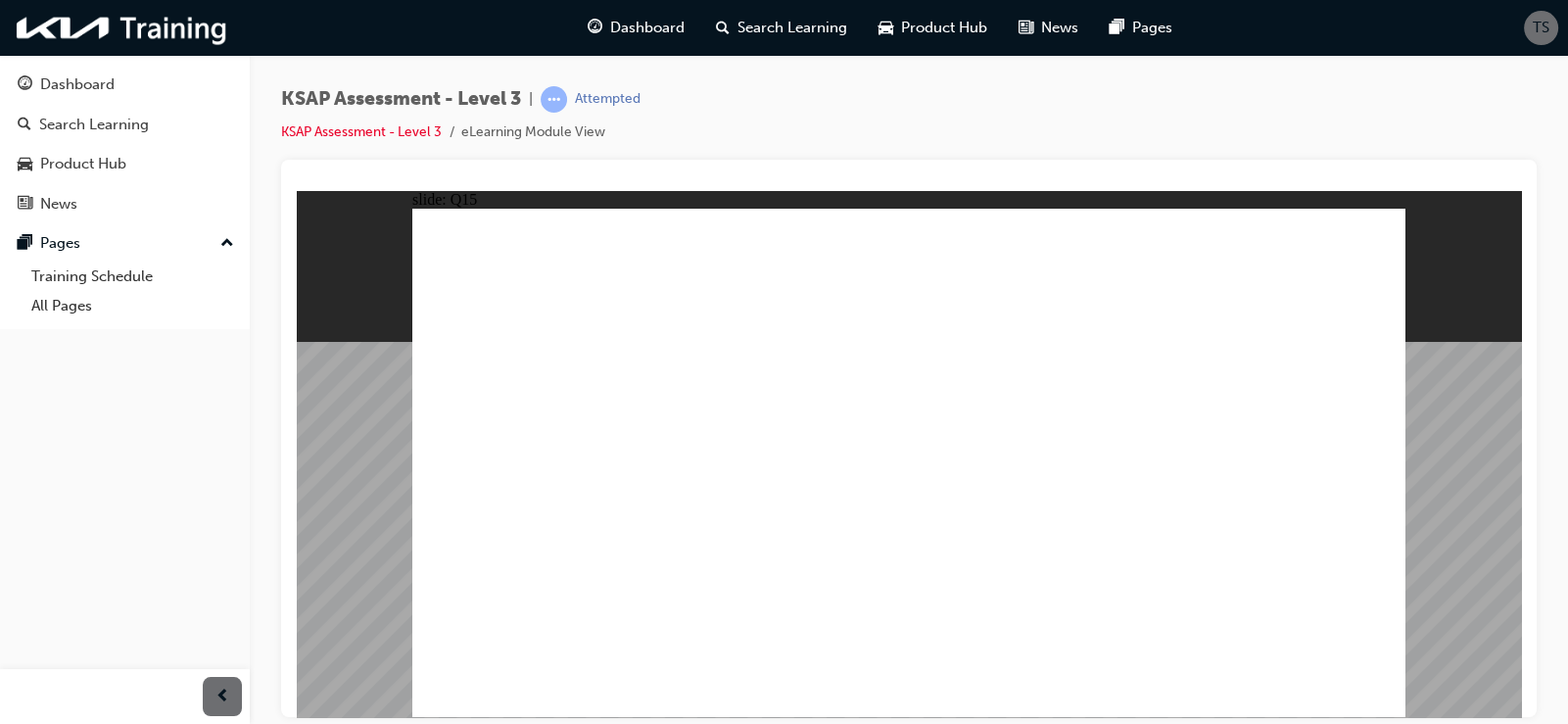
radio input "true"
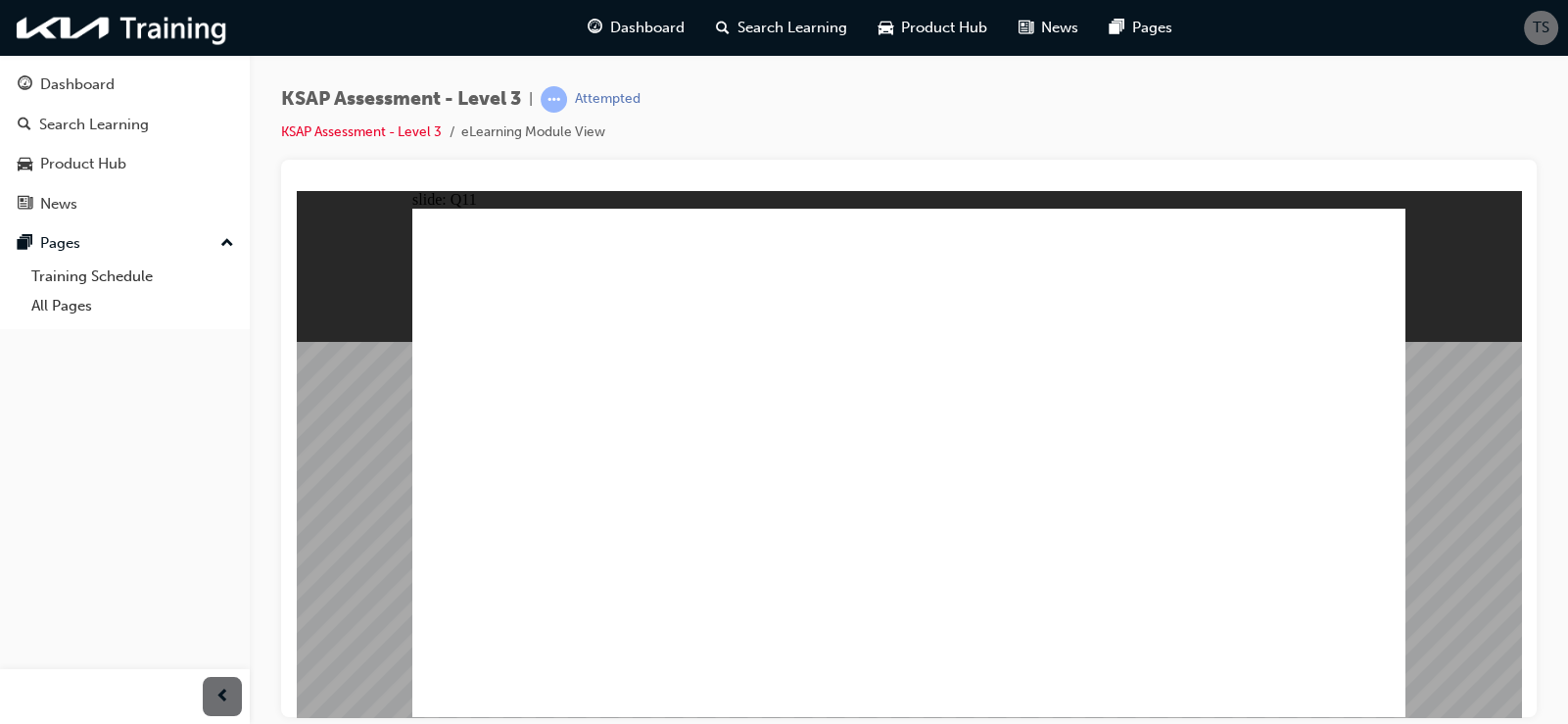
radio input "true"
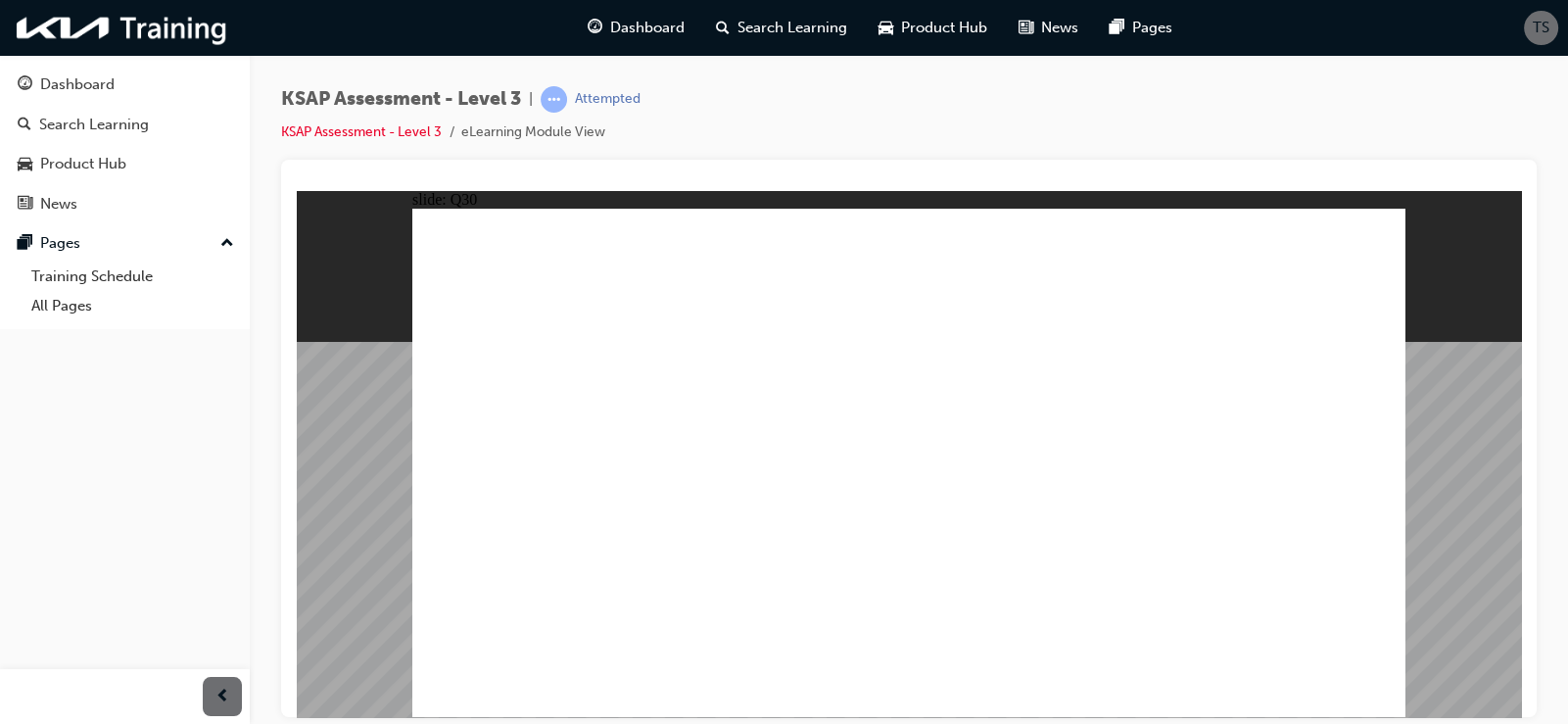
checkbox input "true"
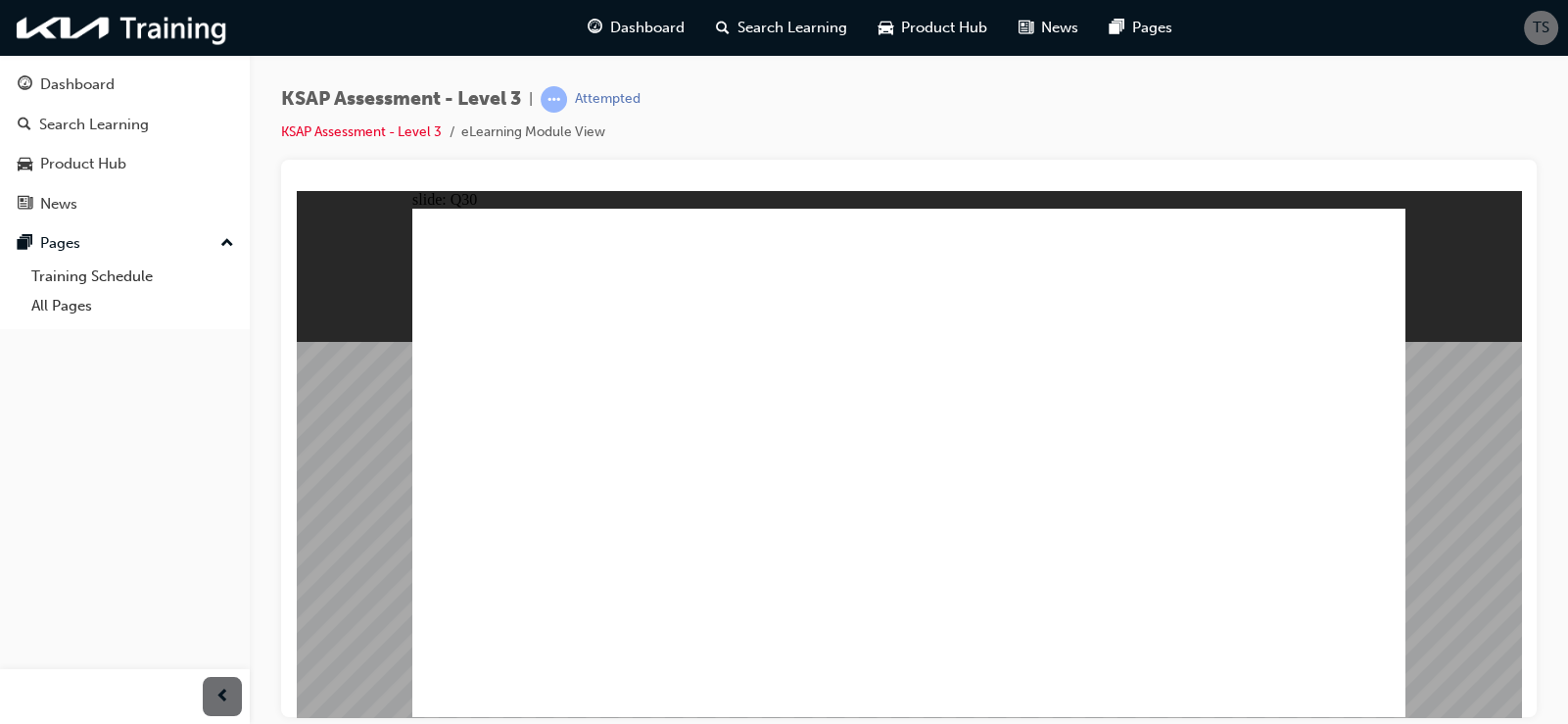
checkbox input "true"
radio input "true"
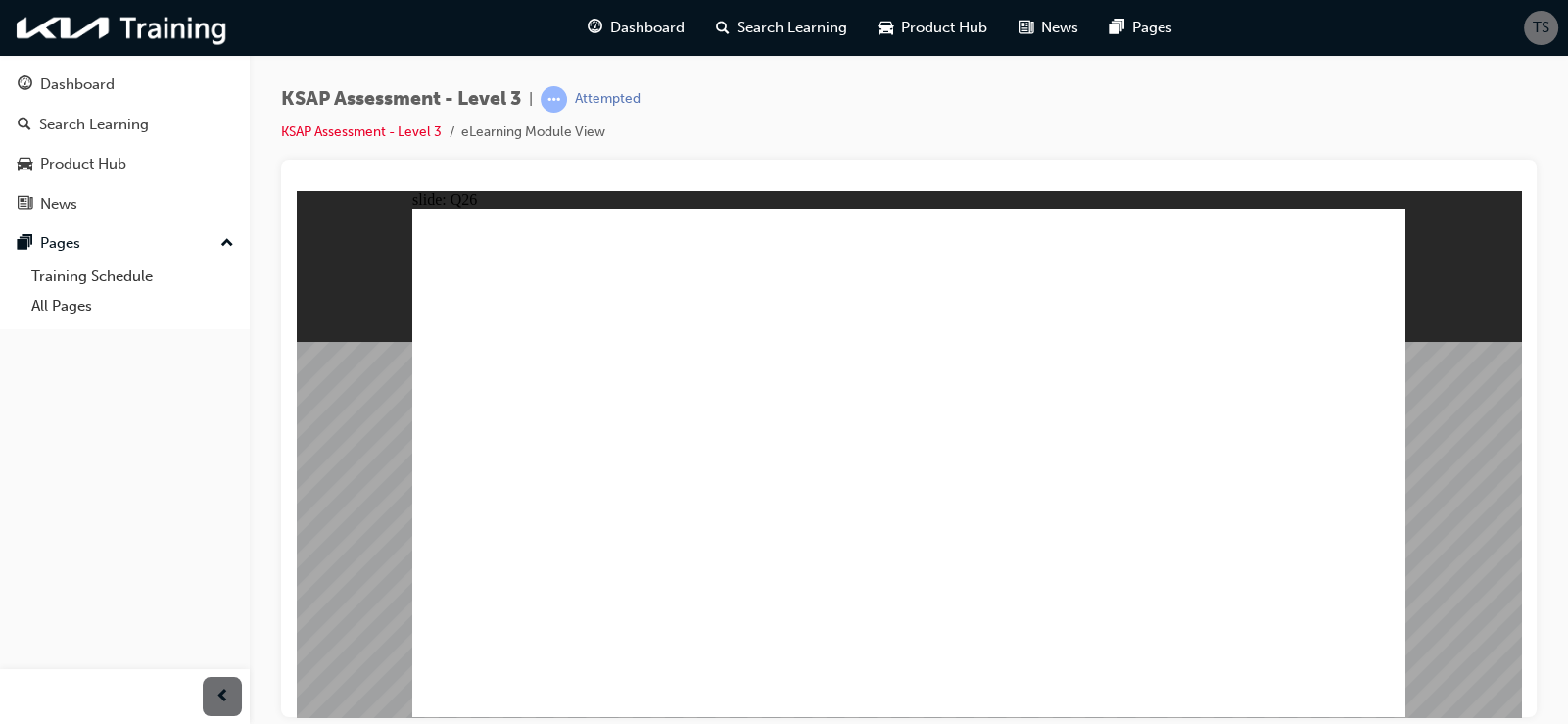
radio input "true"
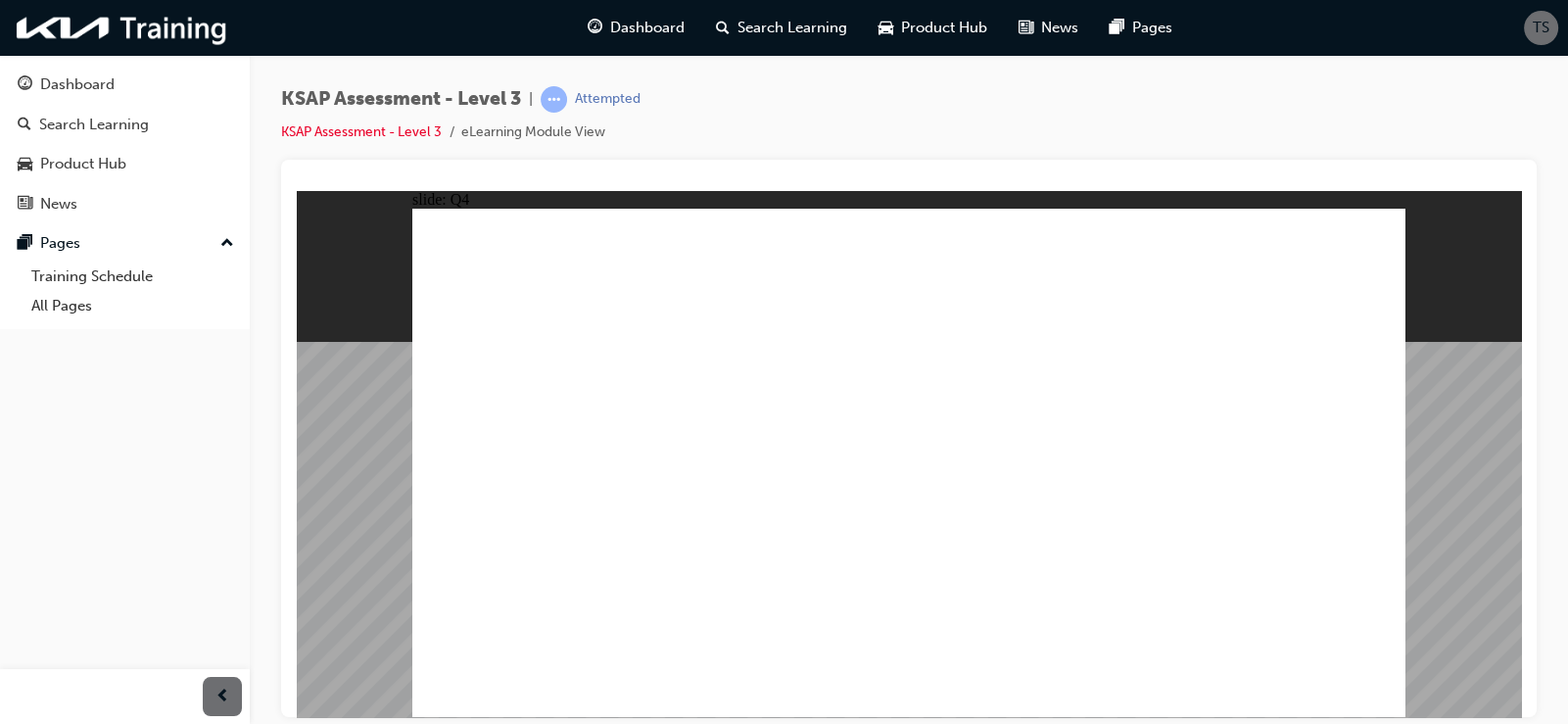
drag, startPoint x: 1128, startPoint y: 507, endPoint x: 1198, endPoint y: 536, distance: 75.8
radio input "true"
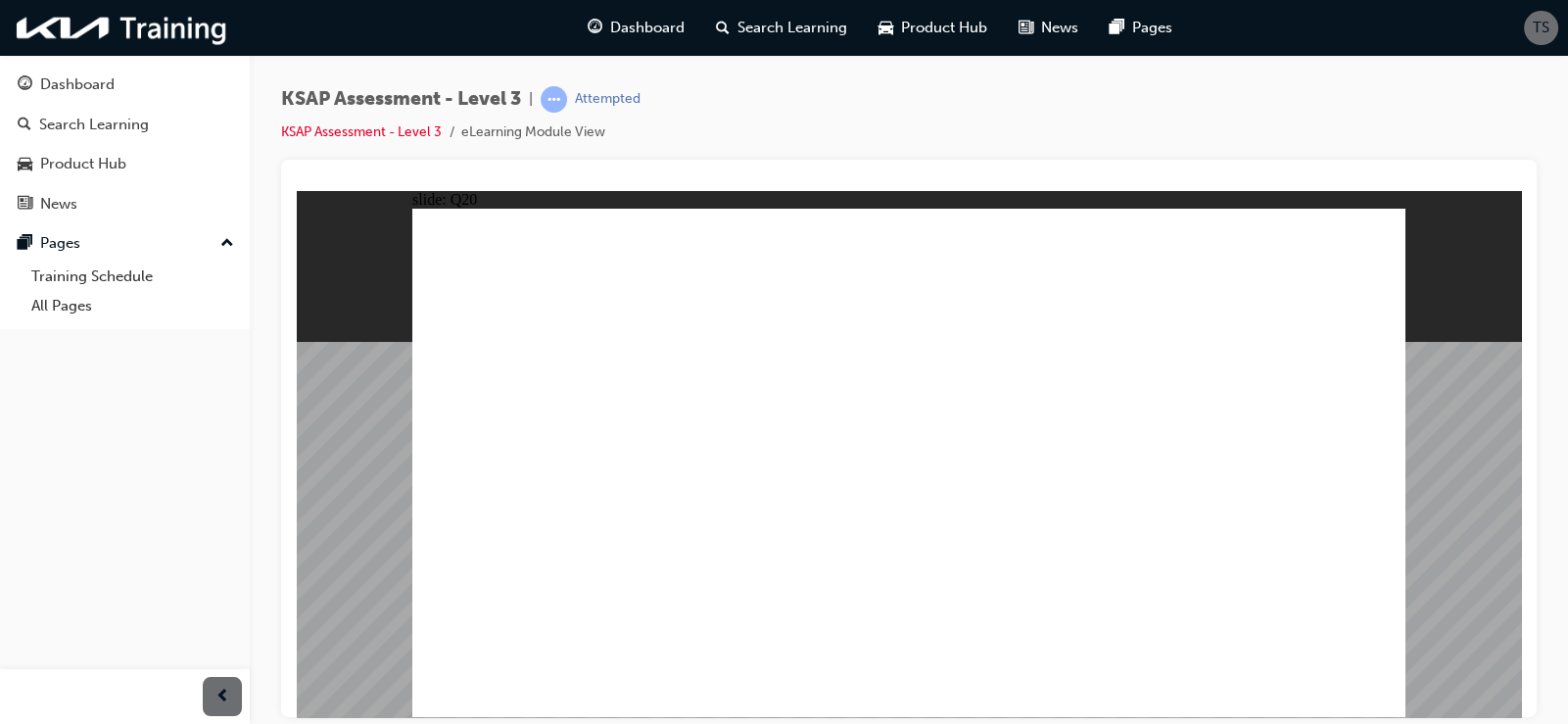
drag, startPoint x: 980, startPoint y: 394, endPoint x: 976, endPoint y: 407, distance: 13.6
checkbox input "true"
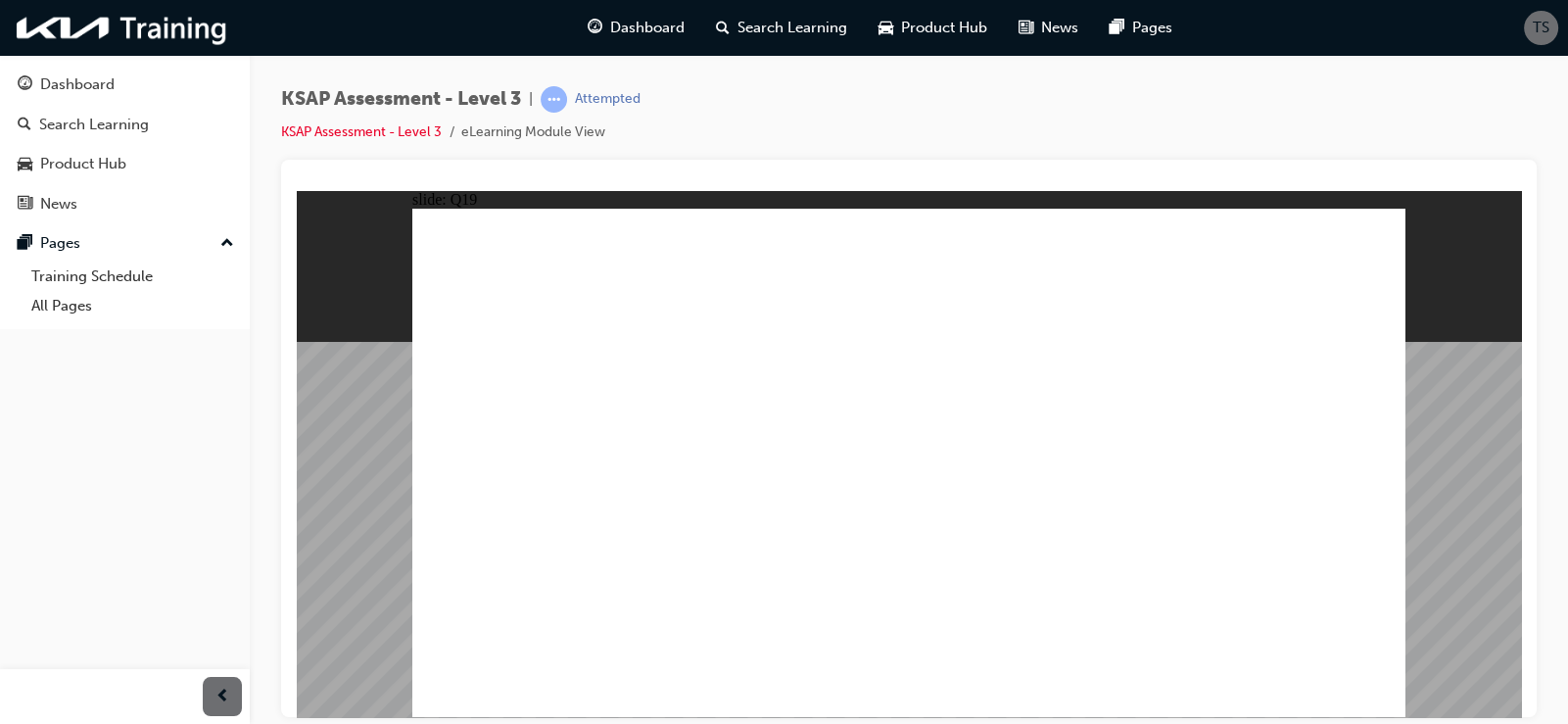
checkbox input "true"
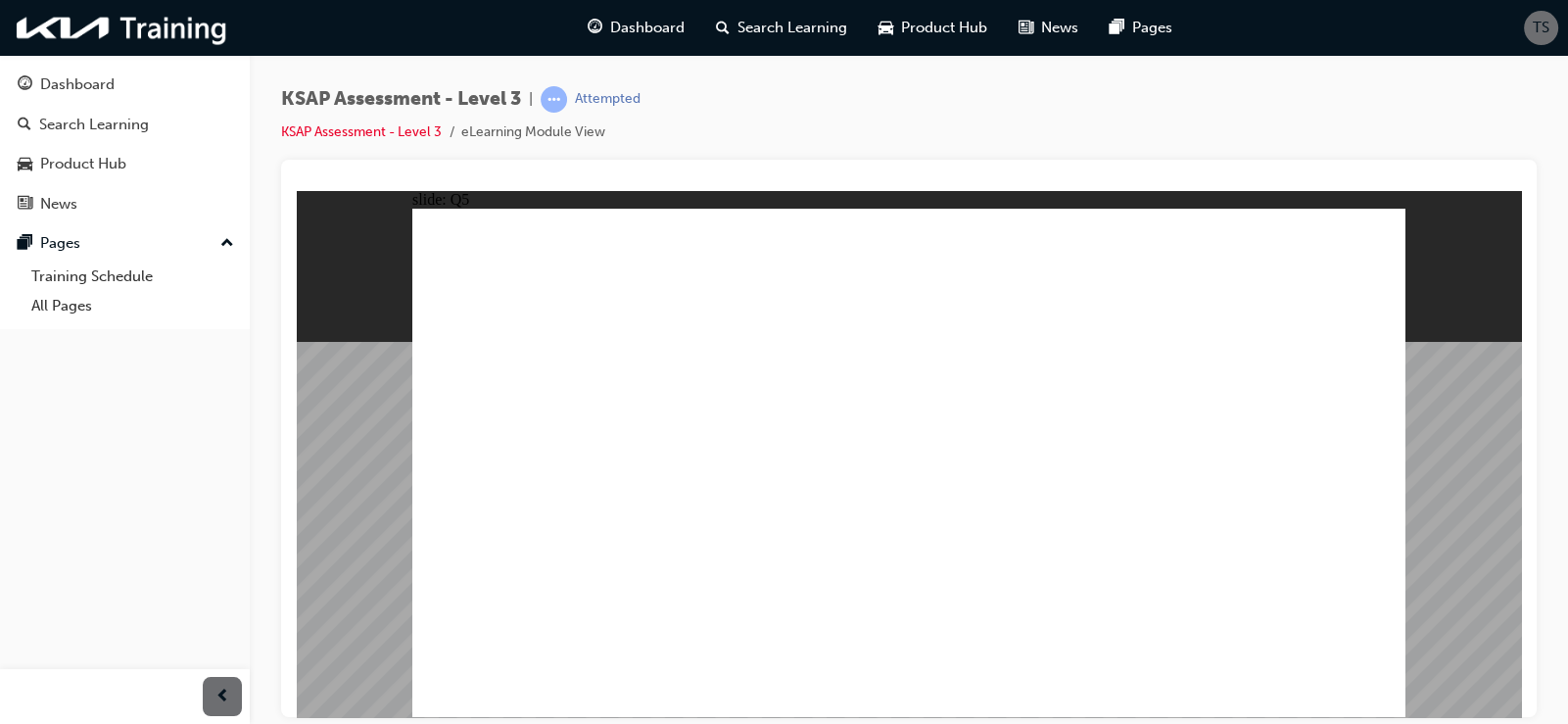
radio input "true"
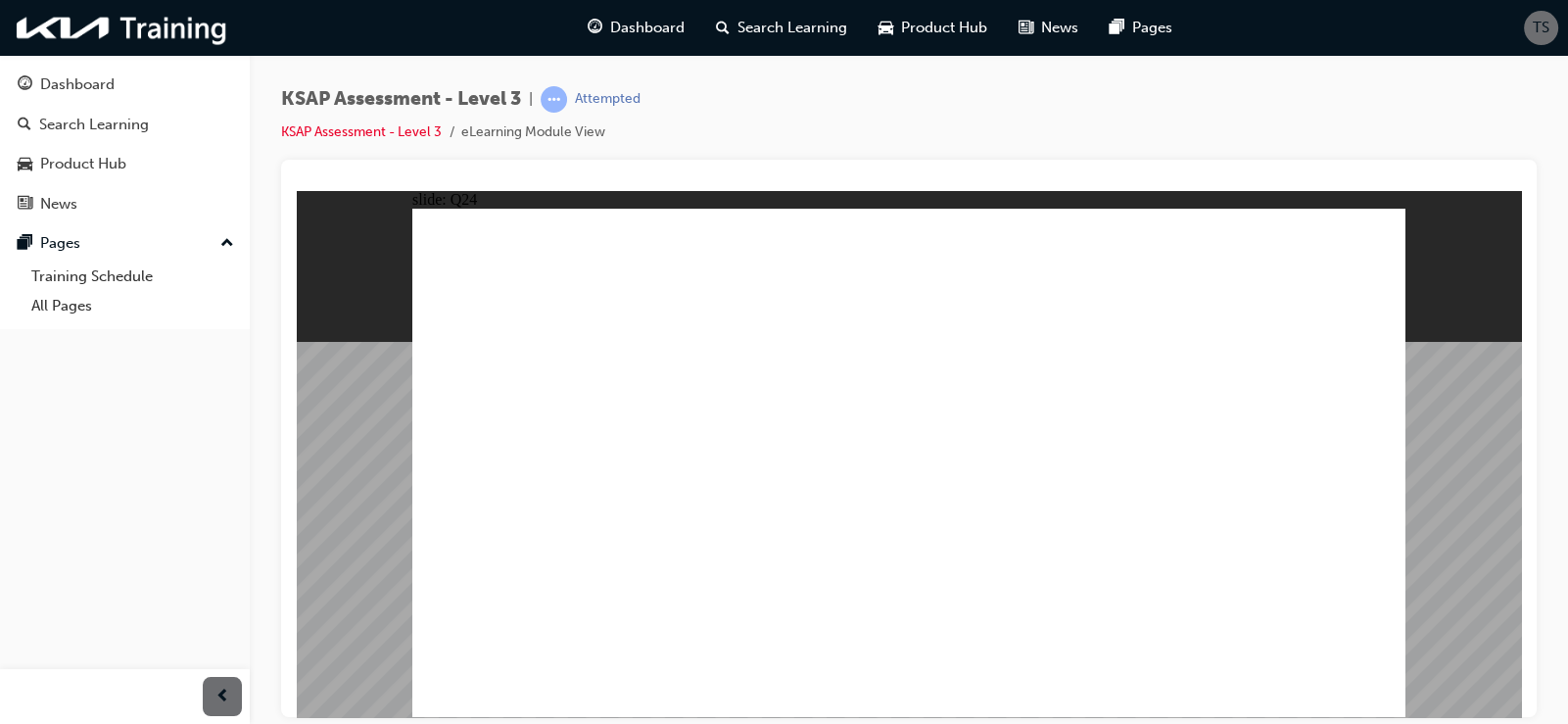
radio input "true"
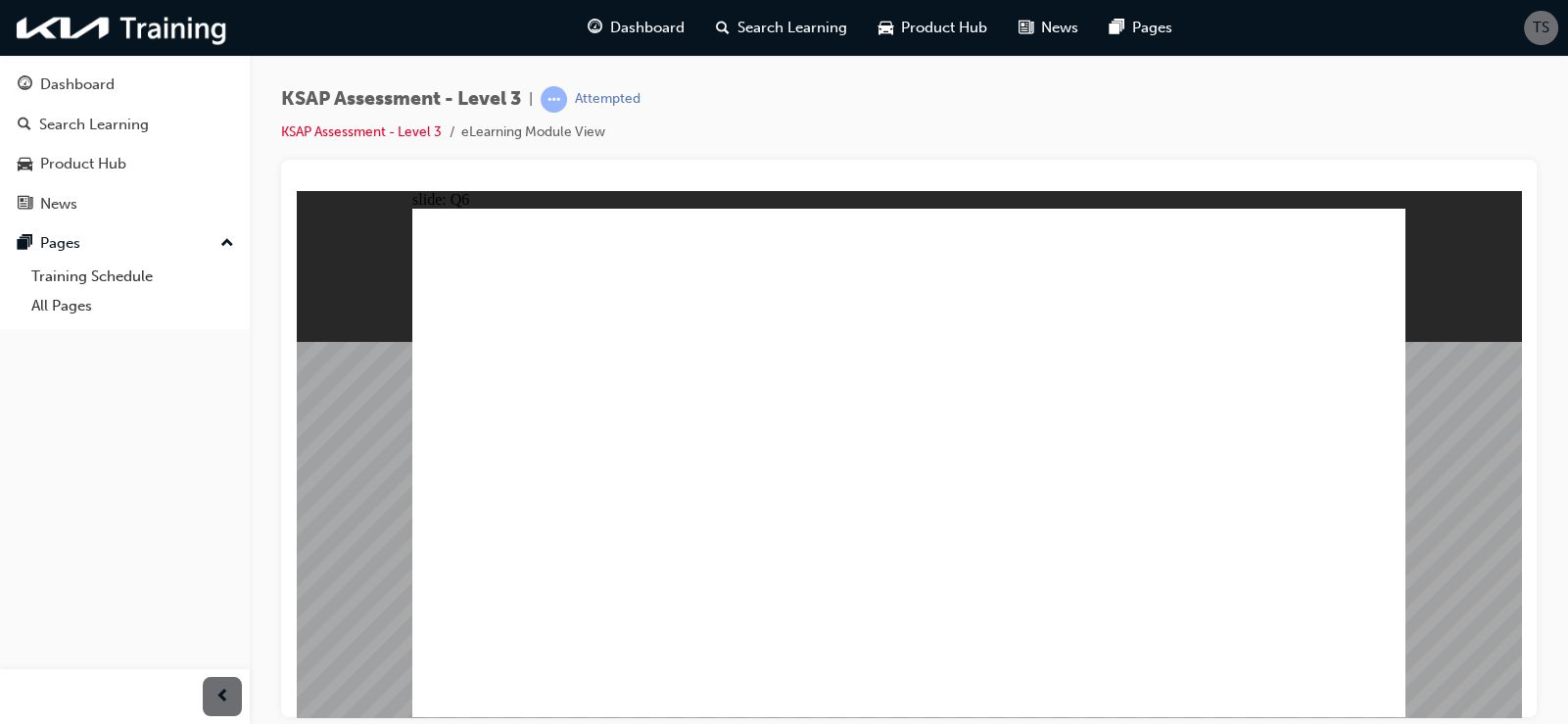
drag, startPoint x: 950, startPoint y: 523, endPoint x: 962, endPoint y: 526, distance: 12.4
radio input "true"
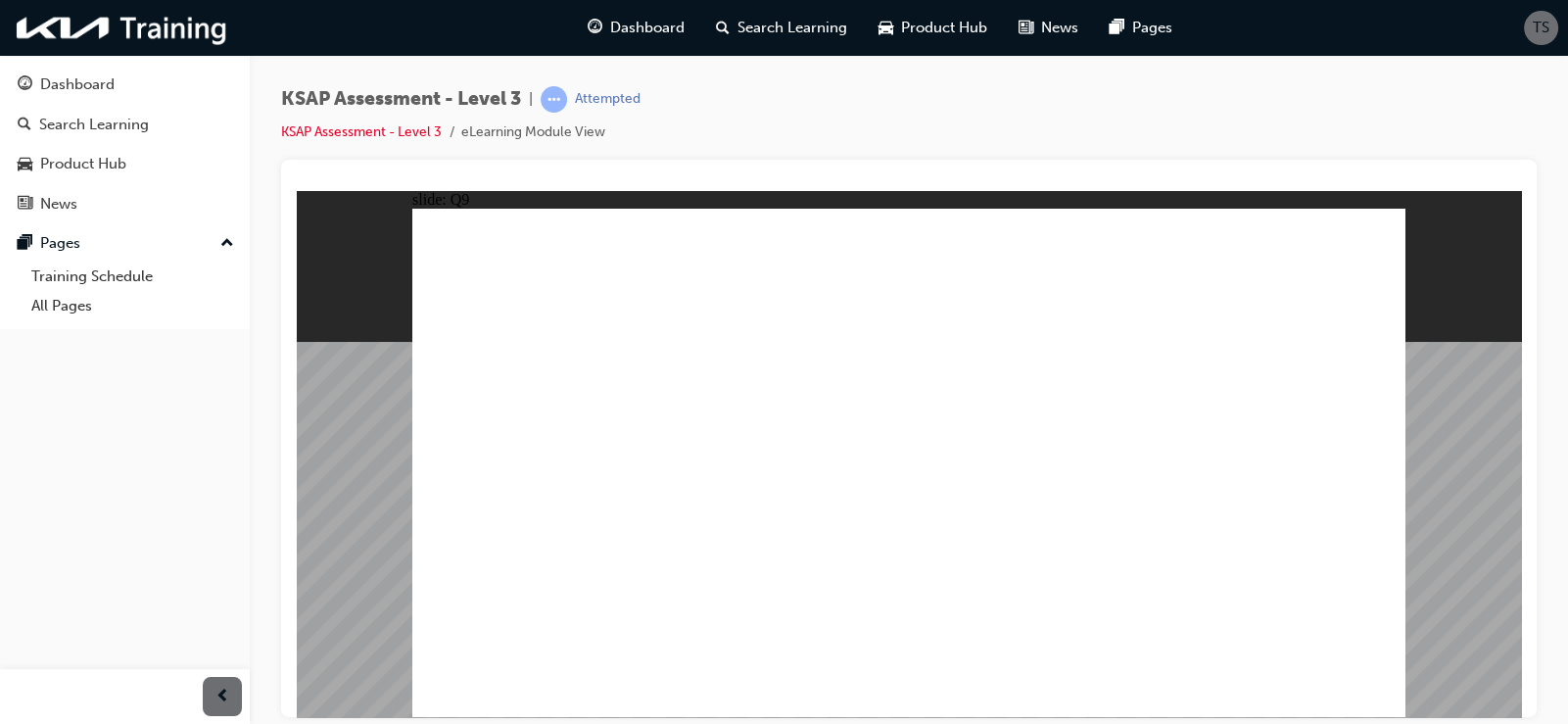
checkbox input "true"
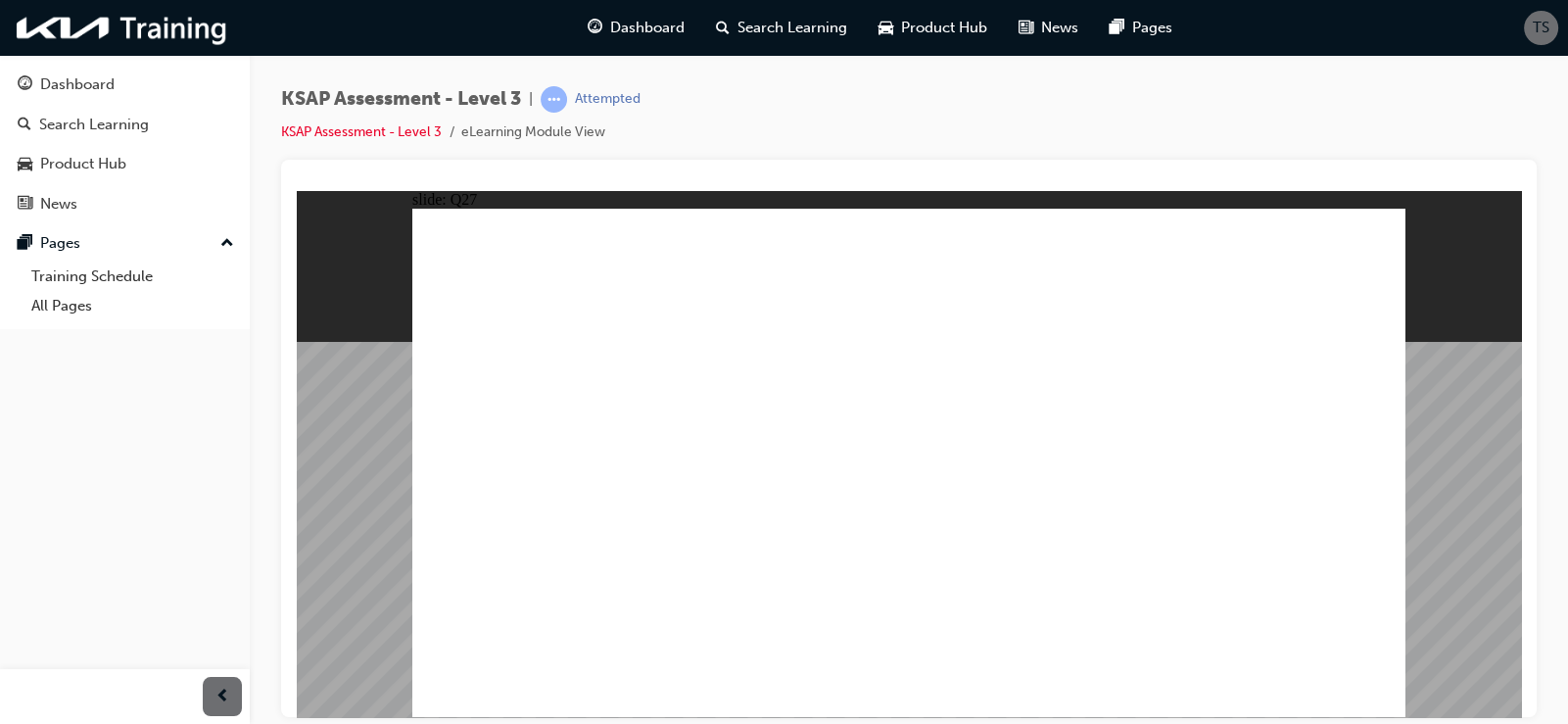
checkbox input "true"
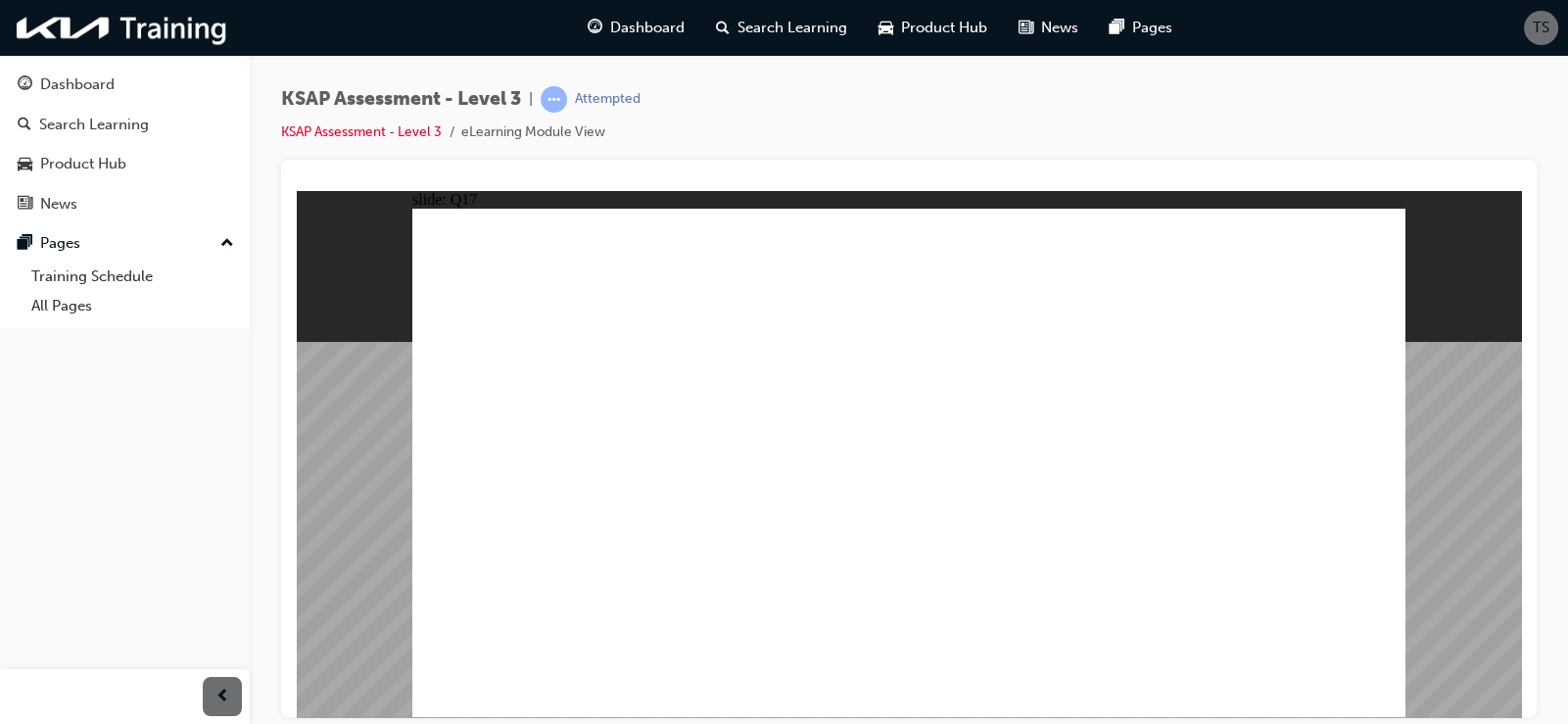
radio input "true"
drag, startPoint x: 919, startPoint y: 517, endPoint x: 966, endPoint y: 580, distance: 78.6
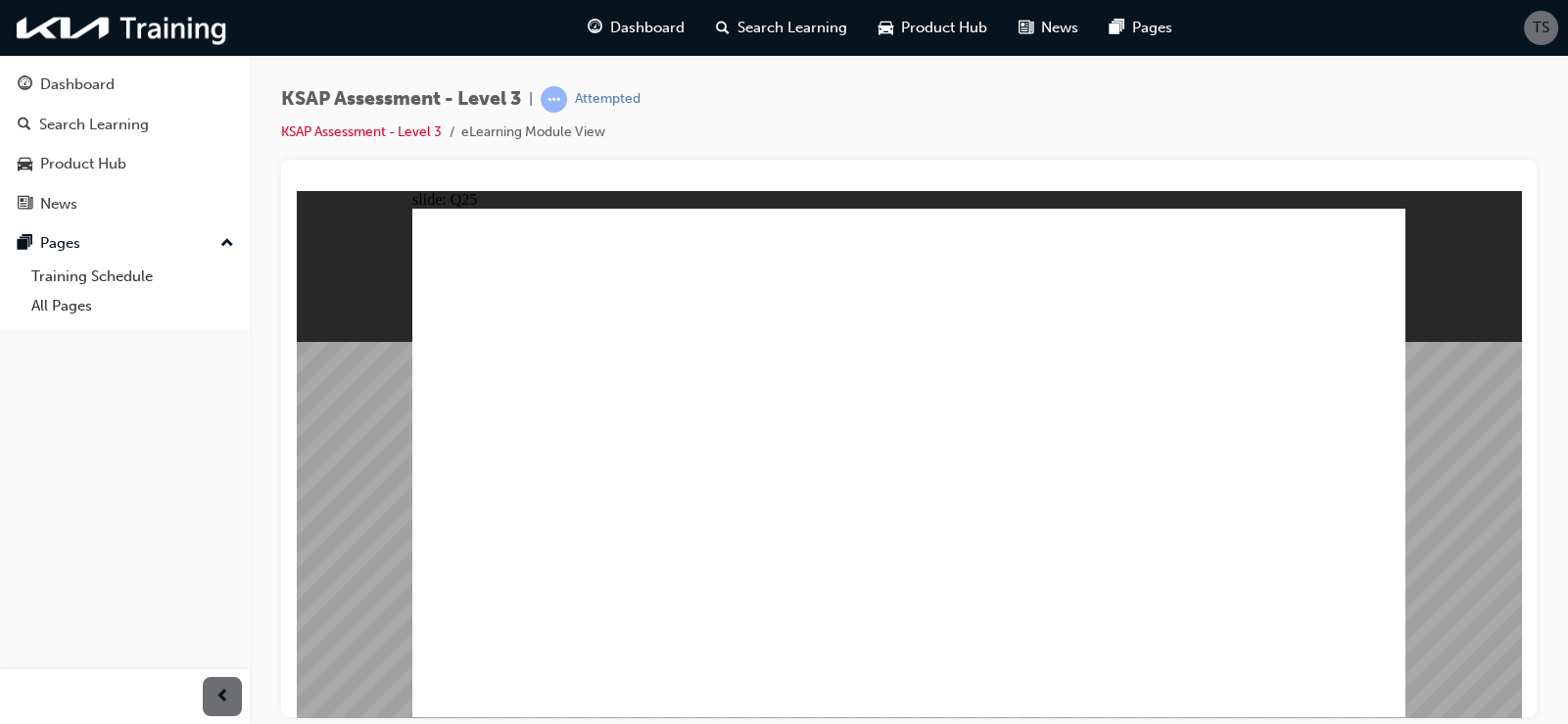
checkbox input "true"
drag, startPoint x: 1002, startPoint y: 614, endPoint x: 1021, endPoint y: 596, distance: 26.2
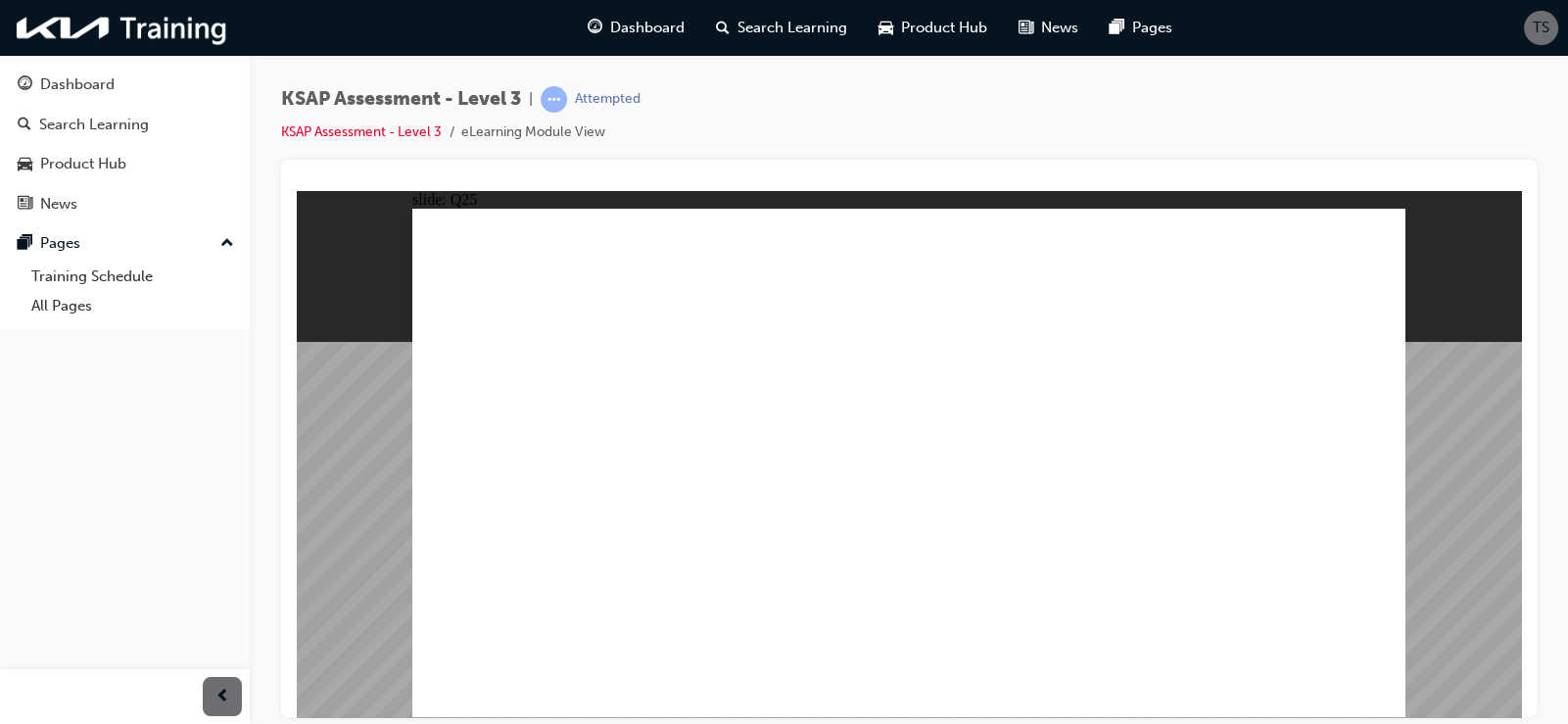
checkbox input "true"
radio input "true"
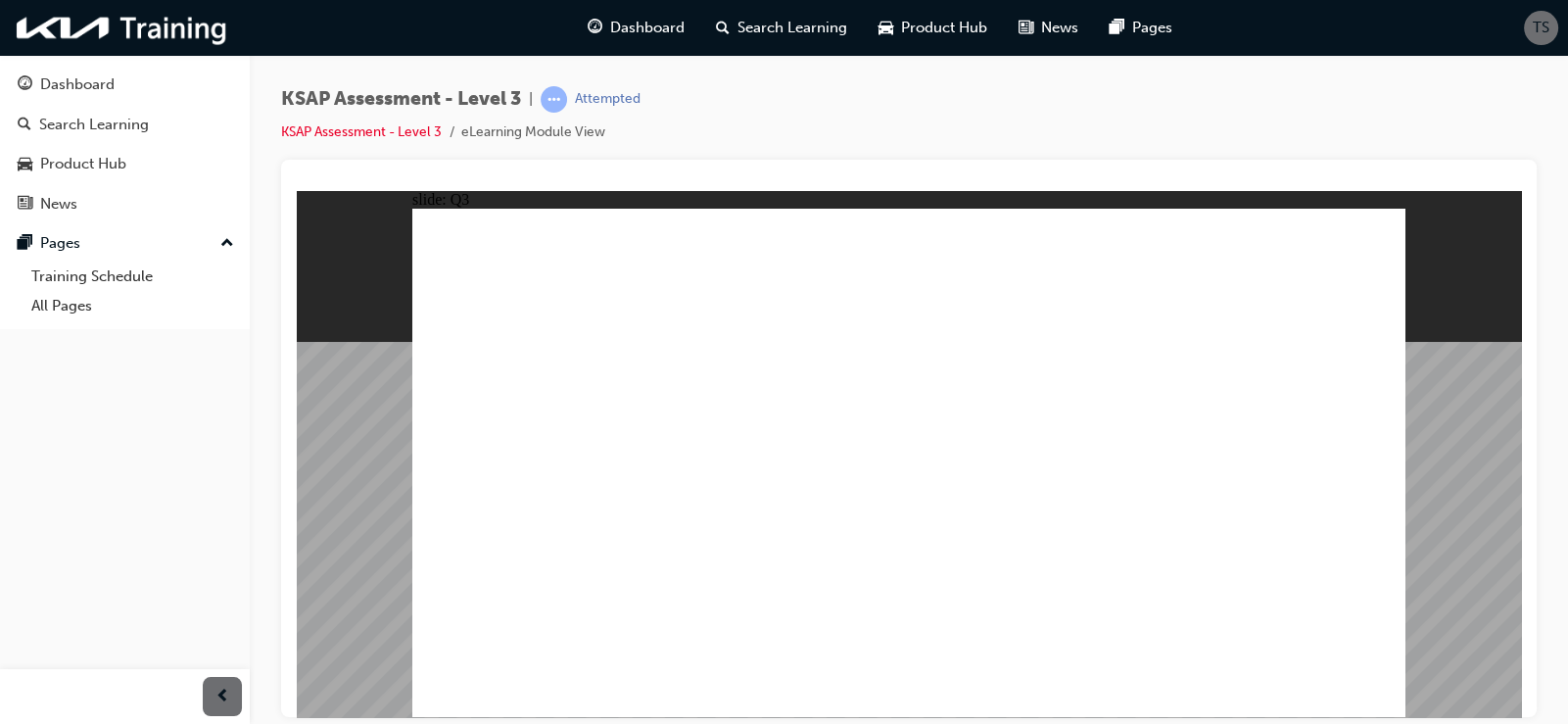
radio input "true"
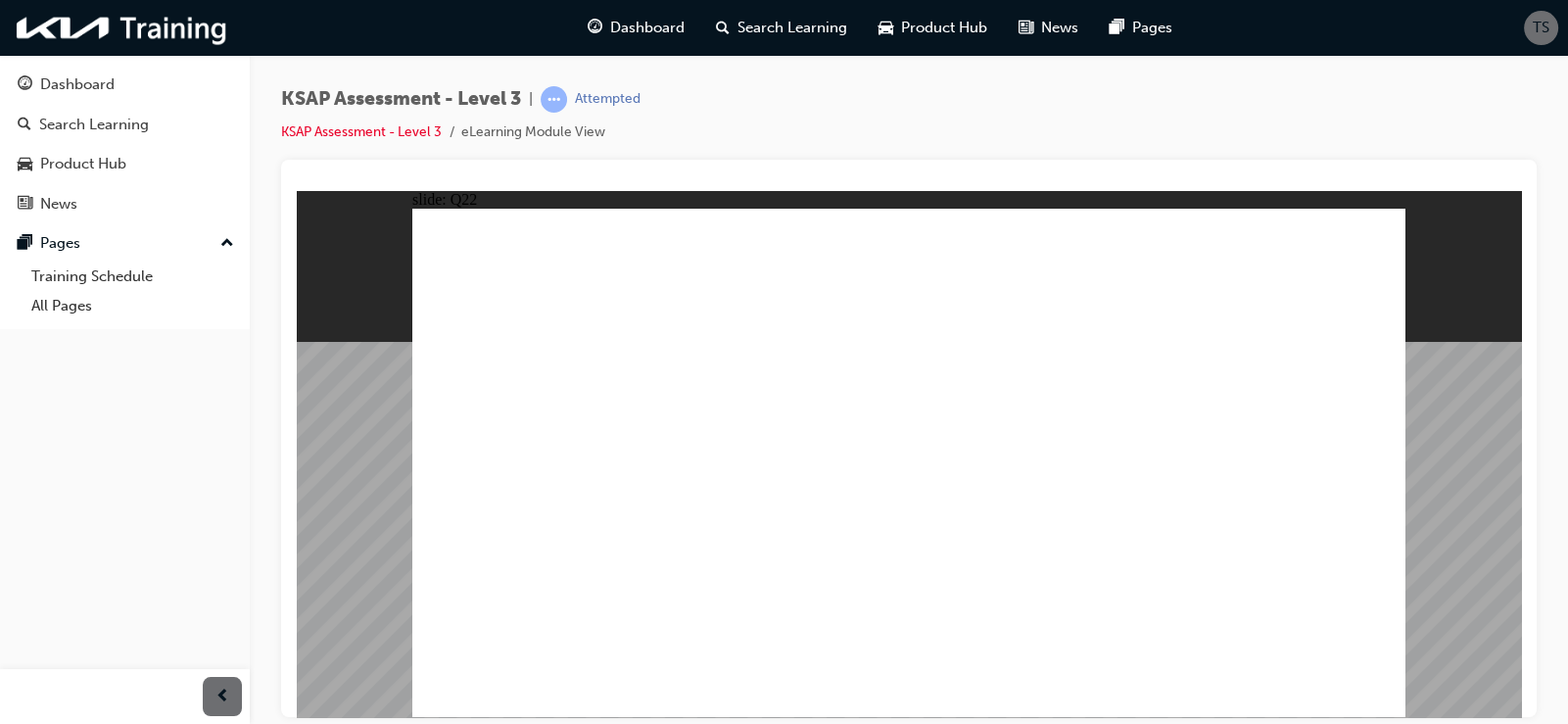
radio input "true"
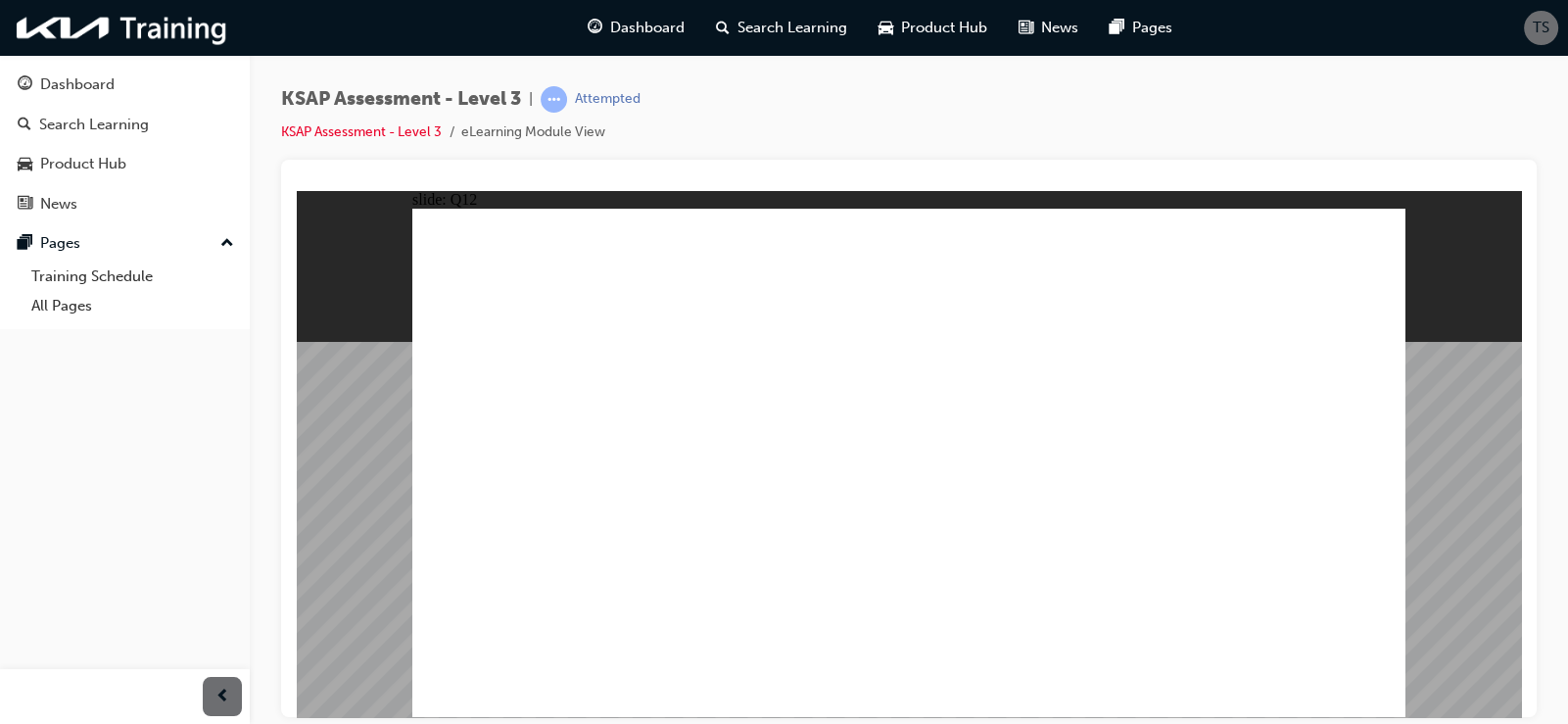
radio input "true"
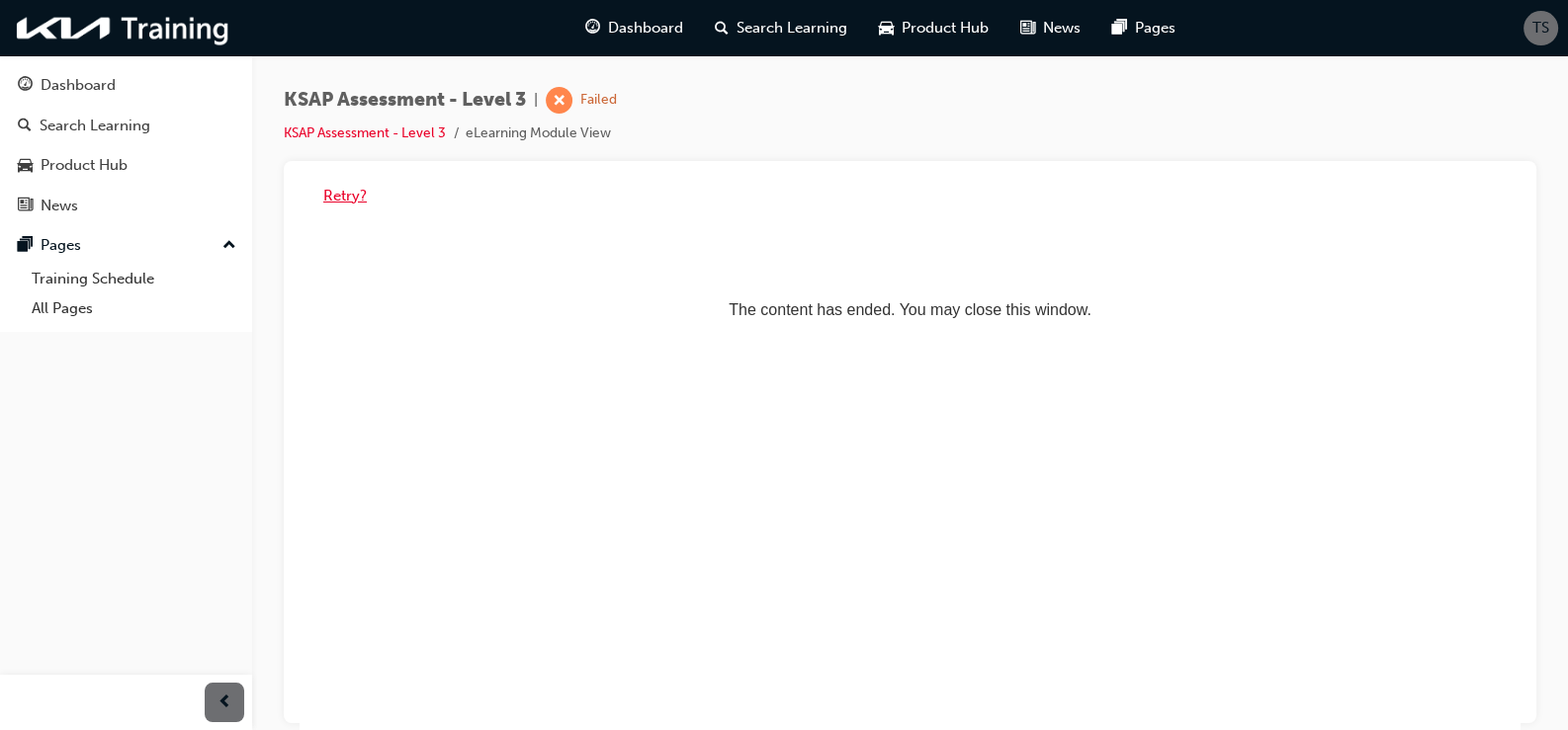
click at [339, 201] on button "Retry?" at bounding box center [345, 196] width 44 height 23
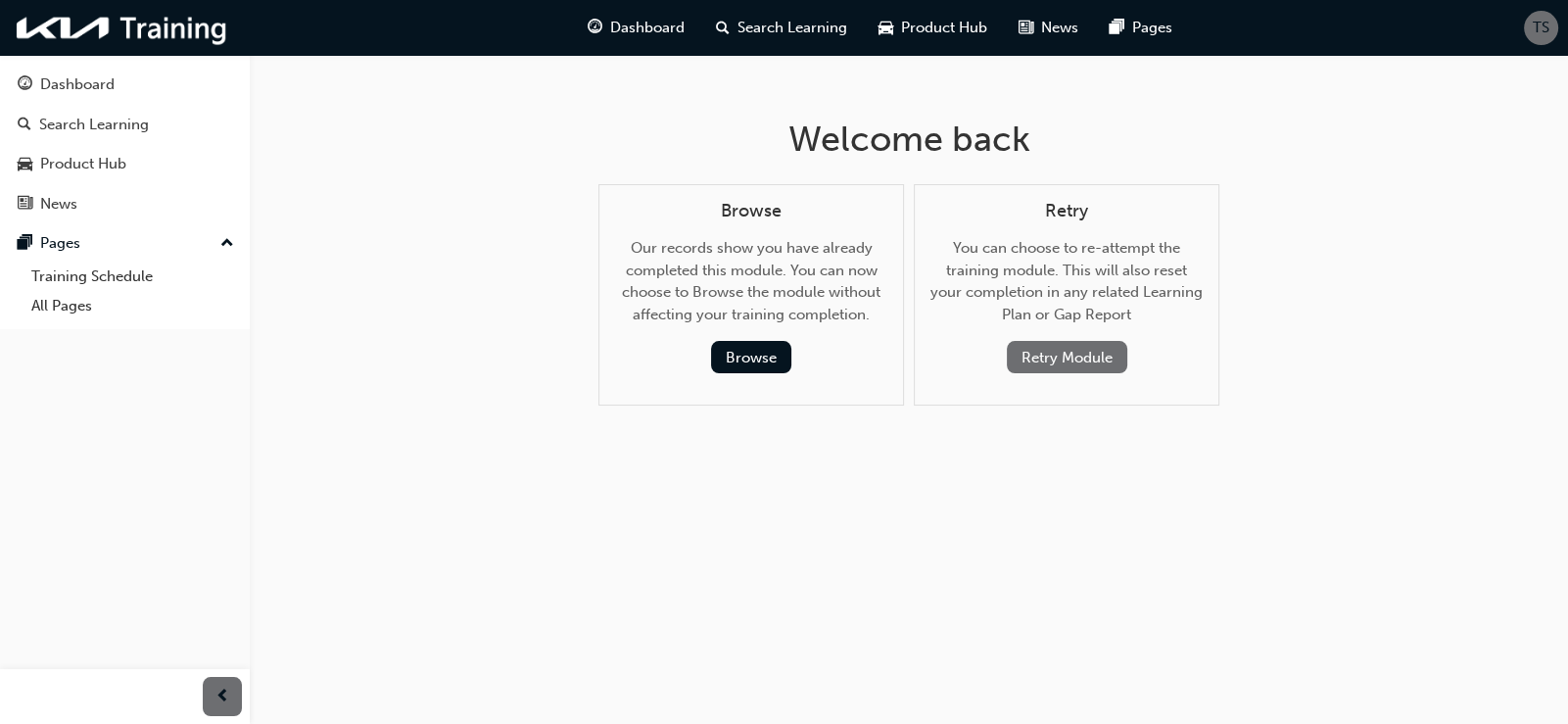
click at [1053, 342] on button "Retry Module" at bounding box center [1066, 357] width 121 height 32
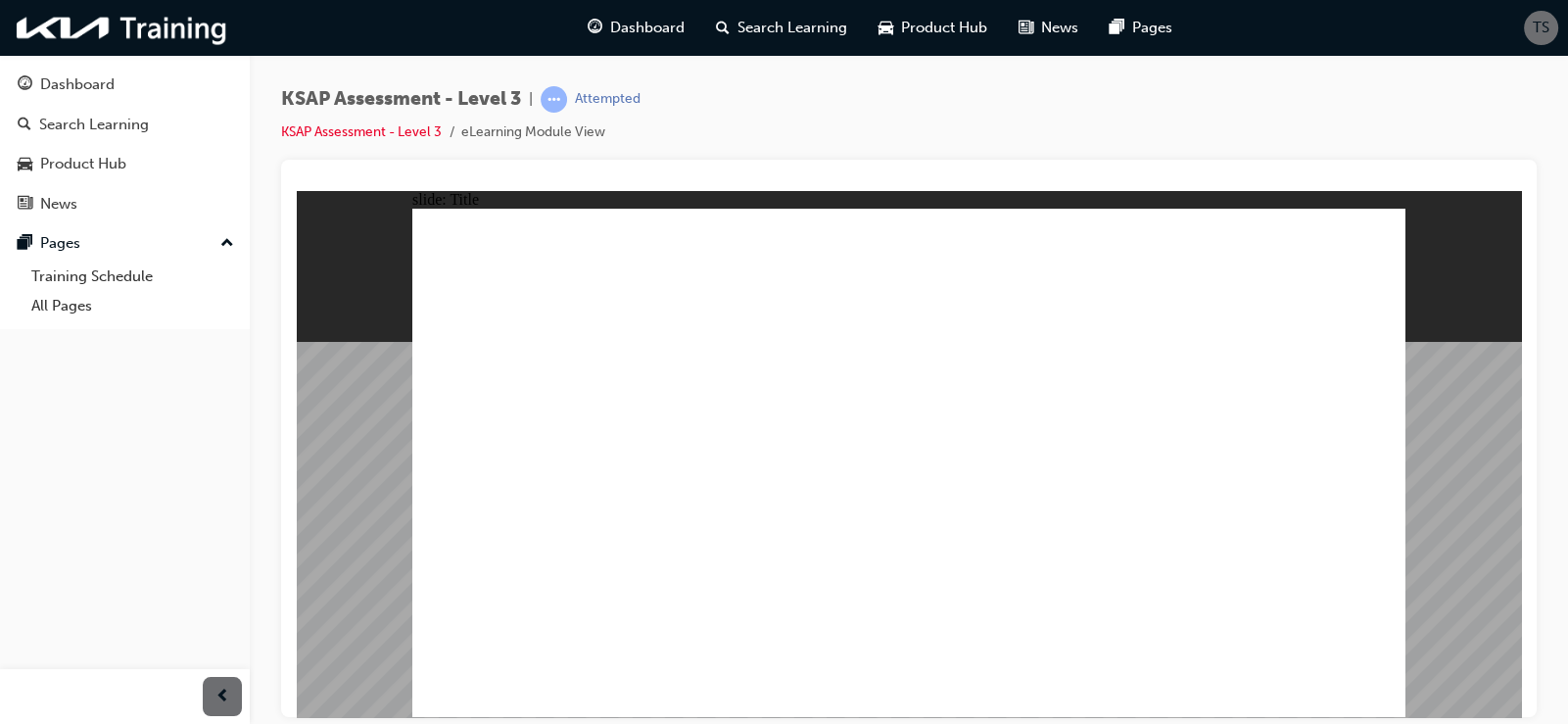
radio input "true"
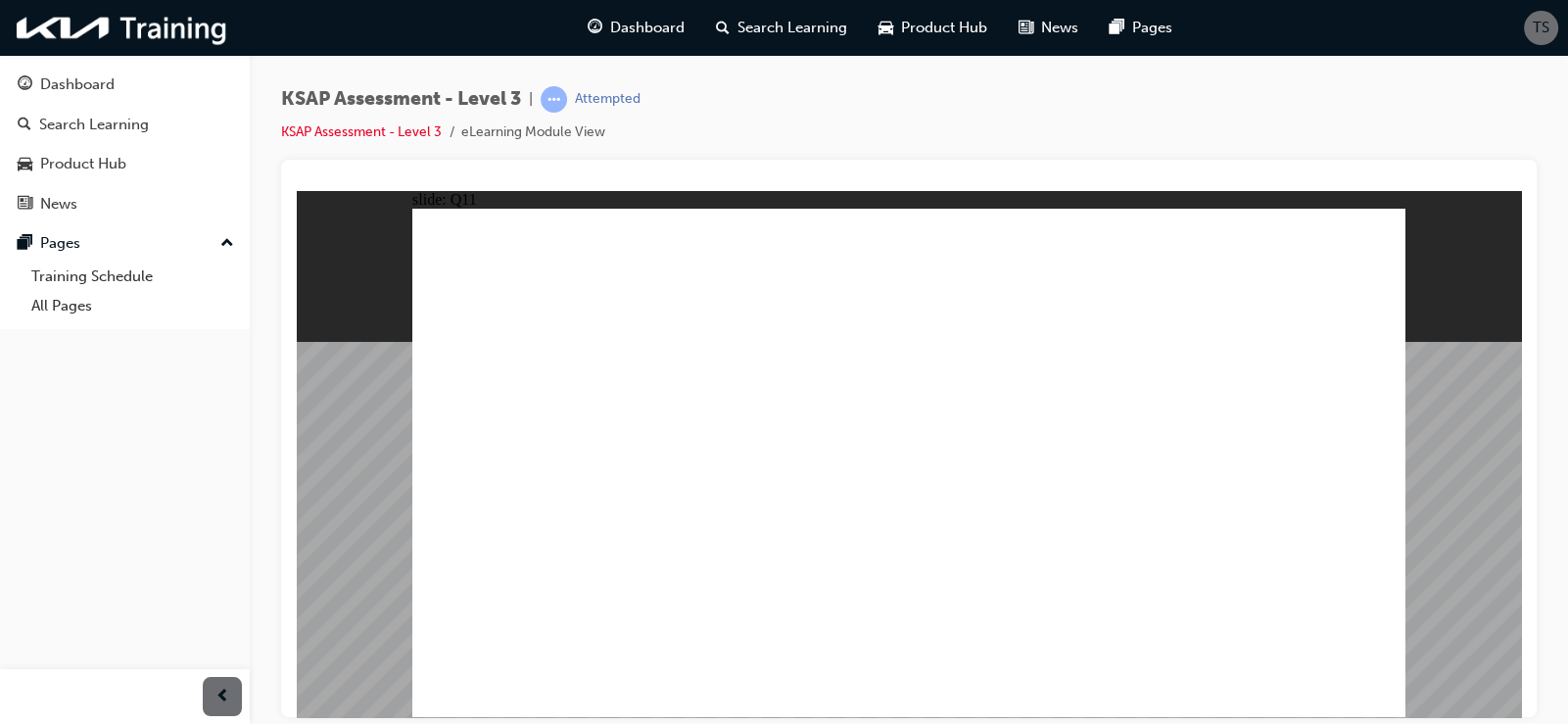
checkbox input "true"
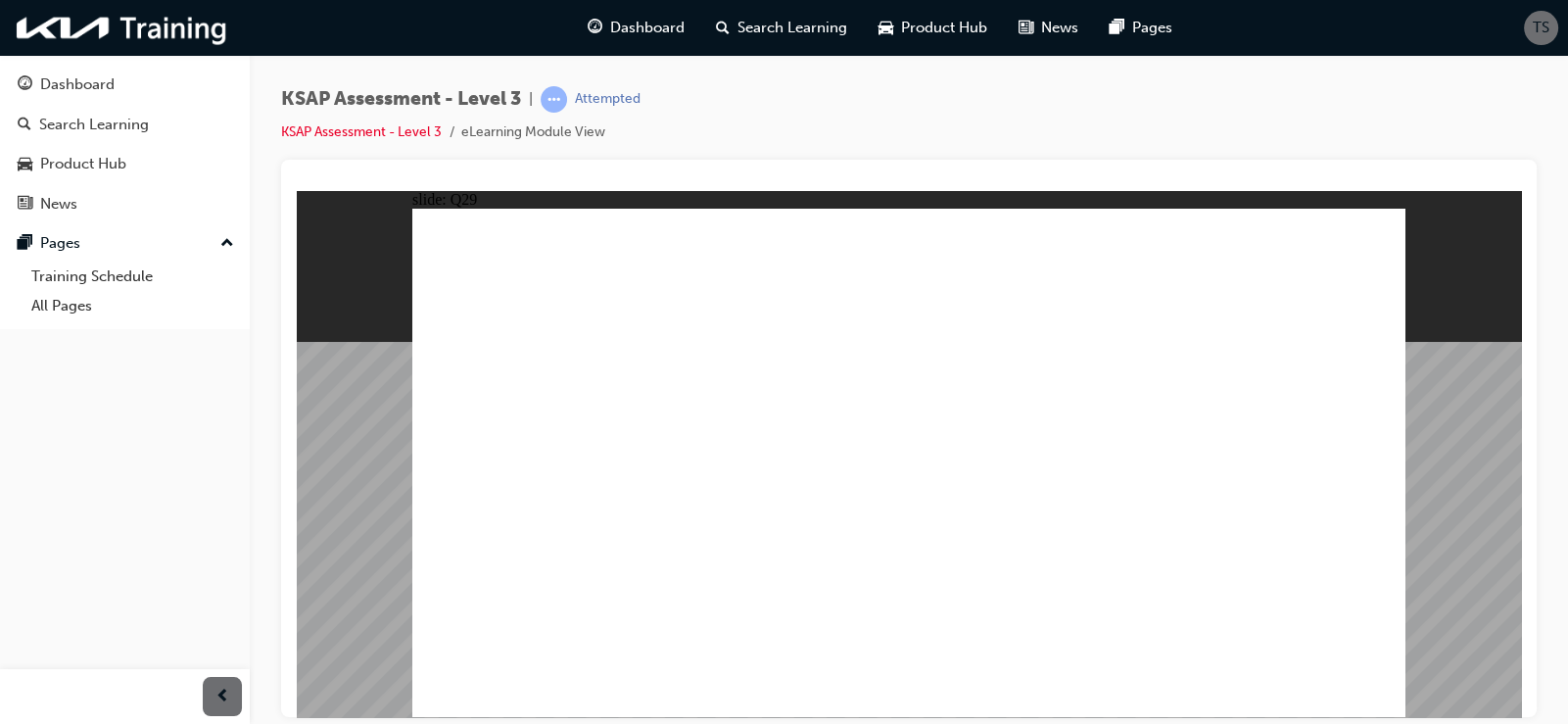
checkbox input "true"
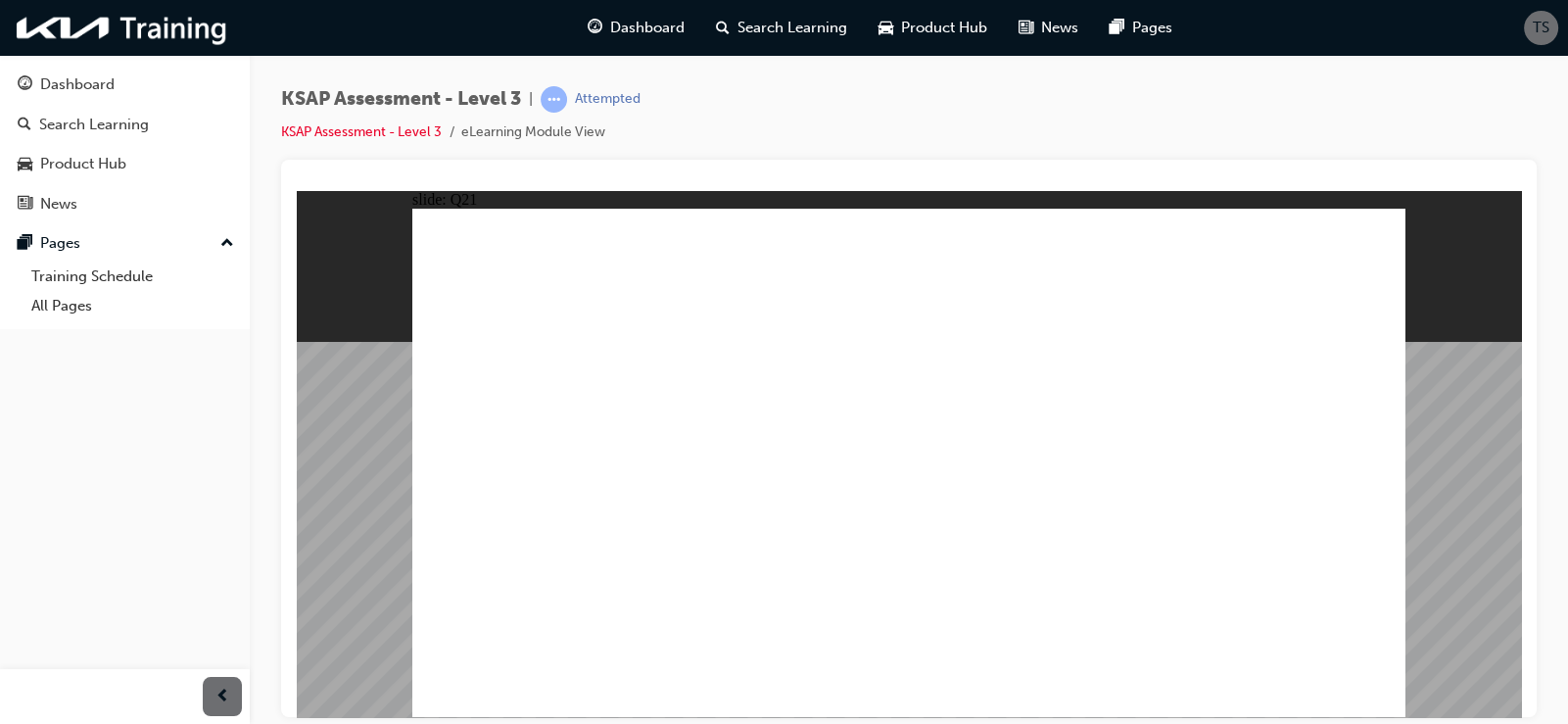
checkbox input "true"
drag, startPoint x: 1015, startPoint y: 565, endPoint x: 1027, endPoint y: 581, distance: 20.0
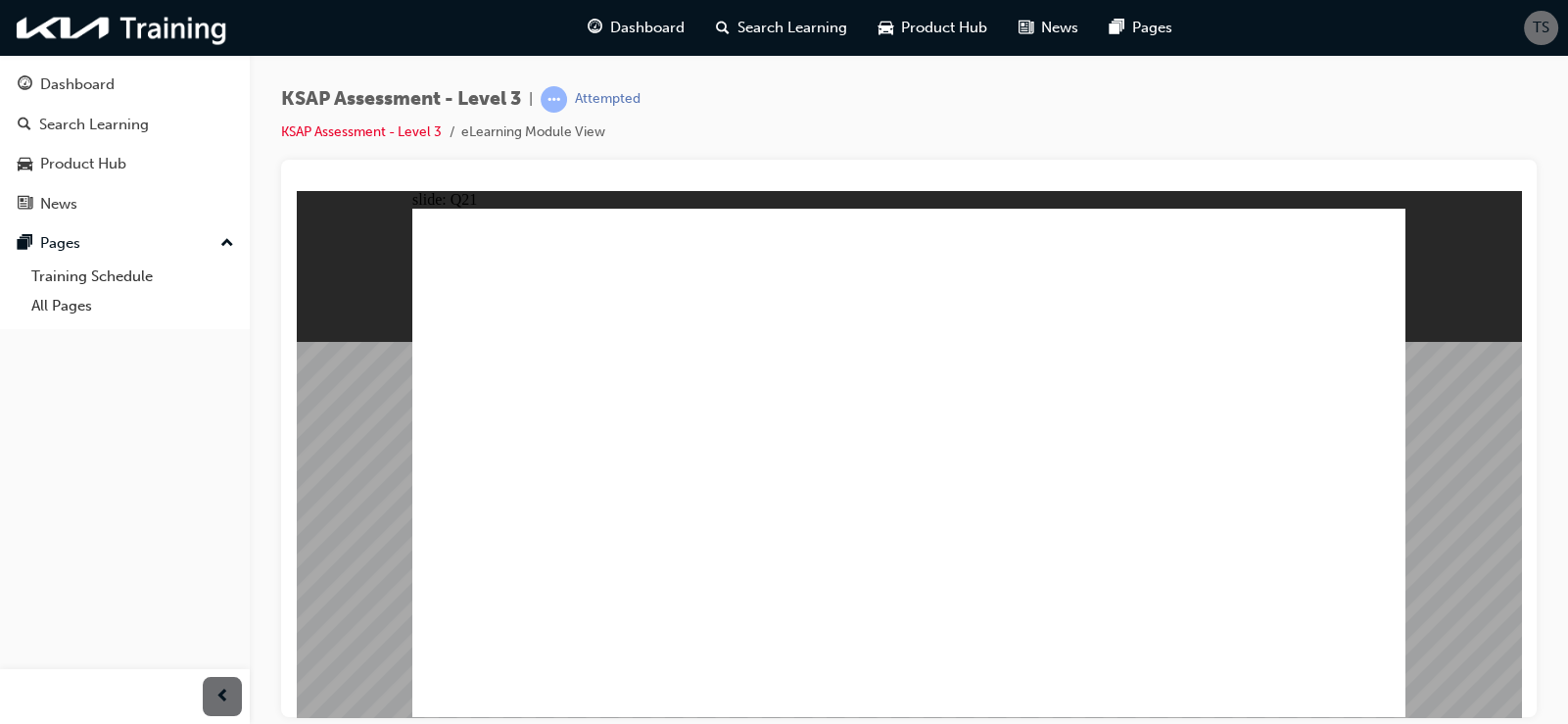
checkbox input "true"
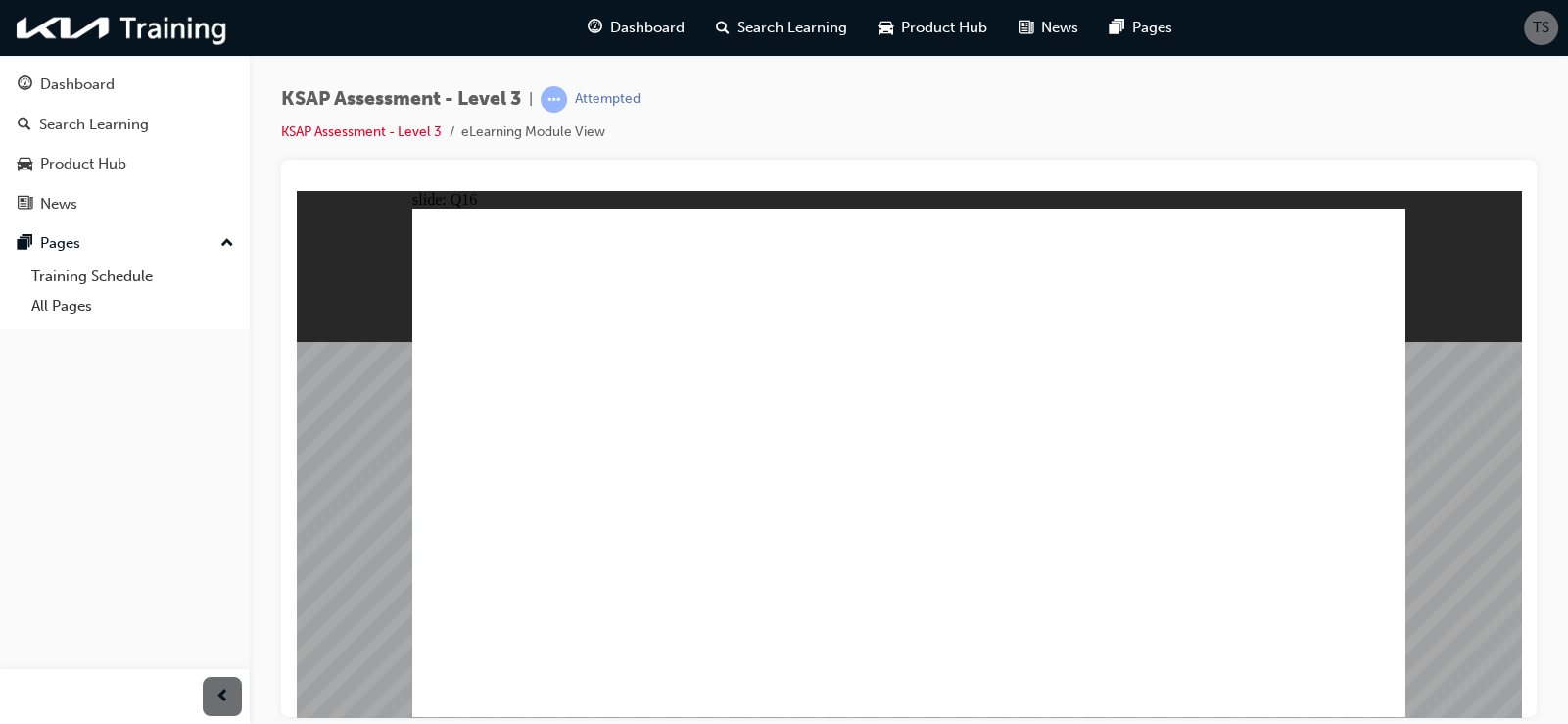
radio input "true"
checkbox input "true"
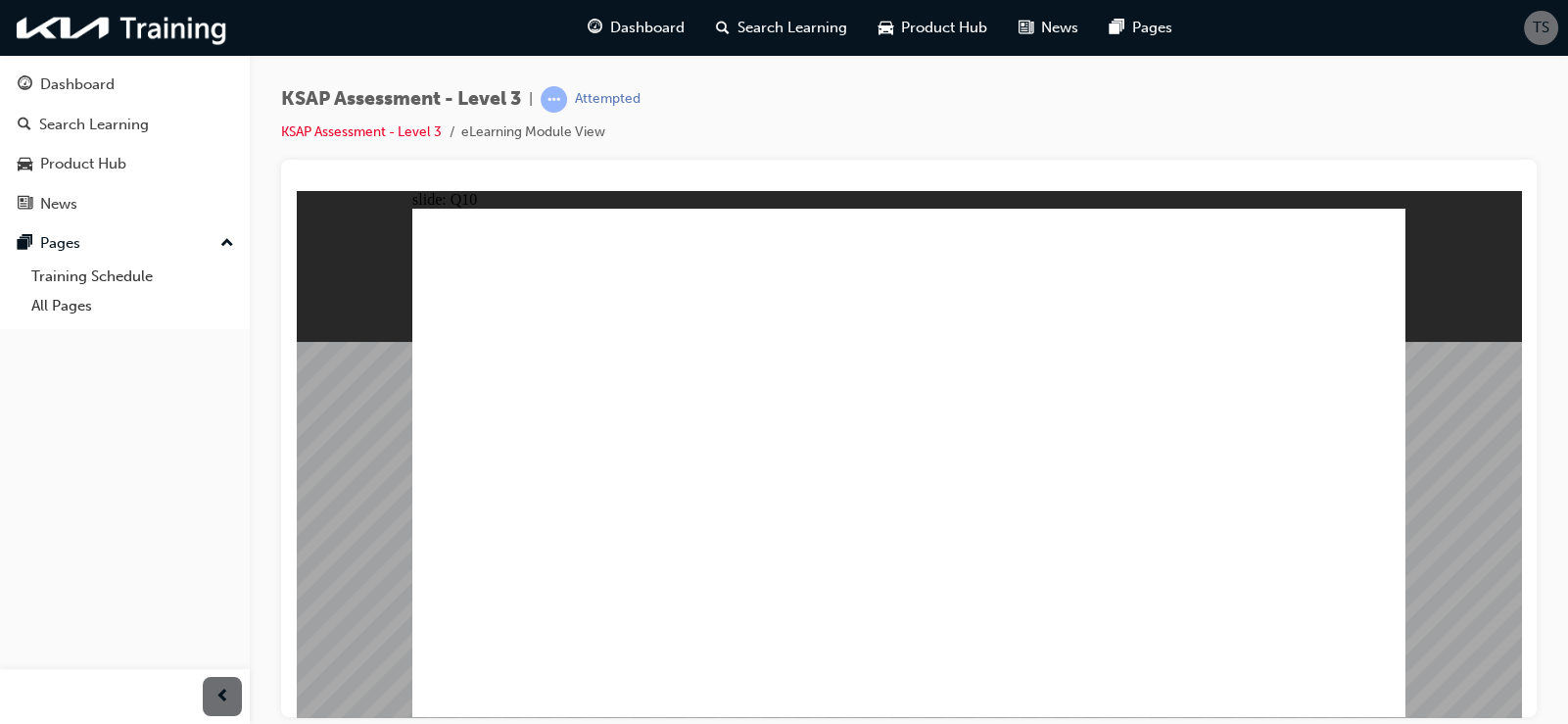
checkbox input "true"
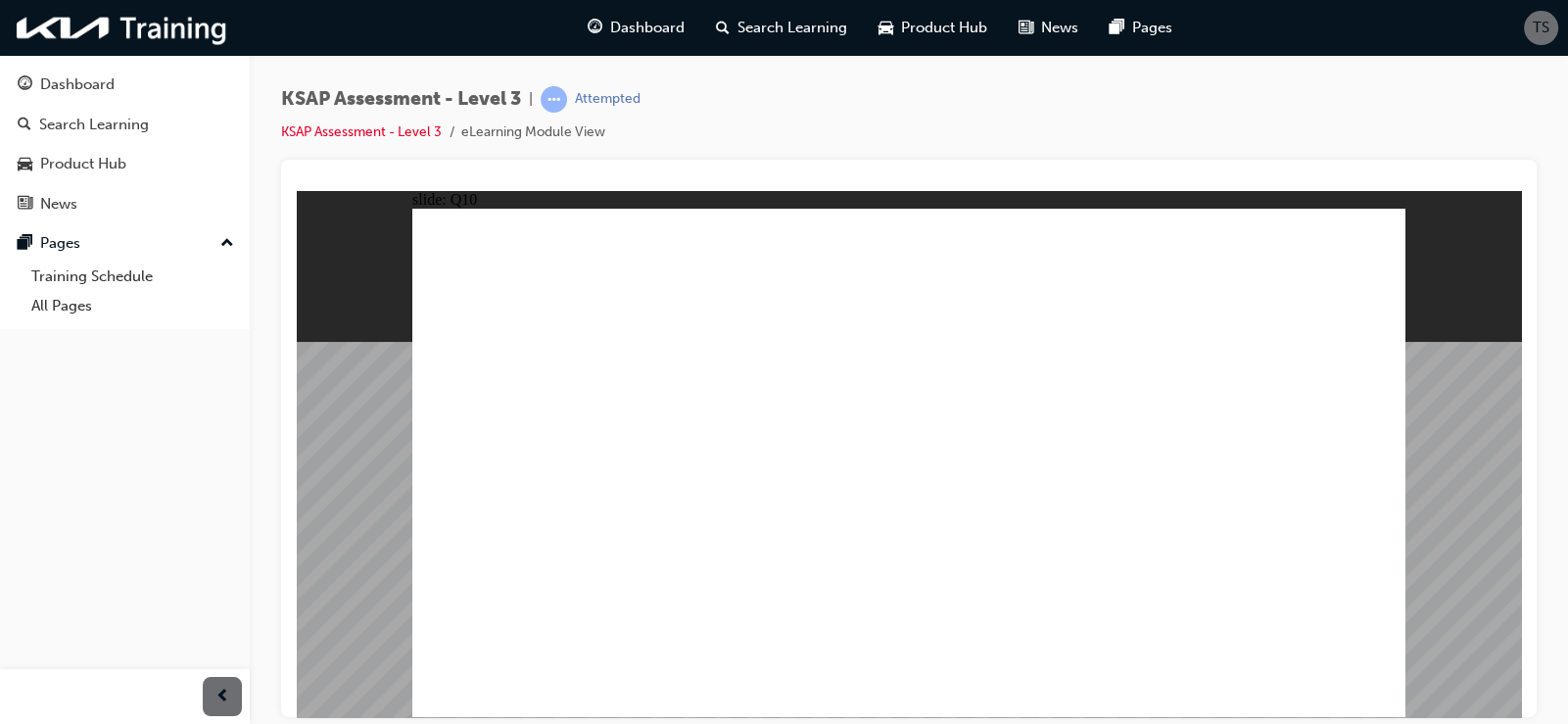
radio input "true"
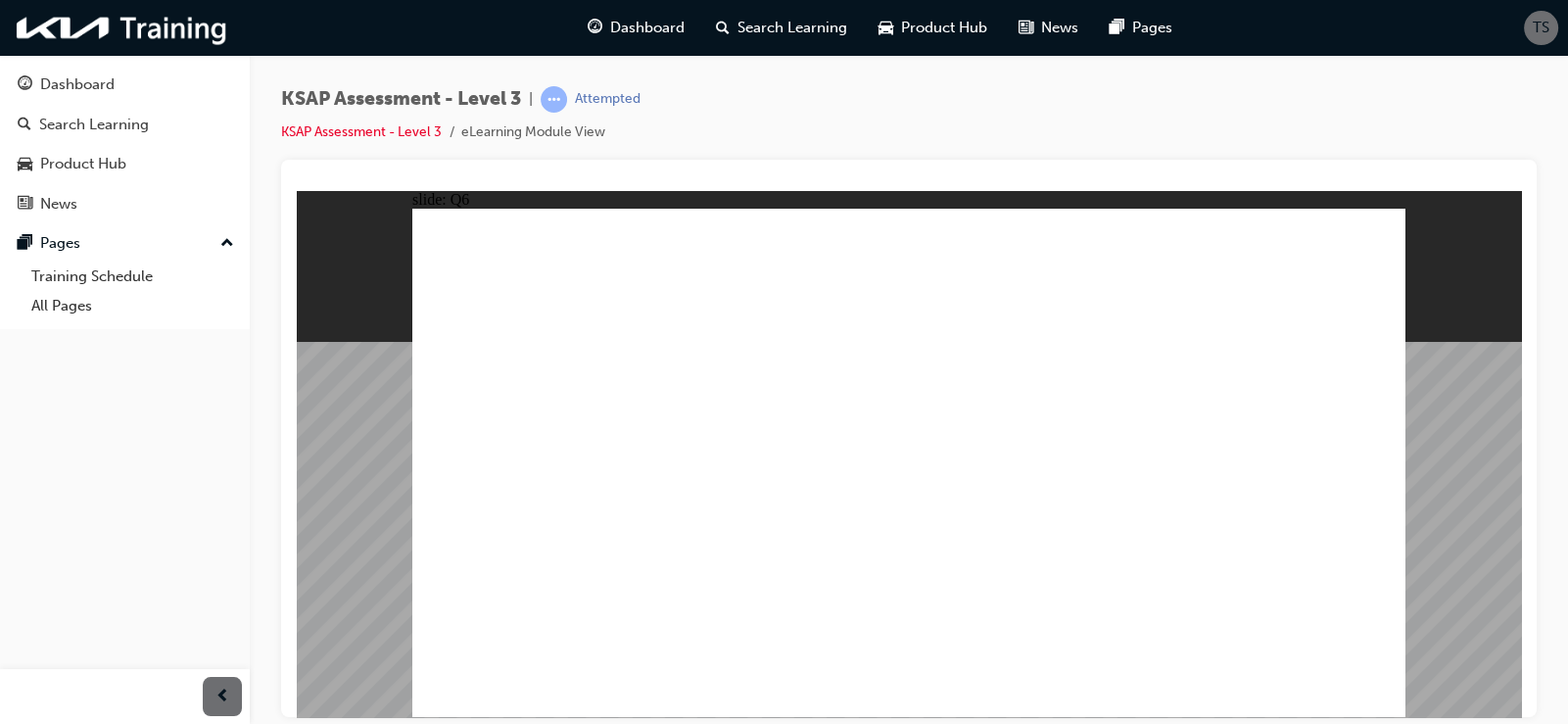
radio input "true"
drag, startPoint x: 1002, startPoint y: 591, endPoint x: 1021, endPoint y: 595, distance: 19.4
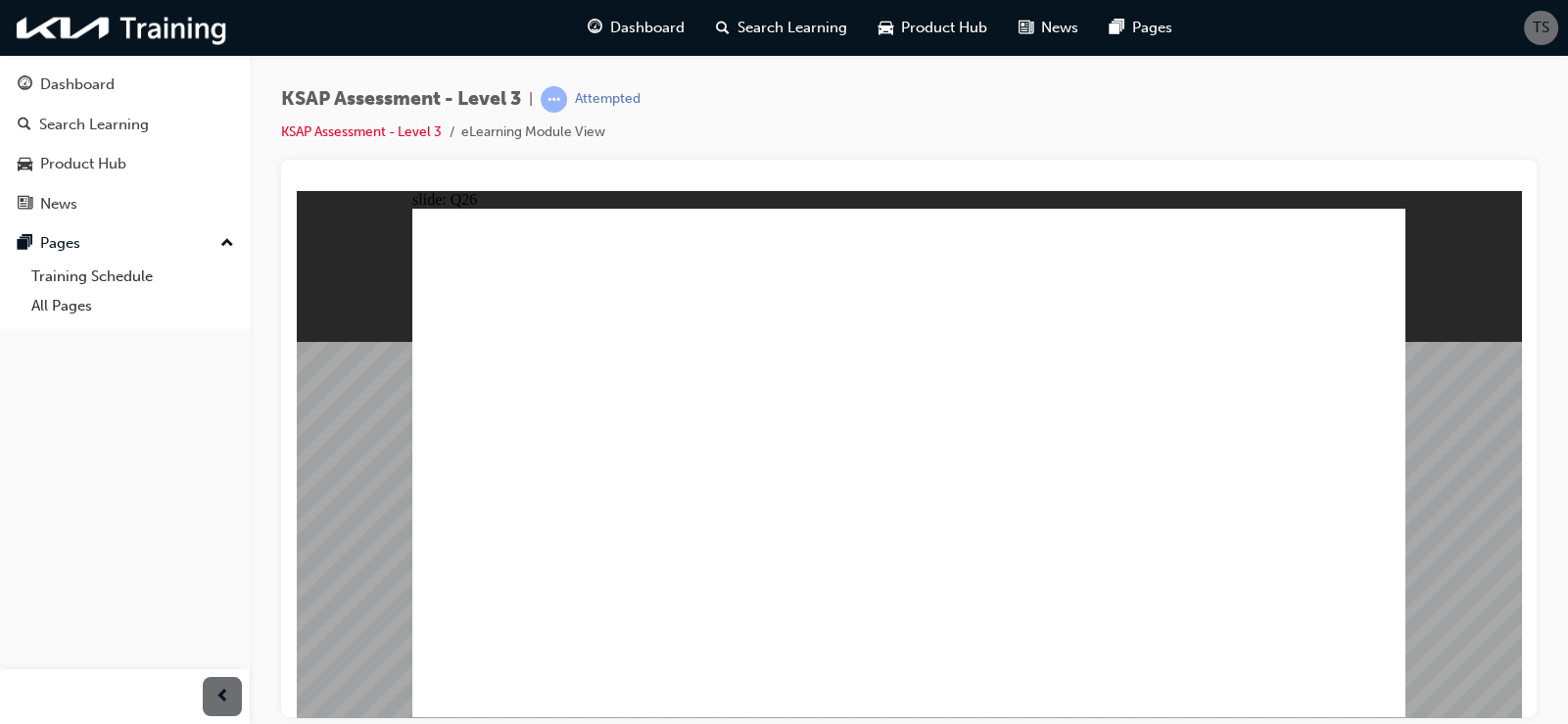
radio input "true"
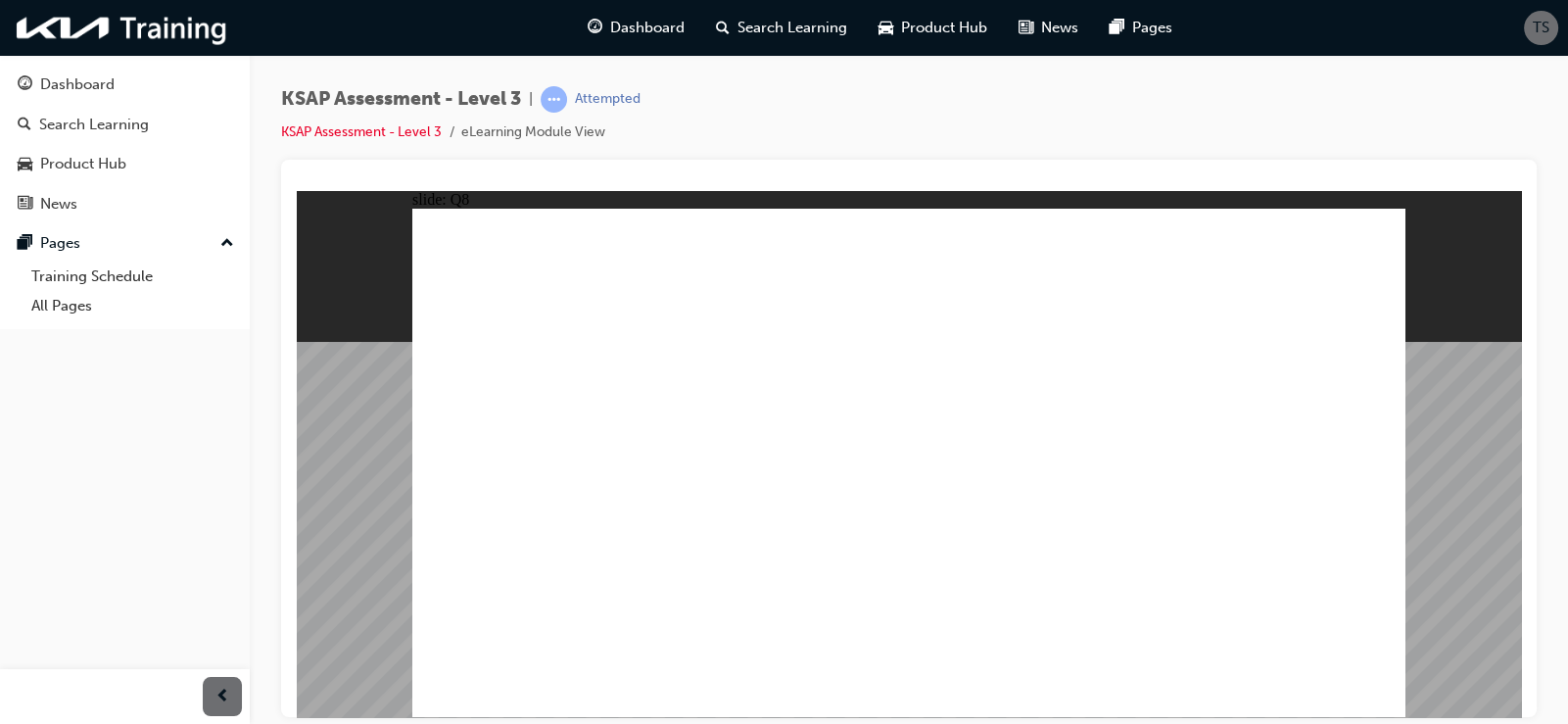
radio input "true"
checkbox input "true"
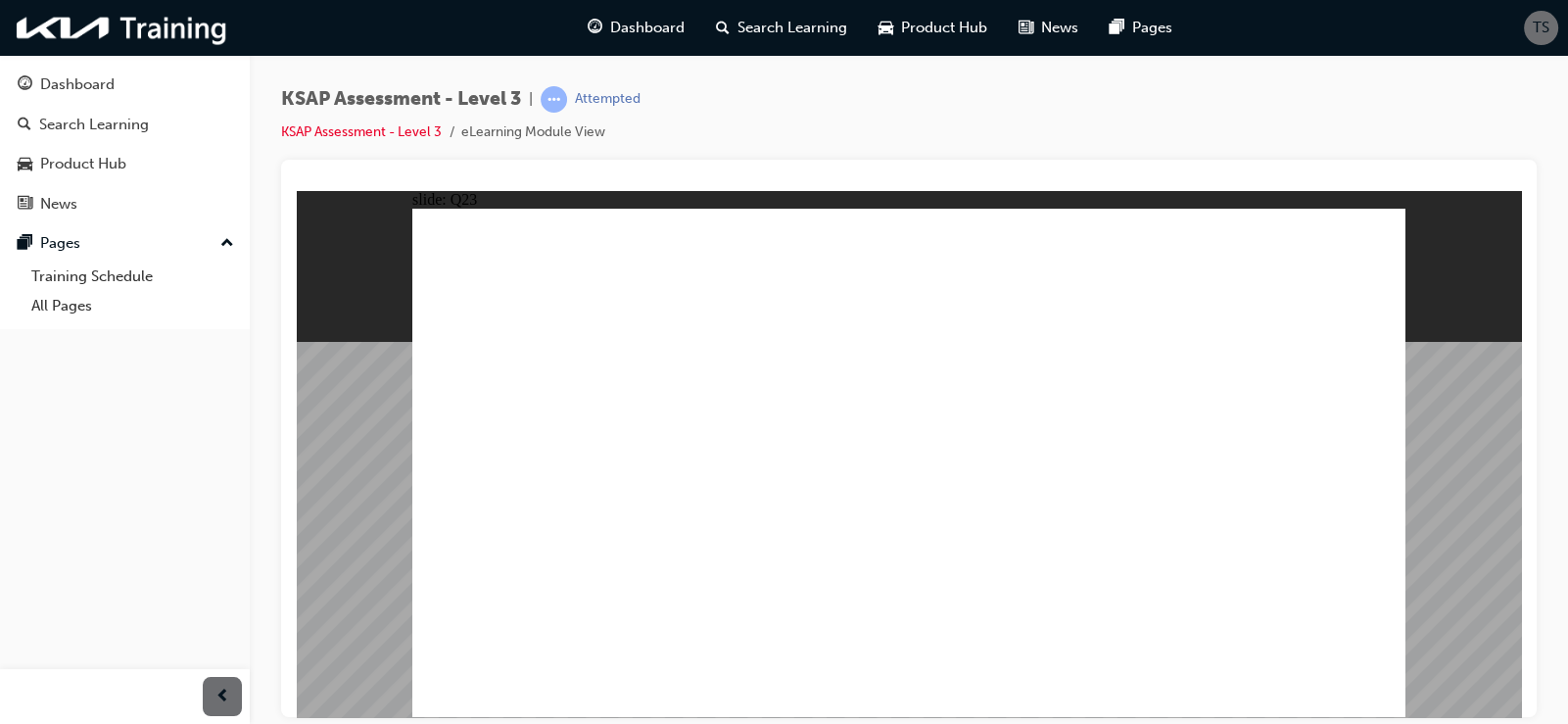
checkbox input "true"
drag, startPoint x: 960, startPoint y: 513, endPoint x: 985, endPoint y: 528, distance: 29.2
checkbox input "true"
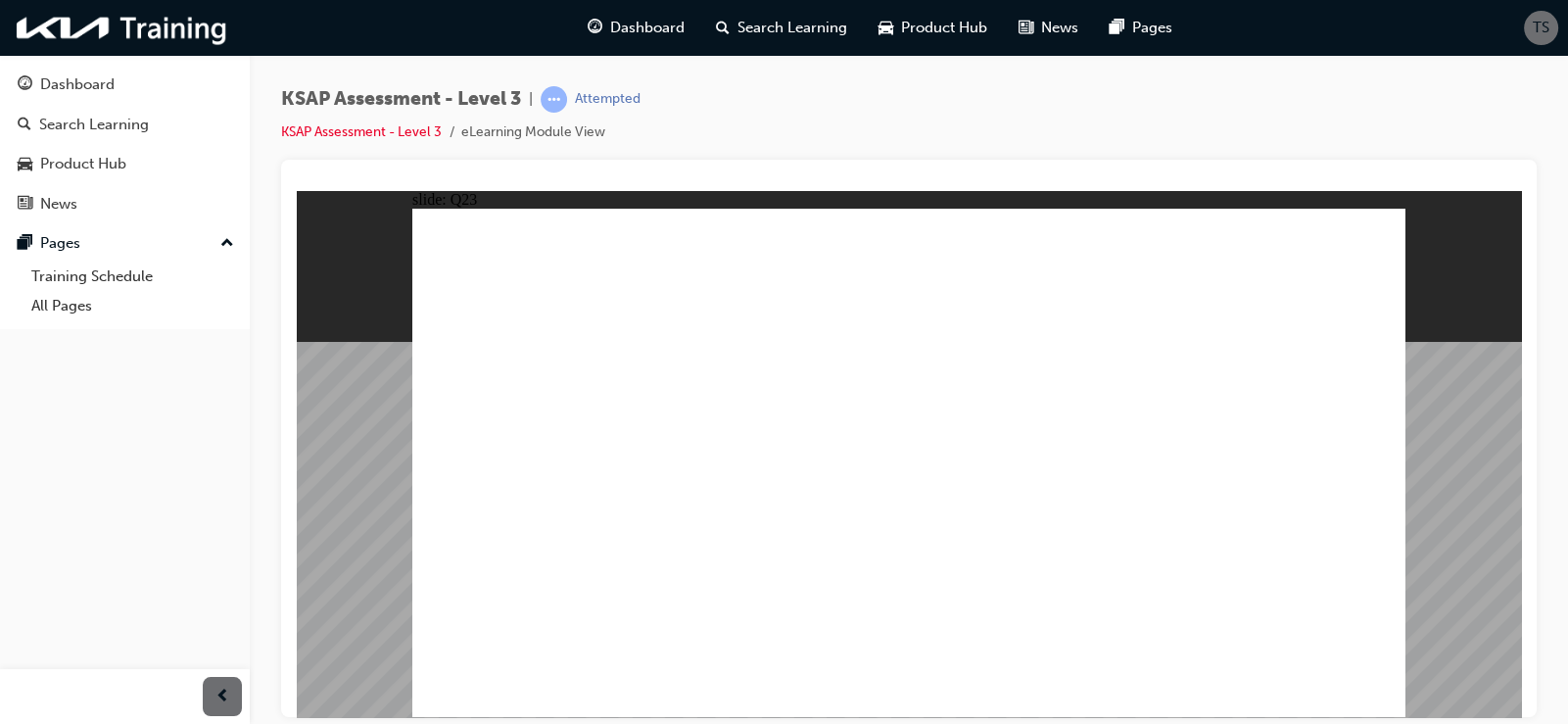
radio input "true"
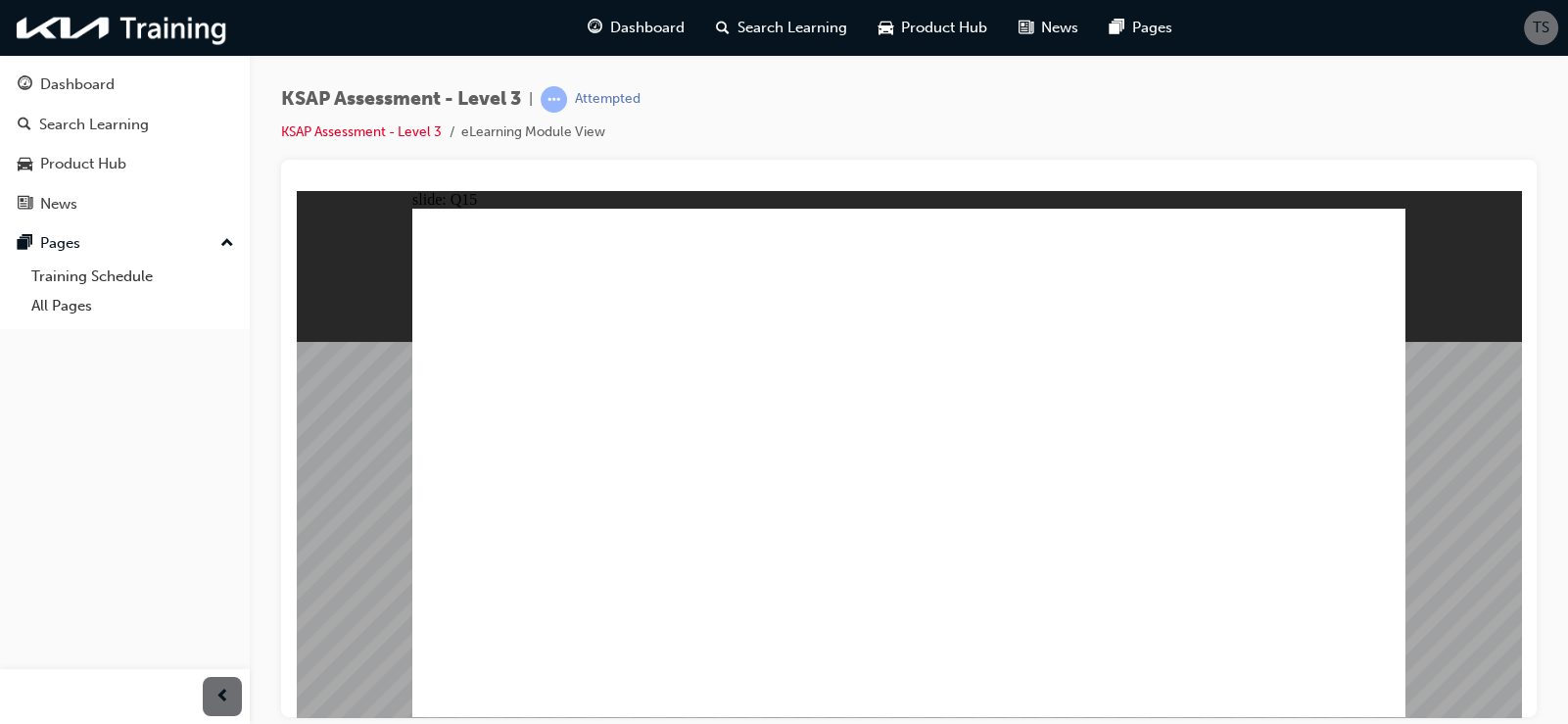
checkbox input "true"
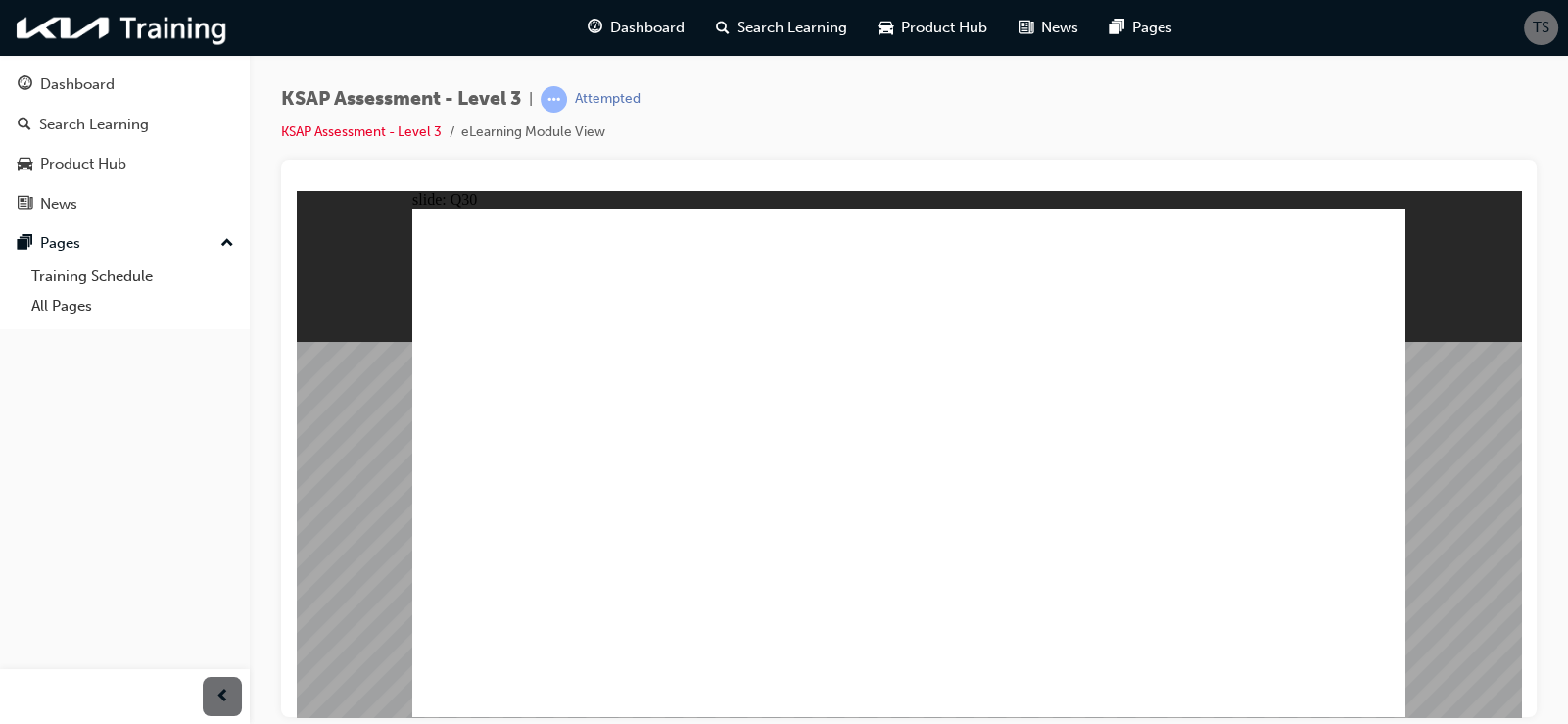
checkbox input "true"
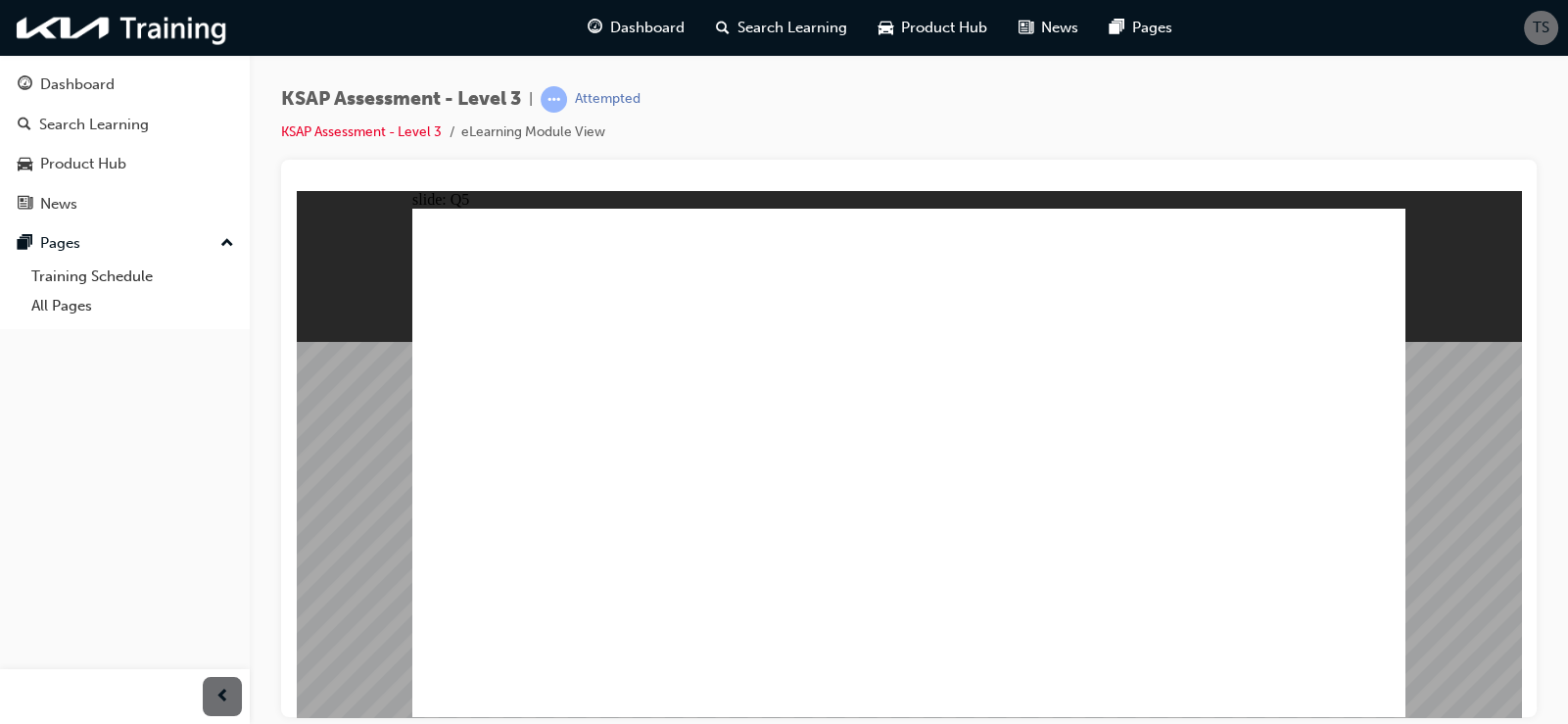
radio input "true"
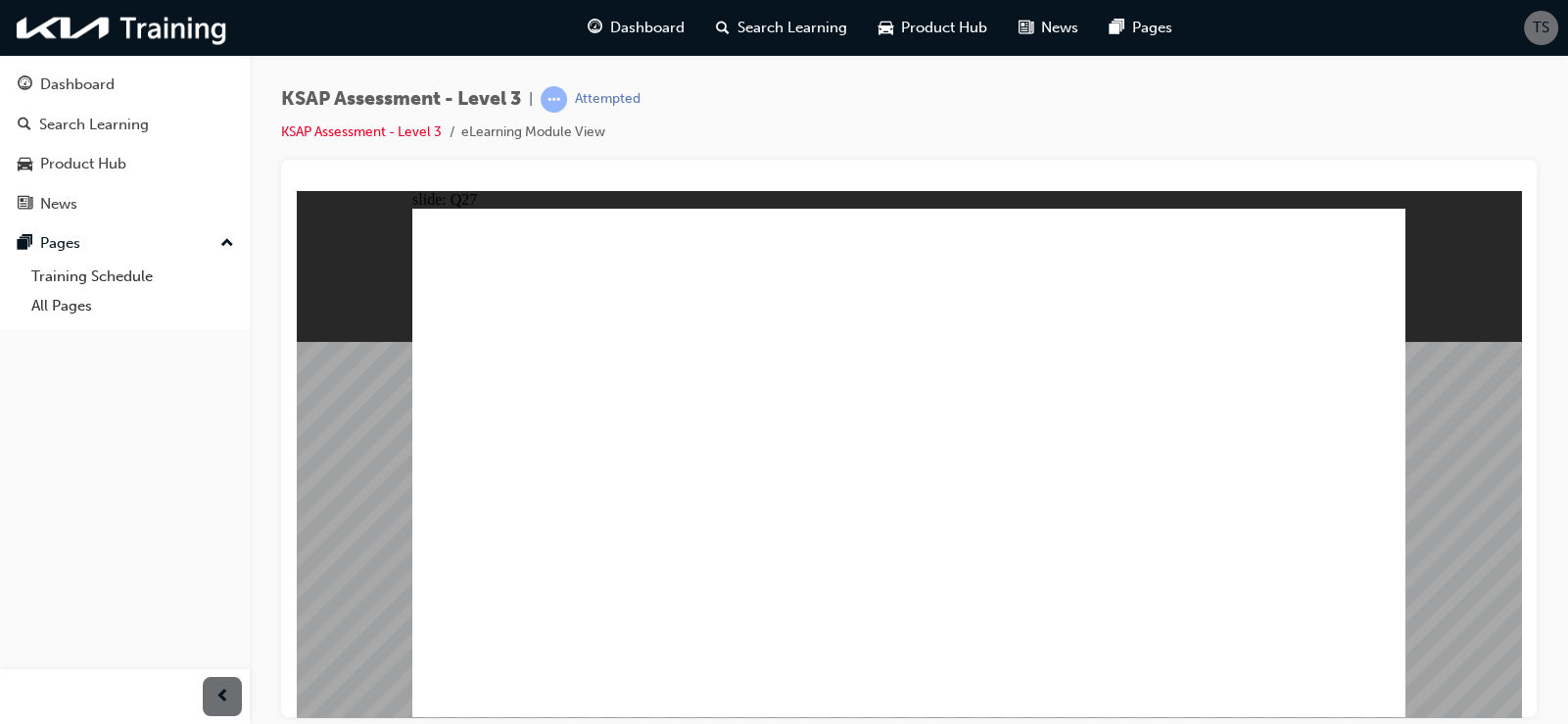
checkbox input "true"
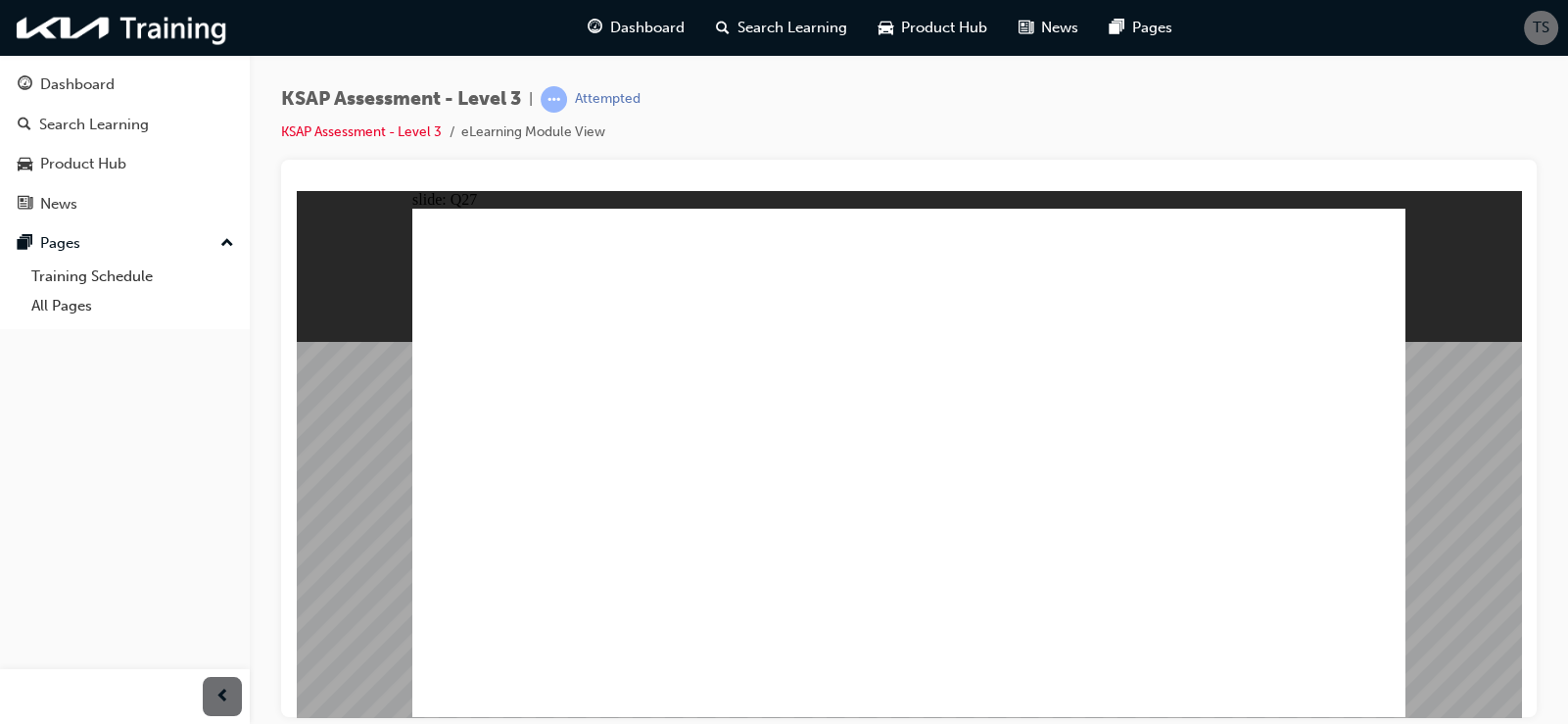
drag, startPoint x: 327, startPoint y: 477, endPoint x: 975, endPoint y: 384, distance: 654.6
radio input "true"
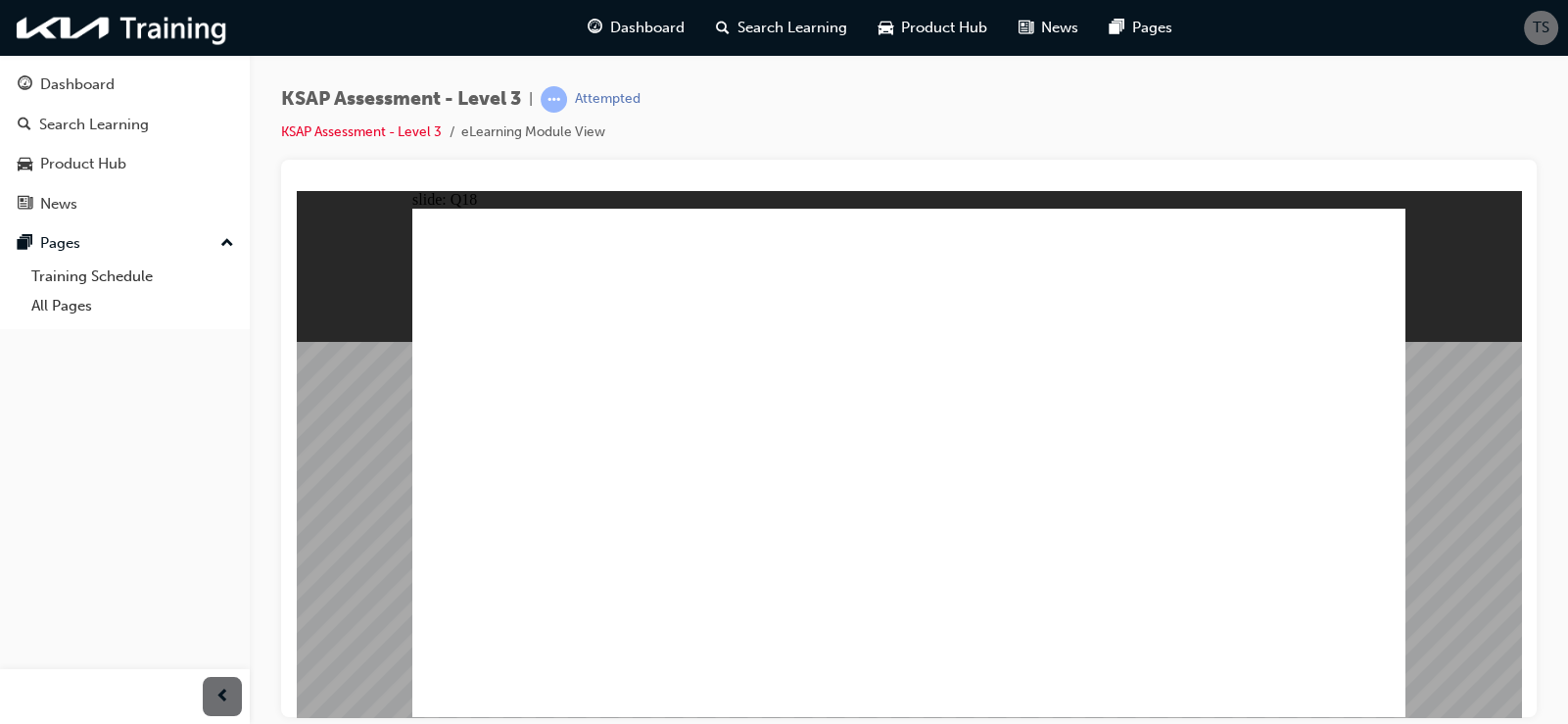
radio input "true"
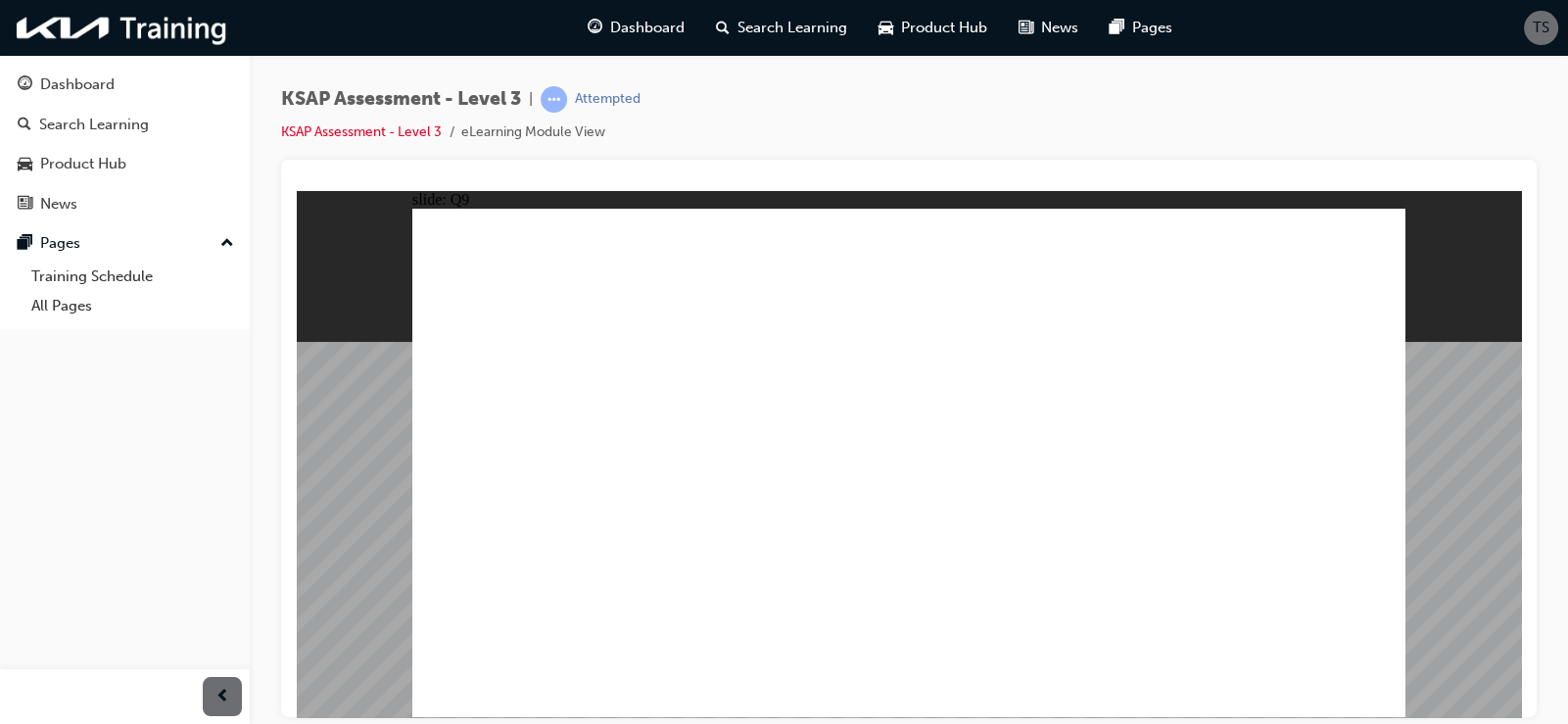
radio input "true"
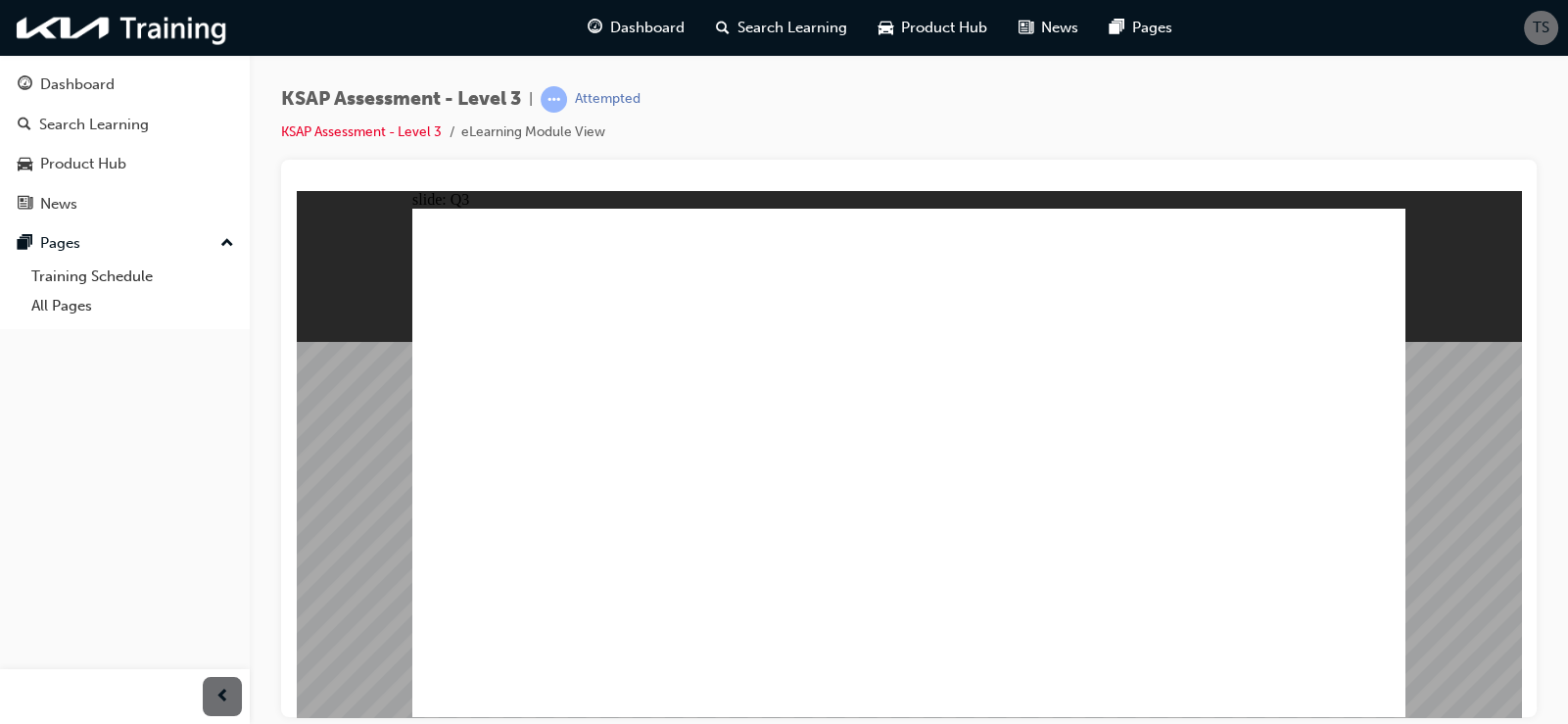
radio input "true"
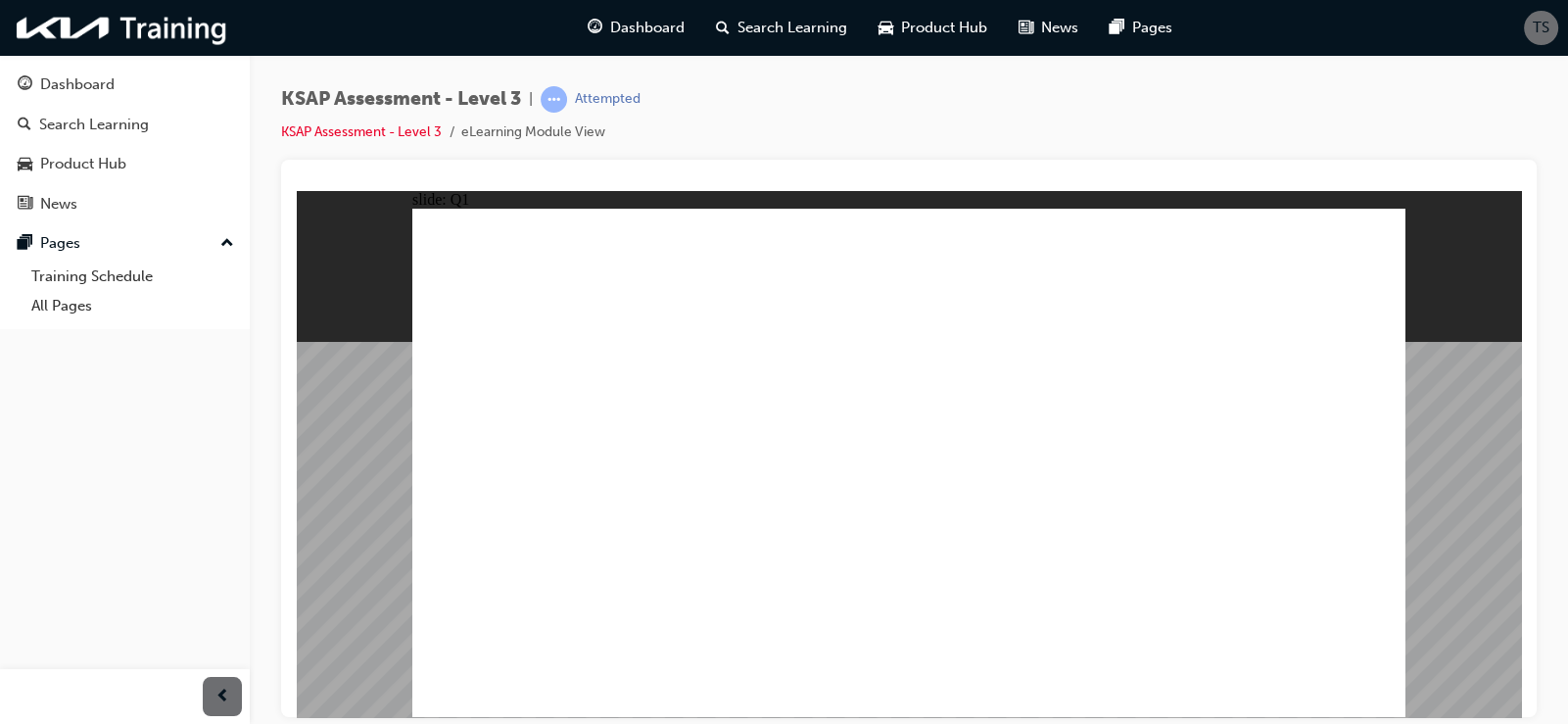
radio input "true"
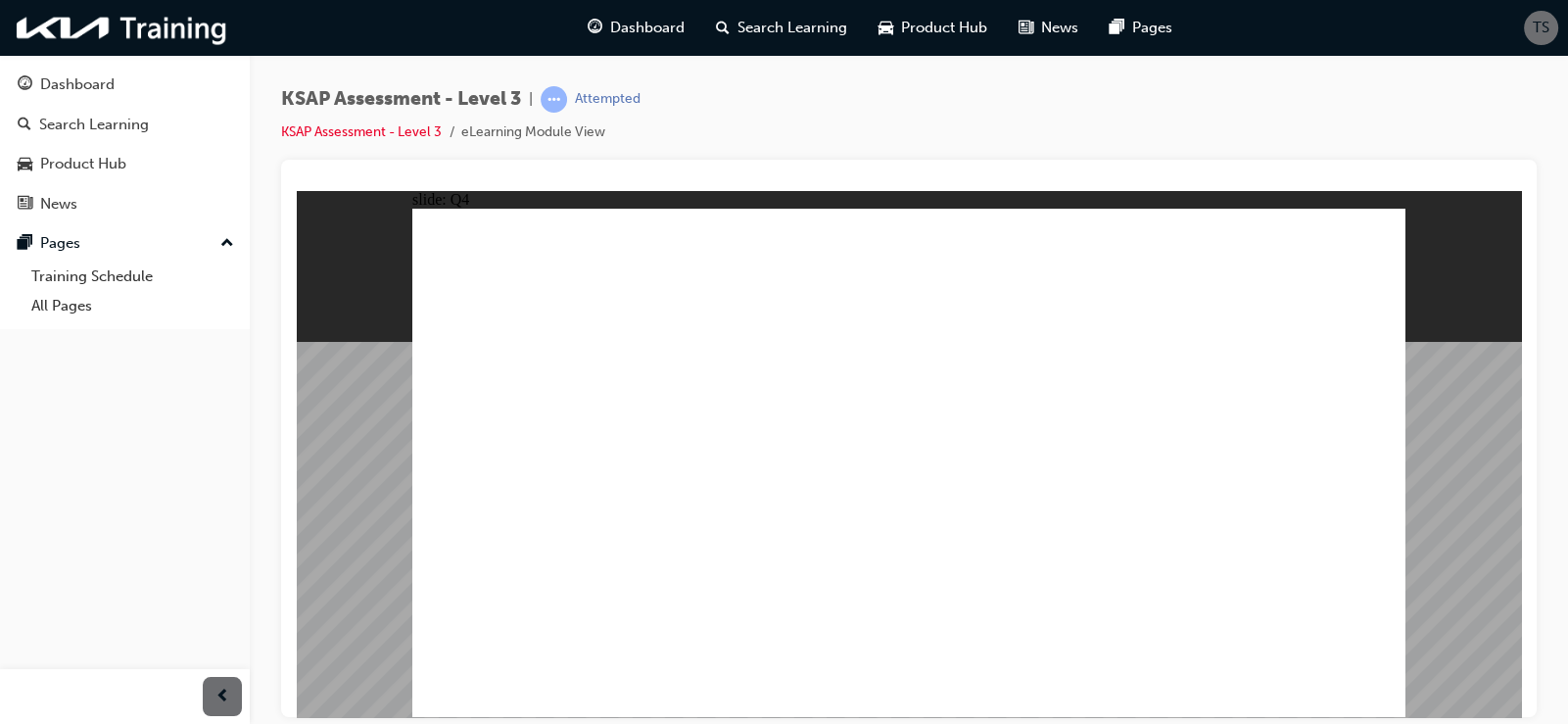
radio input "true"
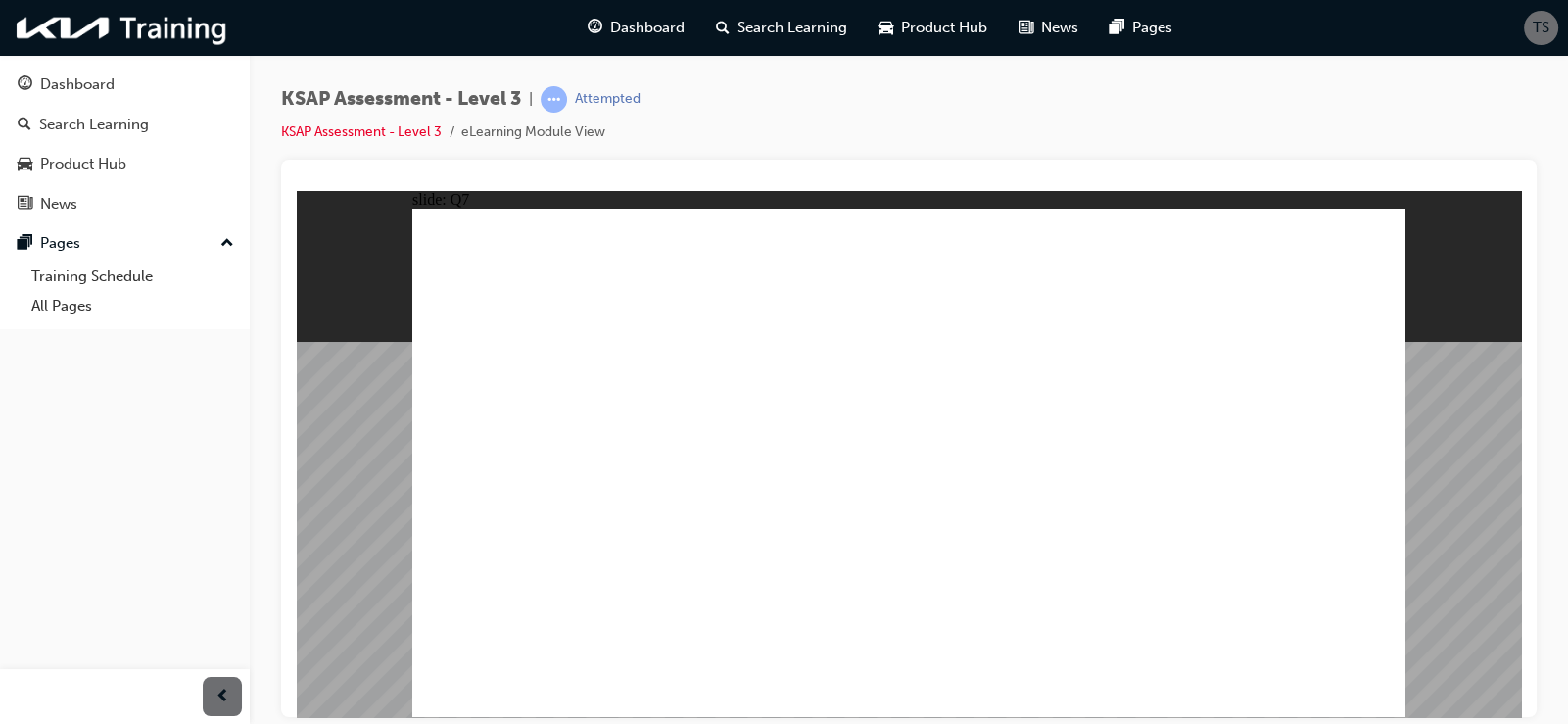
radio input "true"
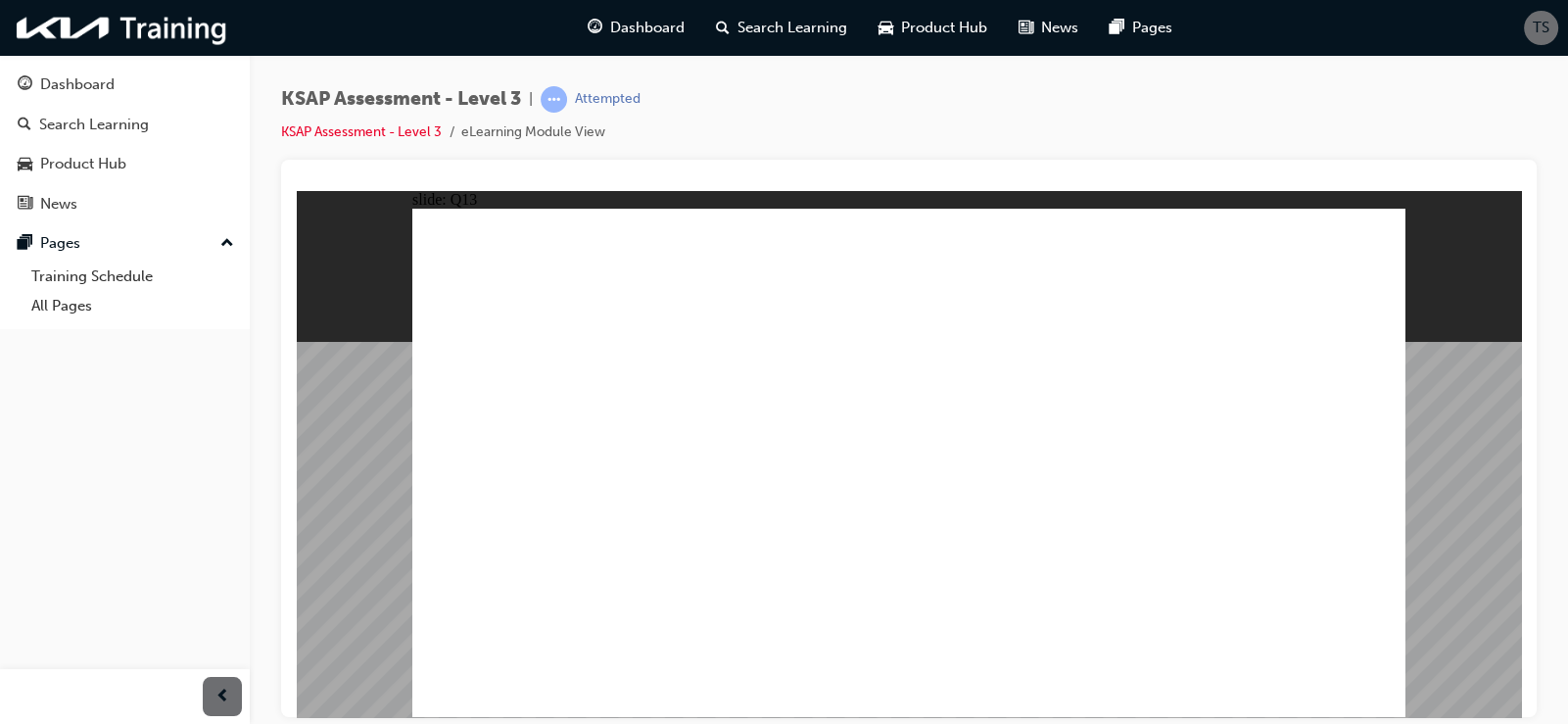
radio input "true"
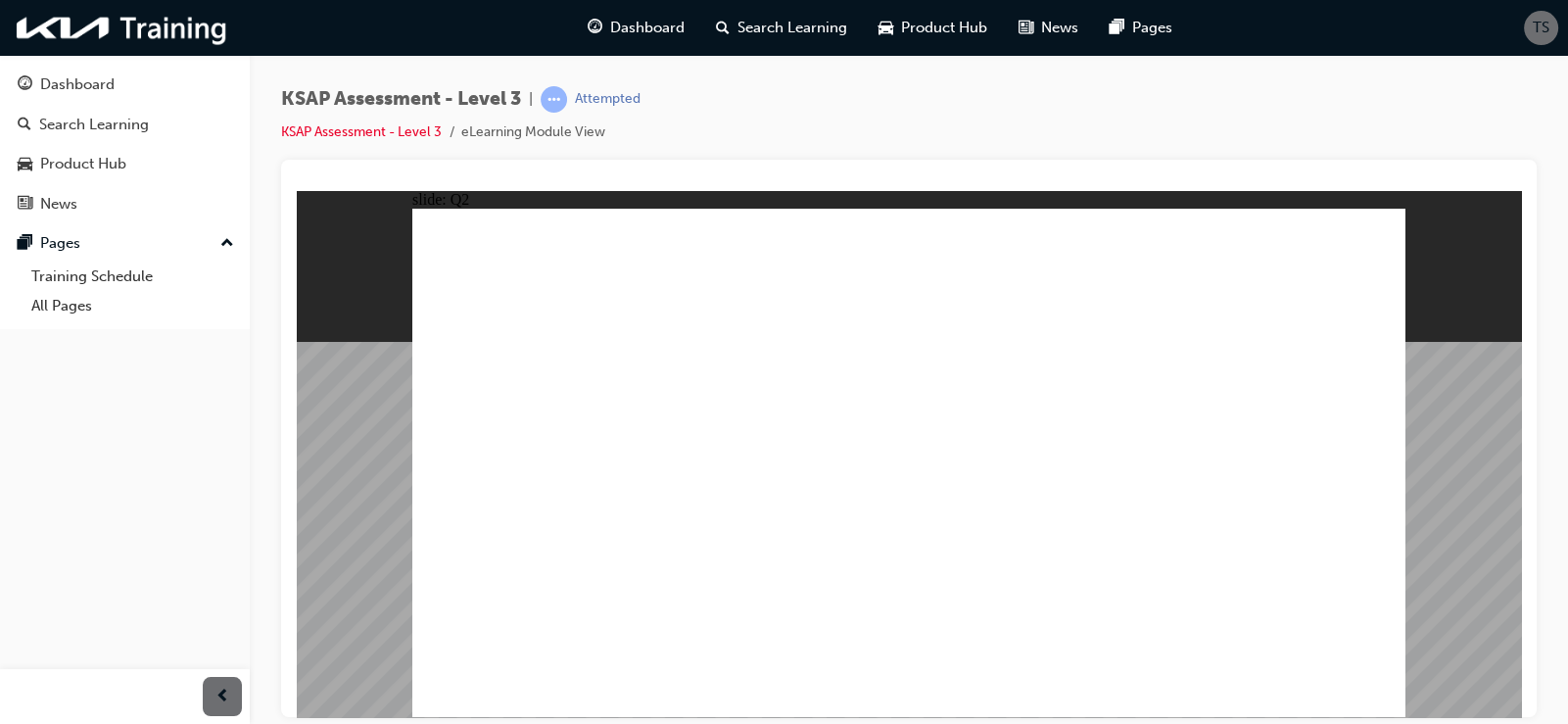
radio input "true"
checkbox input "true"
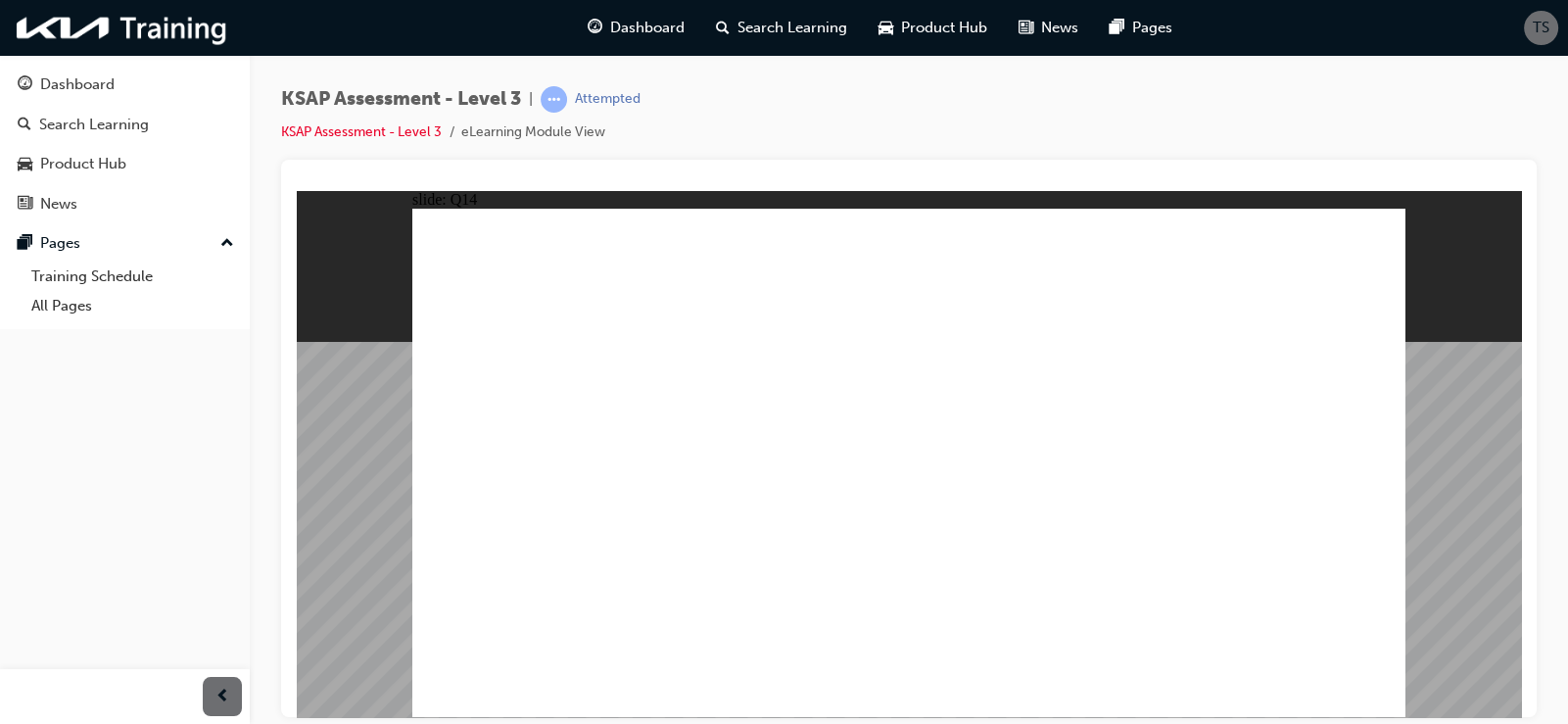
checkbox input "true"
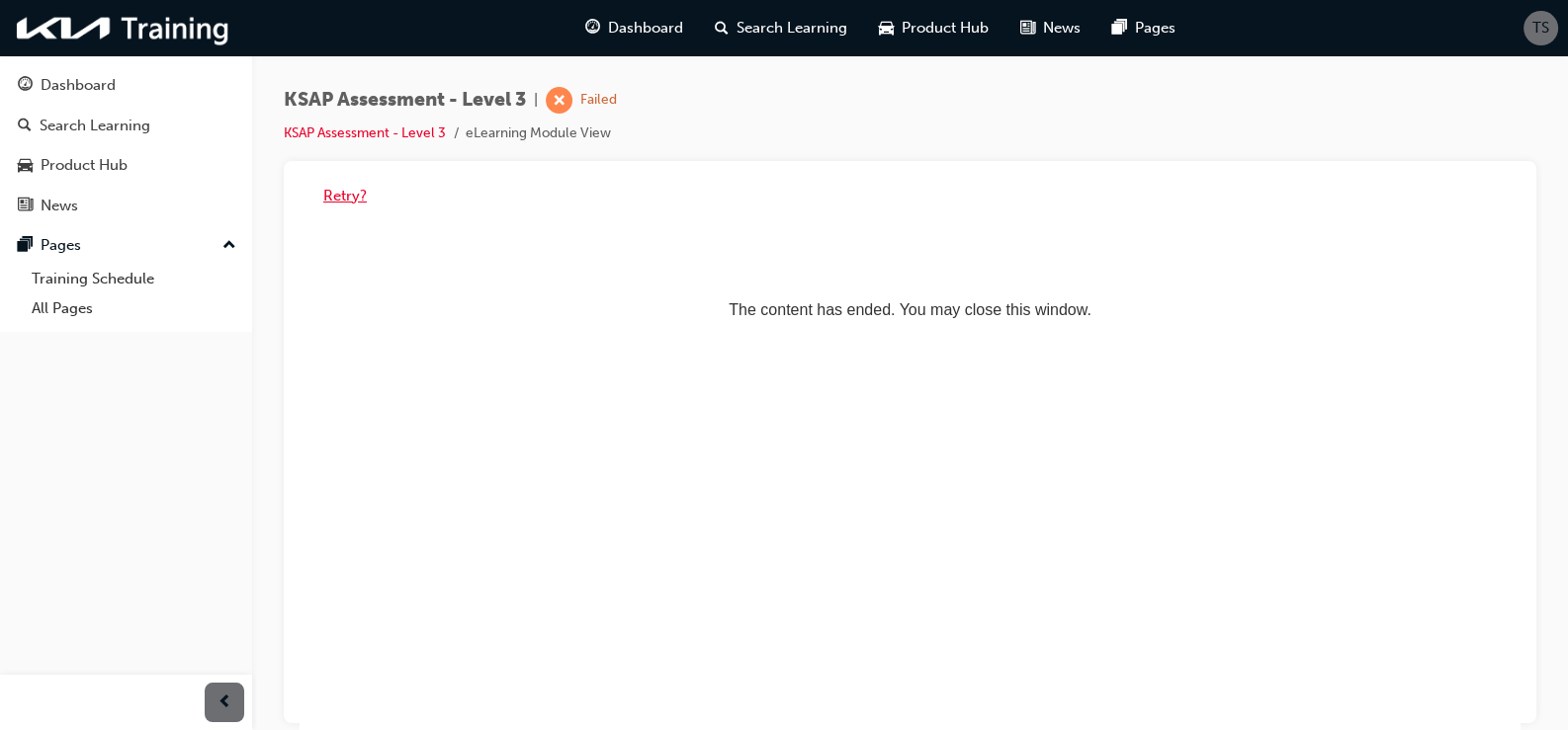
click at [331, 188] on button "Retry?" at bounding box center [345, 196] width 44 height 23
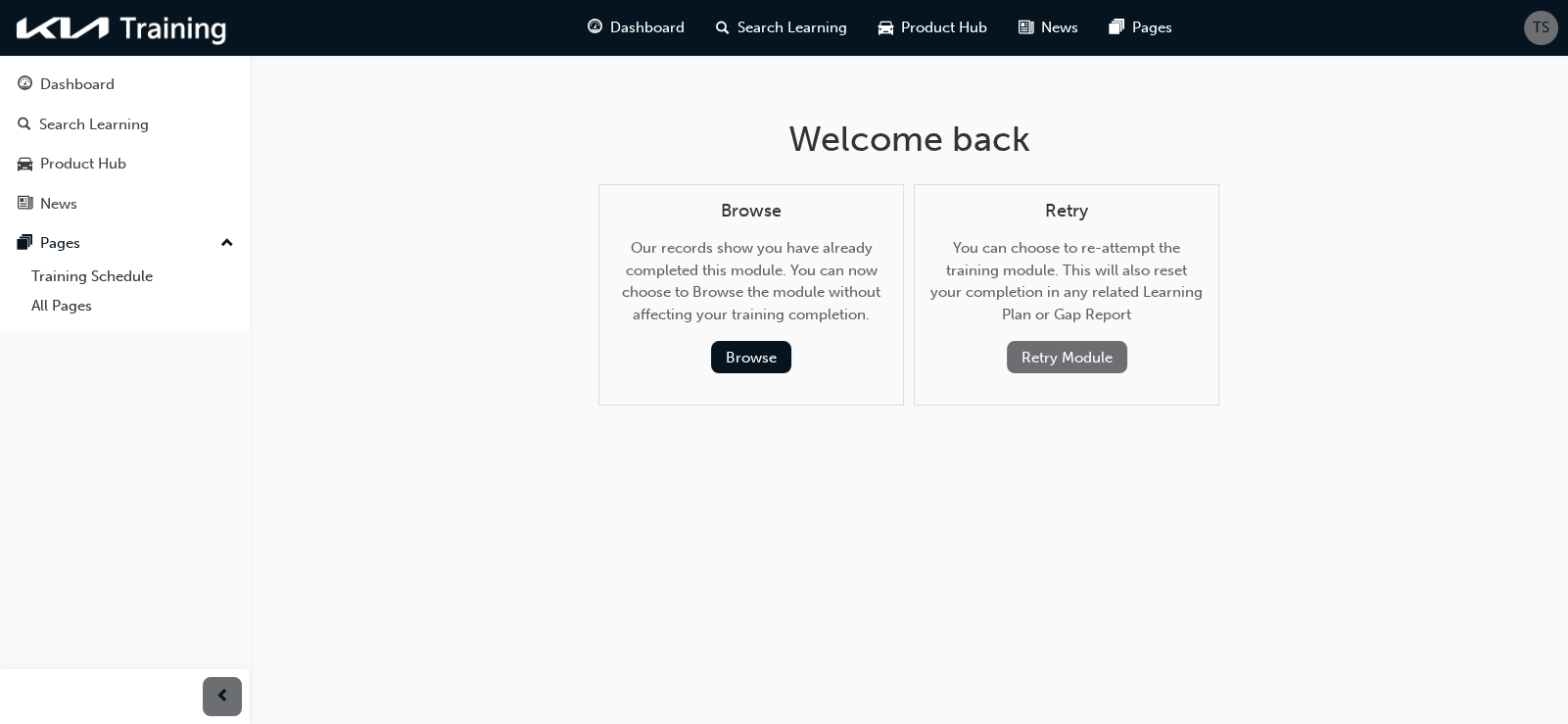
click at [1086, 362] on button "Retry Module" at bounding box center [1066, 357] width 121 height 32
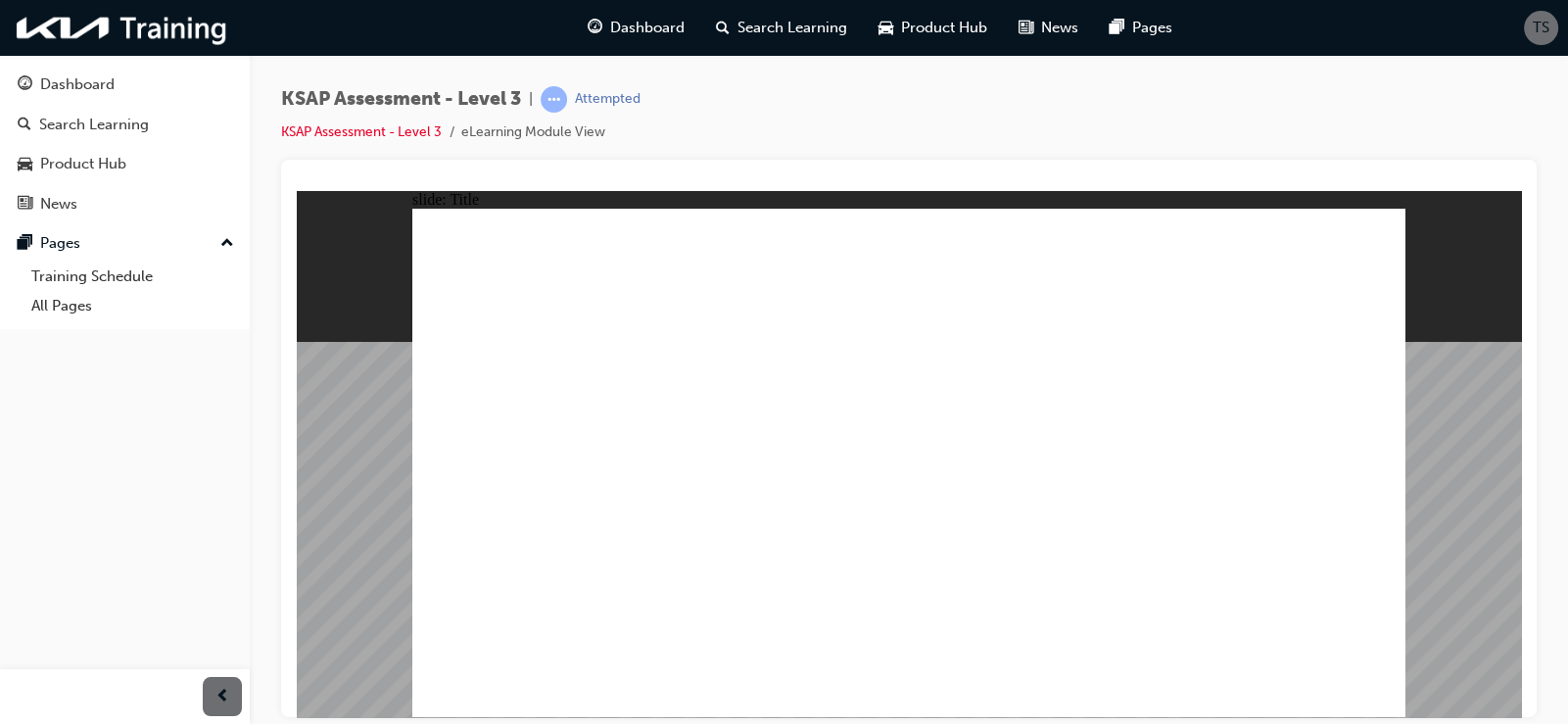
click at [297, 191] on image at bounding box center [297, 191] width 0 height 0
radio input "true"
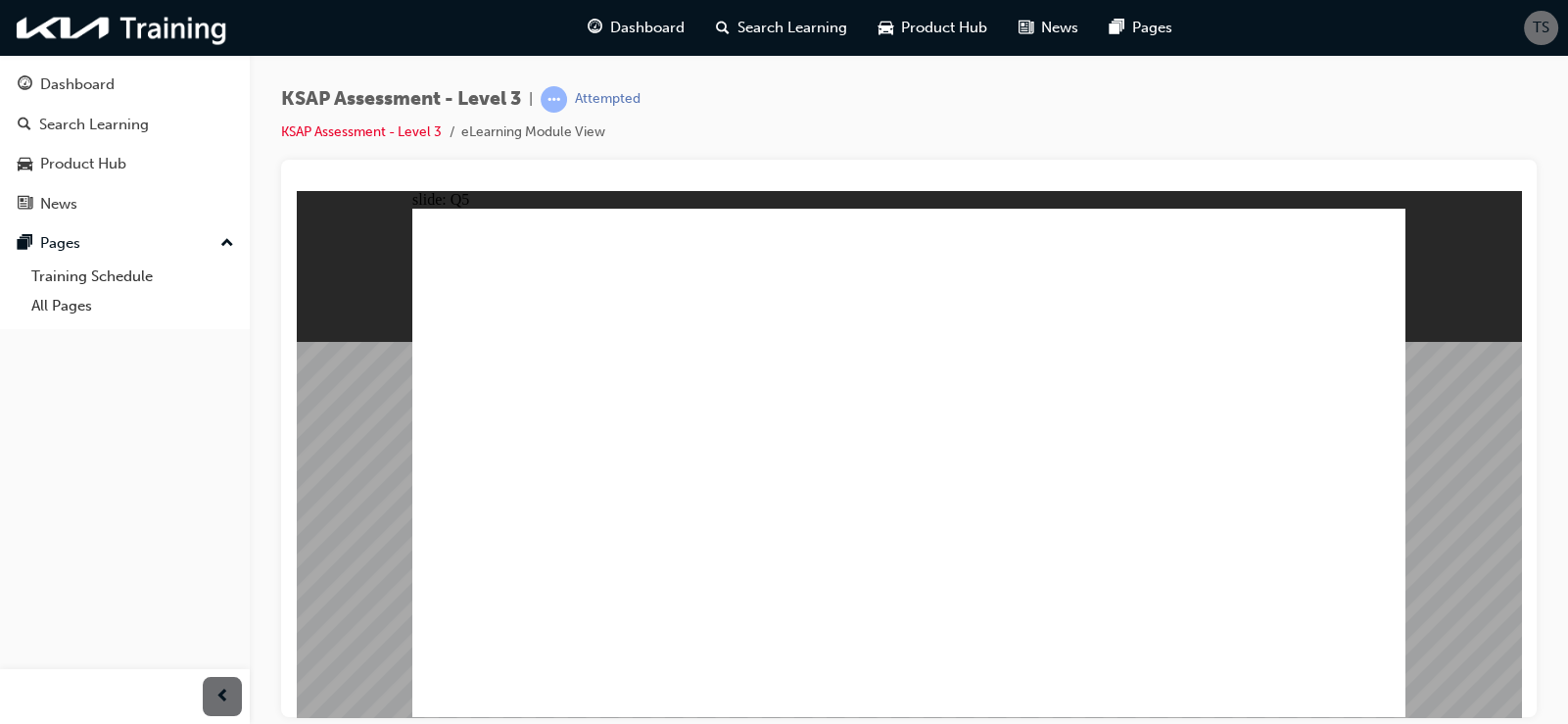
radio input "true"
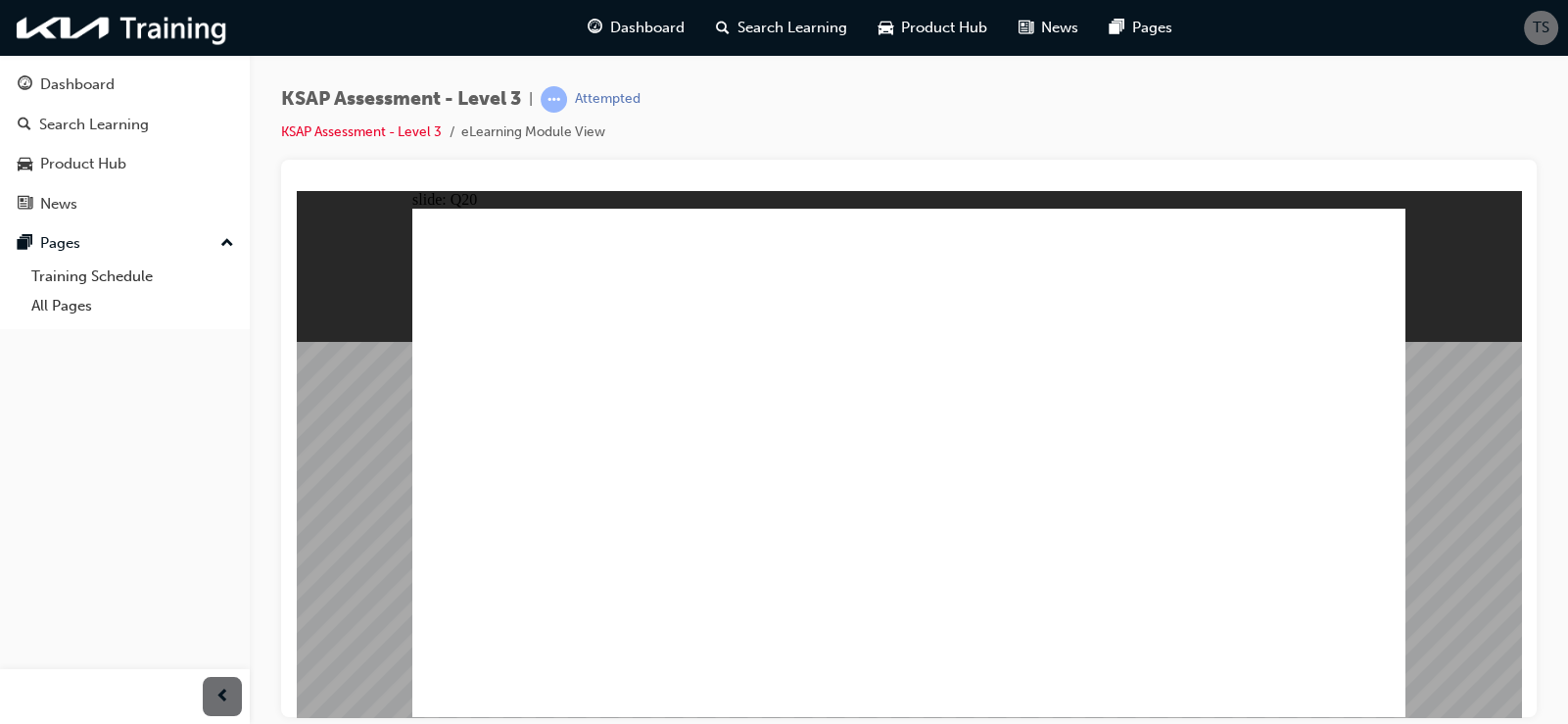
radio input "true"
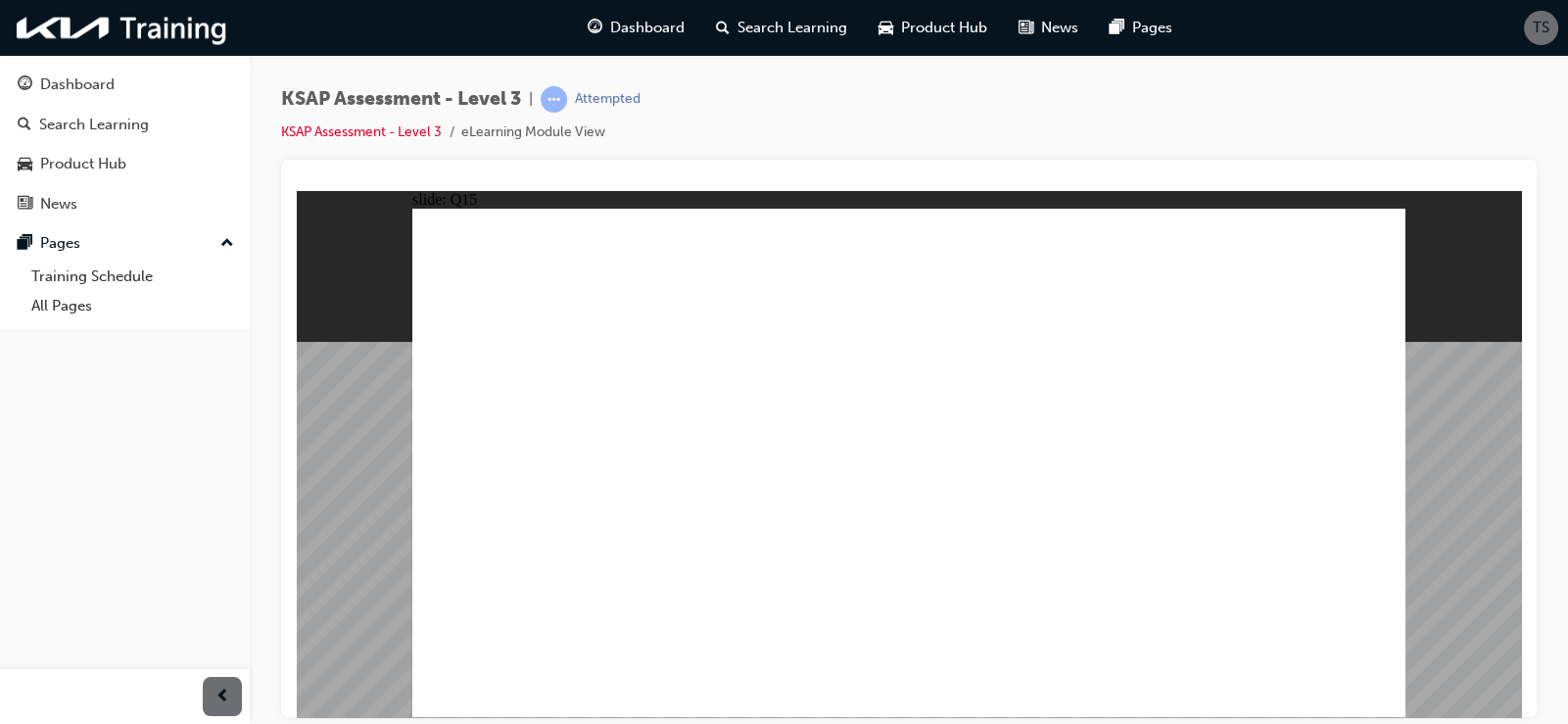
radio input "true"
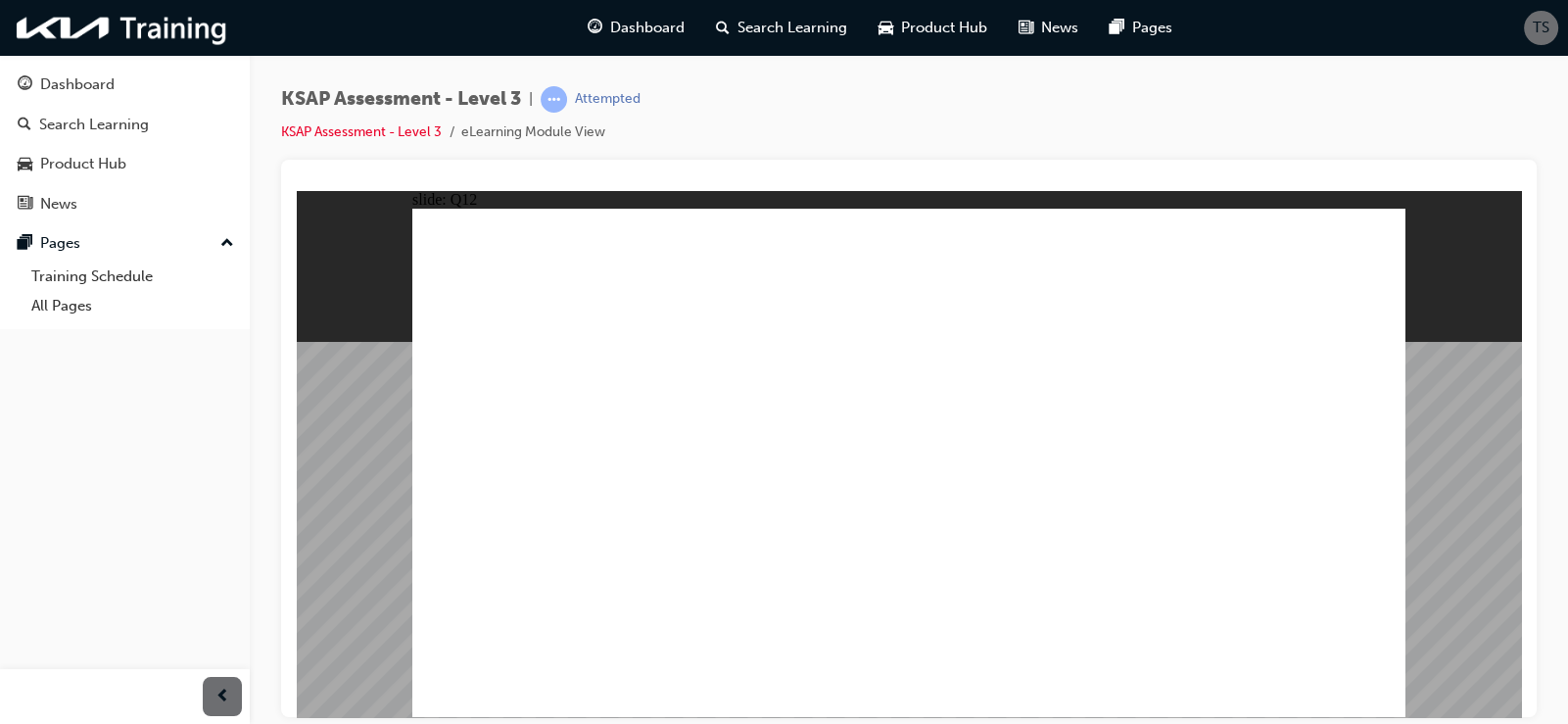
radio input "true"
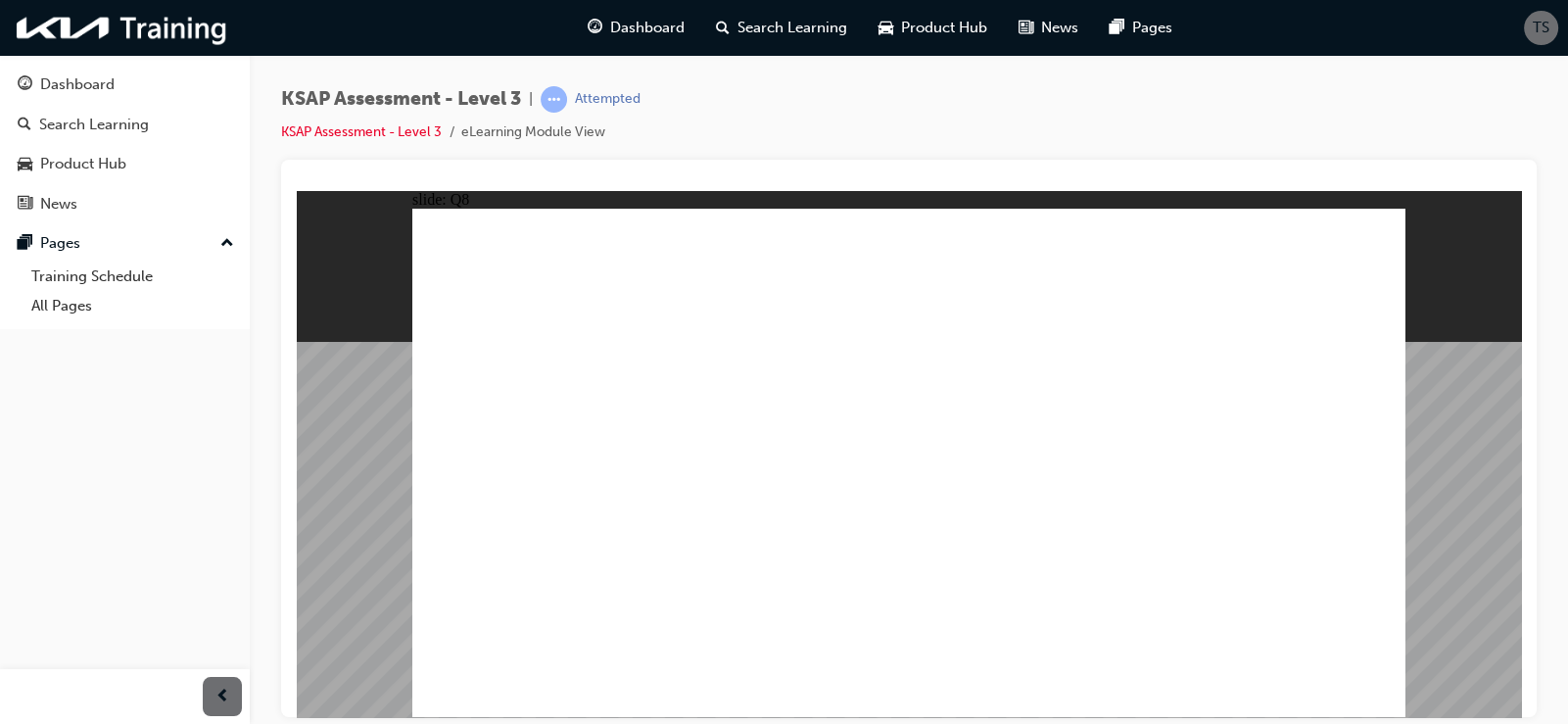
radio input "true"
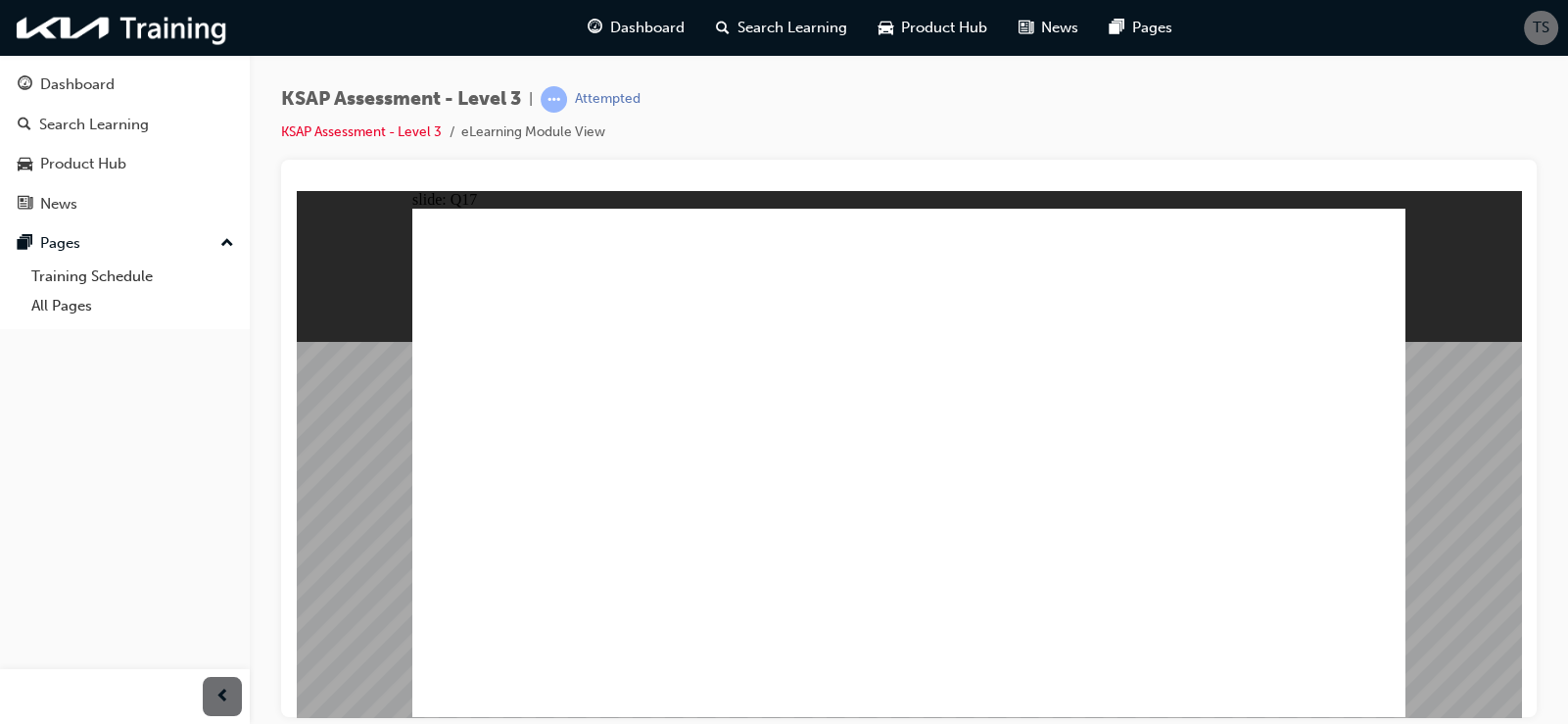
drag, startPoint x: 944, startPoint y: 463, endPoint x: 1035, endPoint y: 517, distance: 105.8
radio input "true"
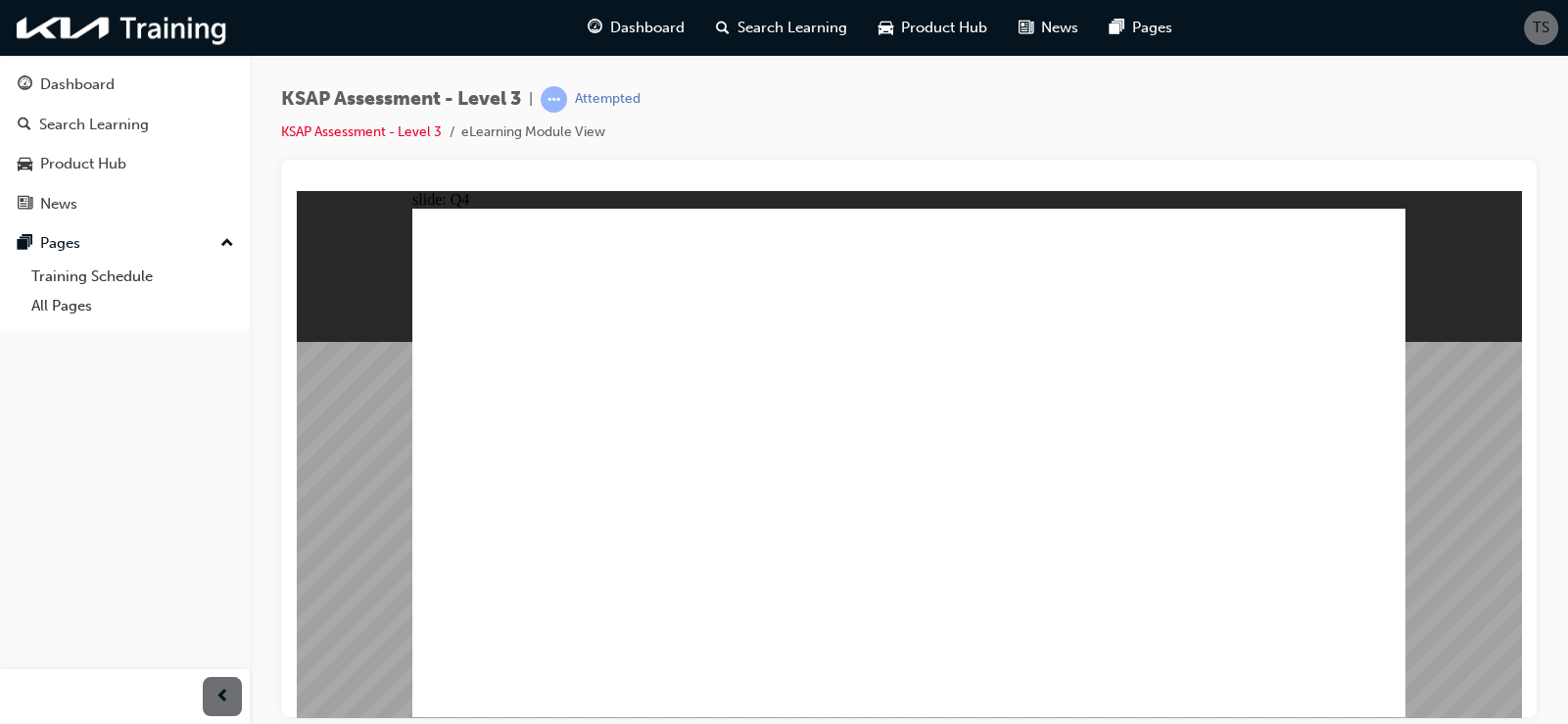
radio input "true"
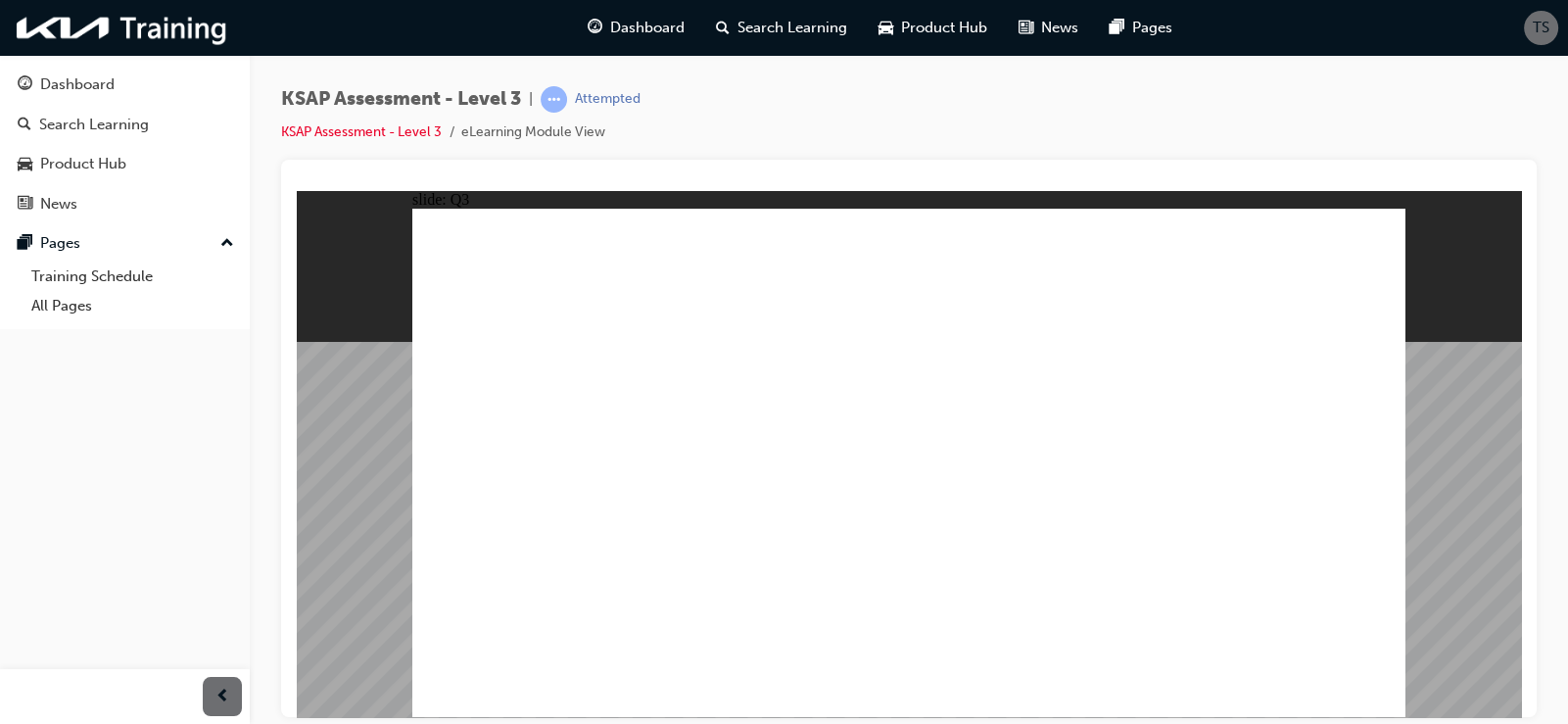
radio input "true"
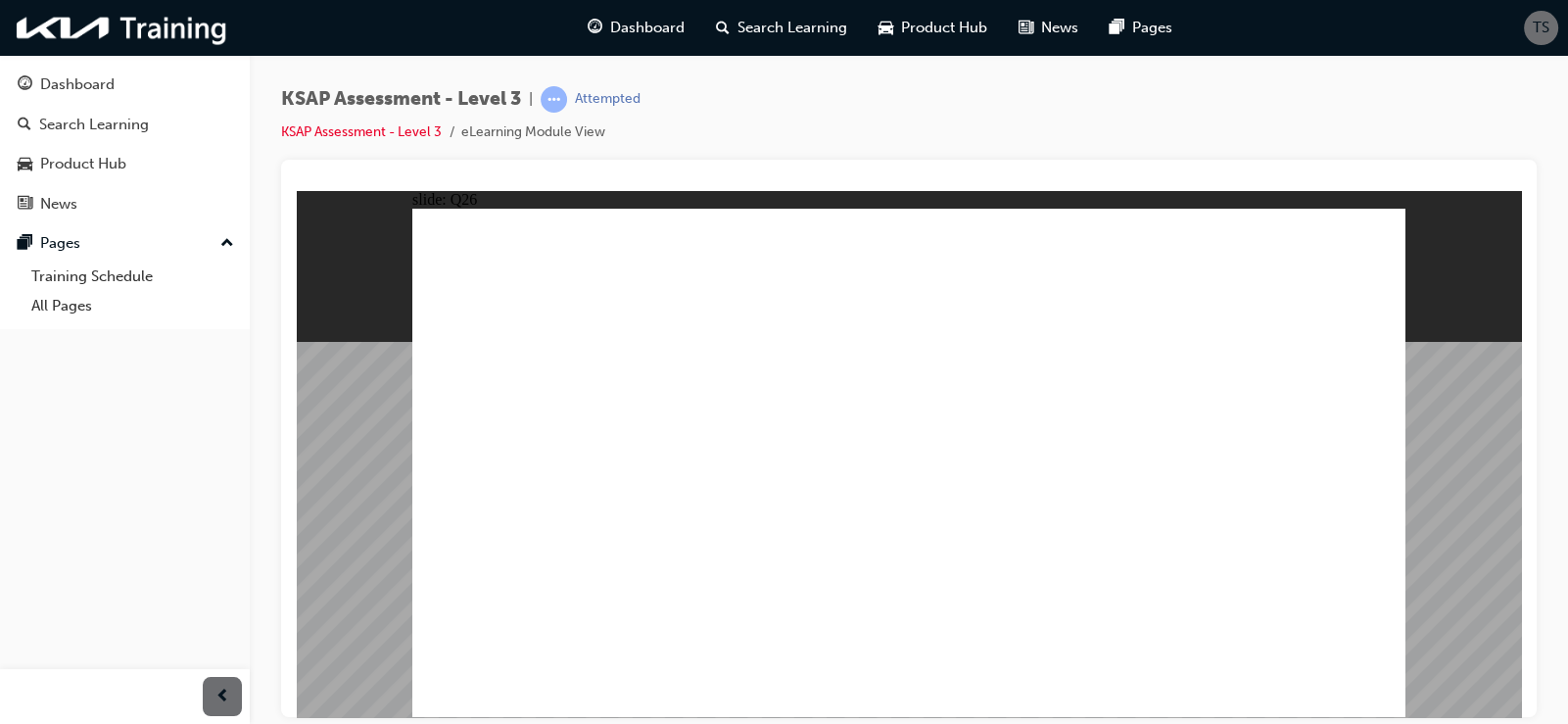
radio input "true"
click at [371, 138] on link "KSAP Assessment - Level 3" at bounding box center [361, 132] width 161 height 17
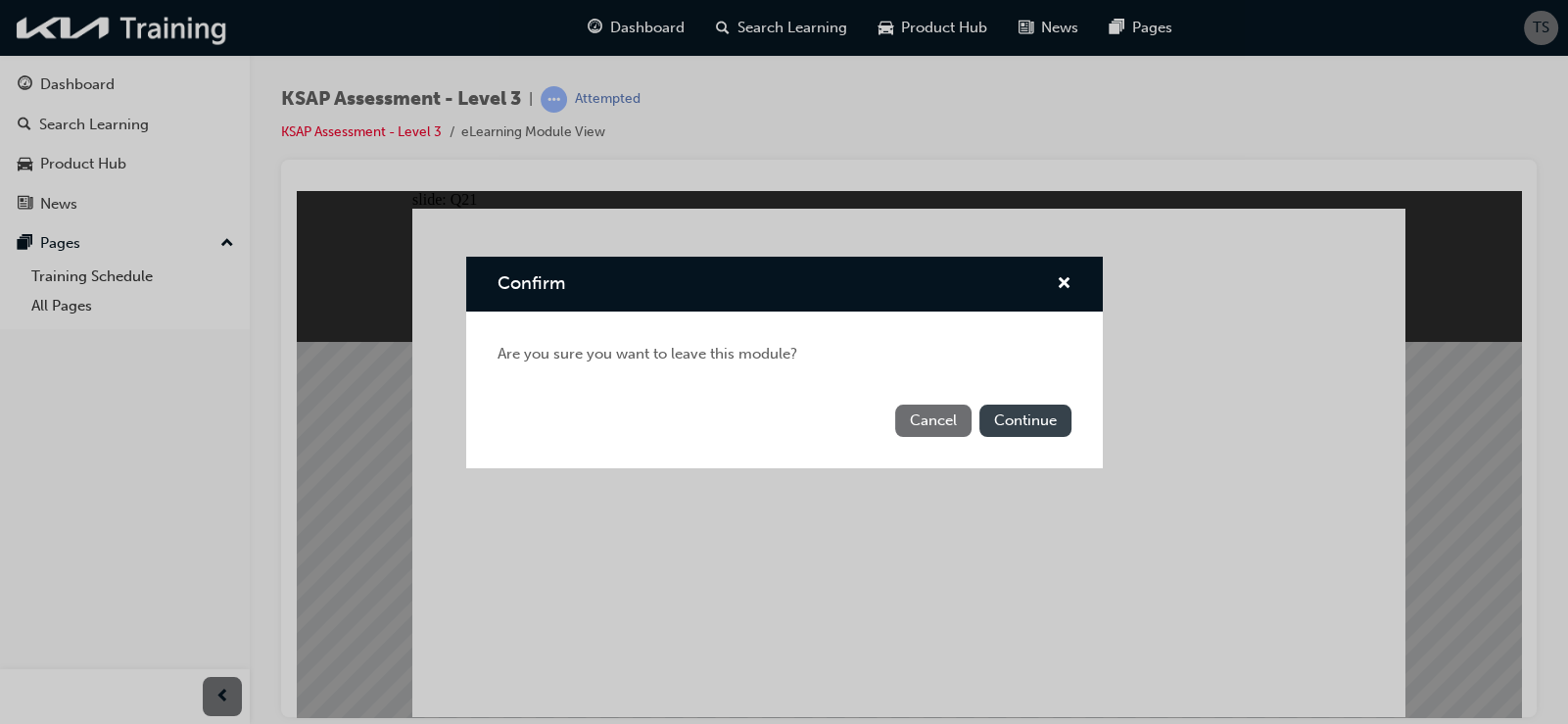
click at [1010, 426] on button "Continue" at bounding box center [1026, 420] width 92 height 32
